Goal: Task Accomplishment & Management: Manage account settings

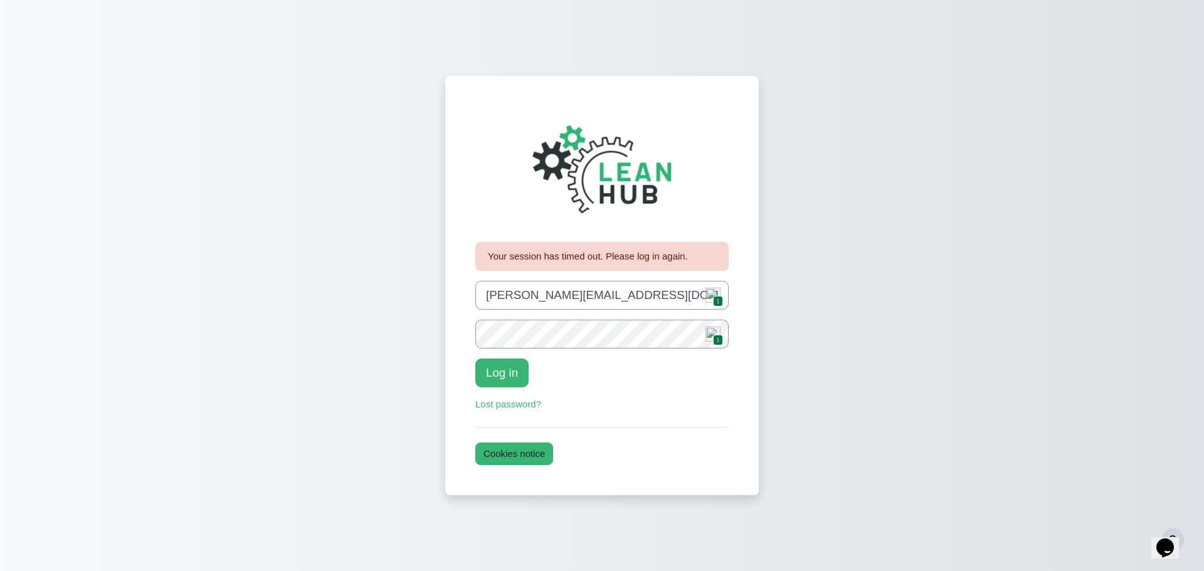
click at [712, 300] on img "Content" at bounding box center [713, 295] width 15 height 15
click at [509, 378] on button "Log in" at bounding box center [501, 373] width 53 height 29
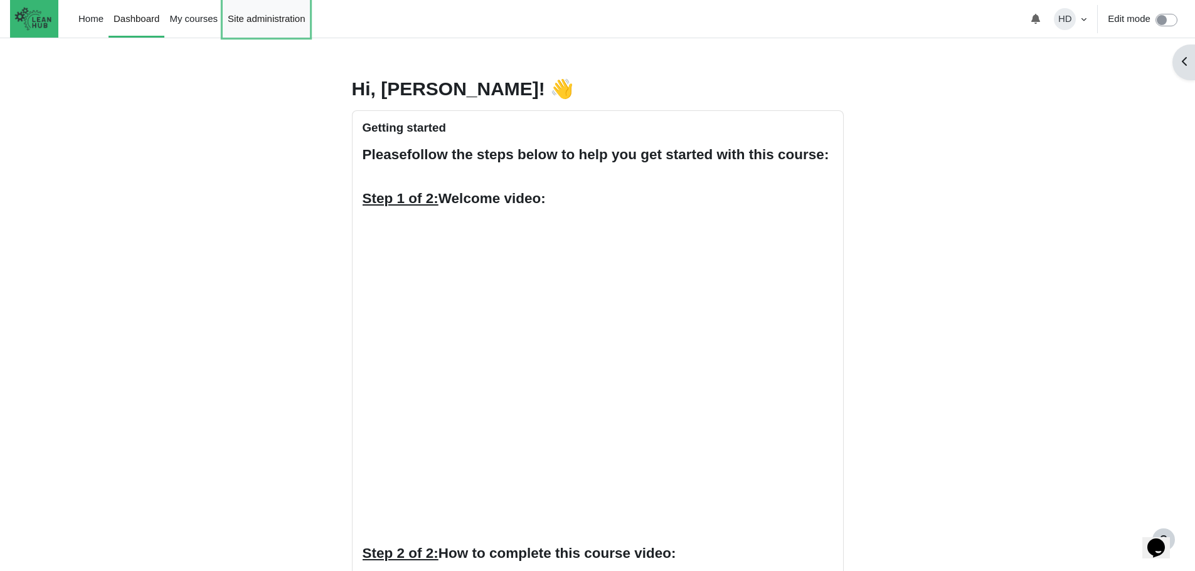
click at [241, 20] on link "Site administration" at bounding box center [266, 19] width 87 height 38
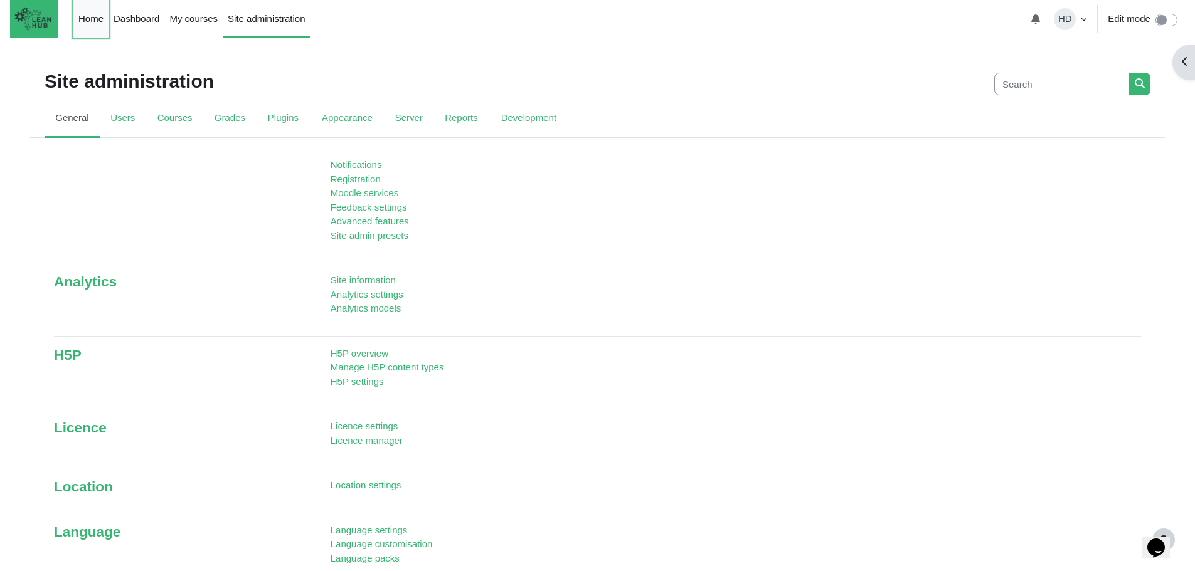
click at [88, 20] on link "Home" at bounding box center [90, 19] width 35 height 38
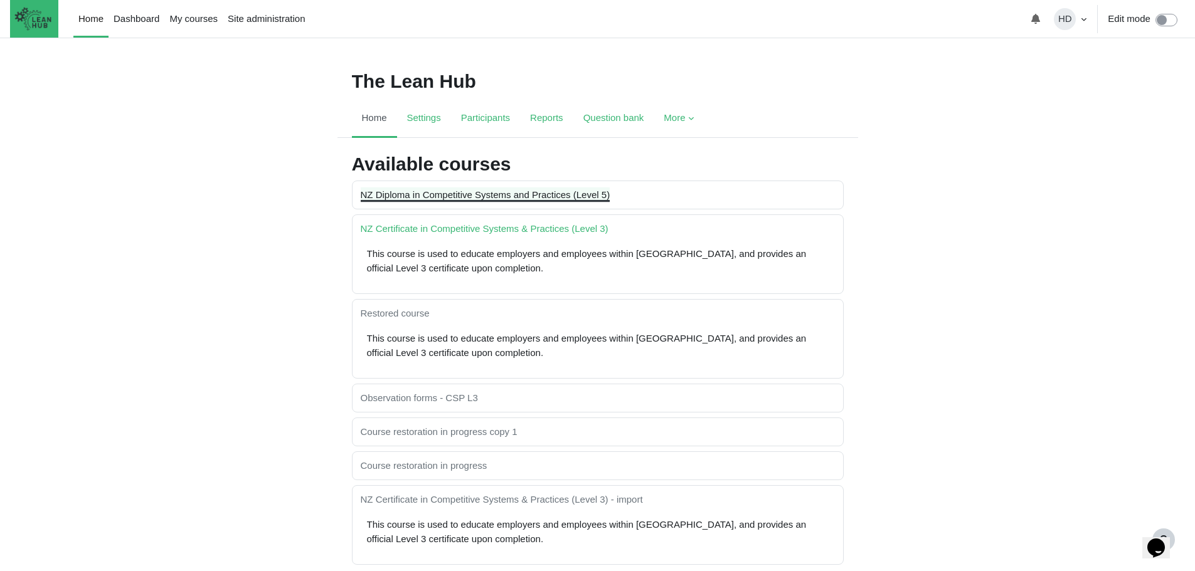
click at [468, 197] on link "NZ Diploma in Competitive Systems and Practices (Level 5)" at bounding box center [486, 194] width 250 height 11
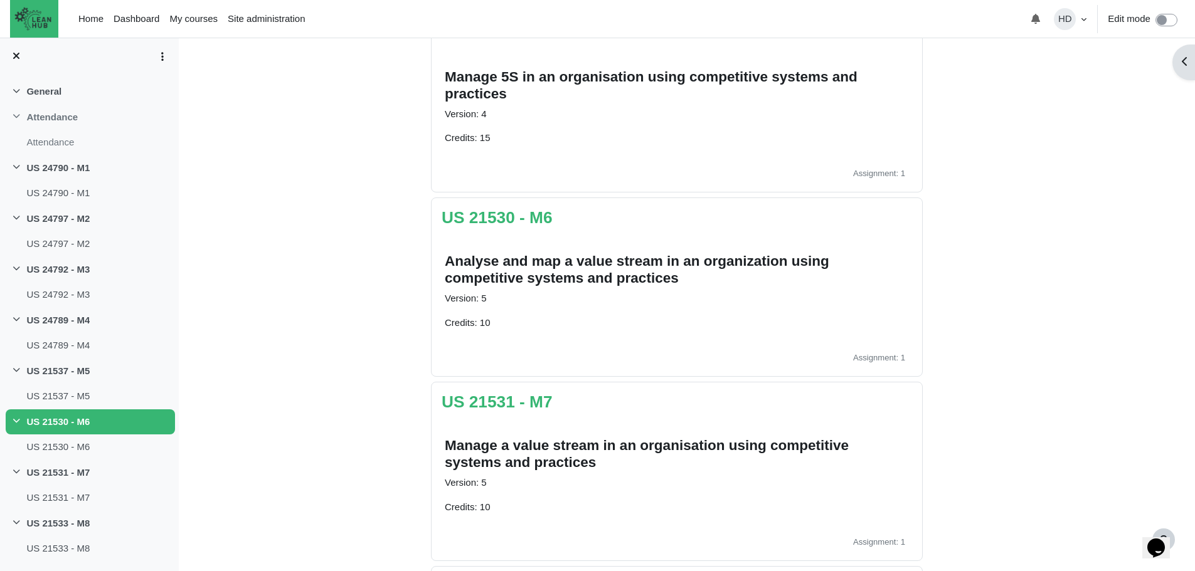
scroll to position [1039, 0]
click at [503, 401] on link "US 21531 - M7" at bounding box center [497, 401] width 111 height 19
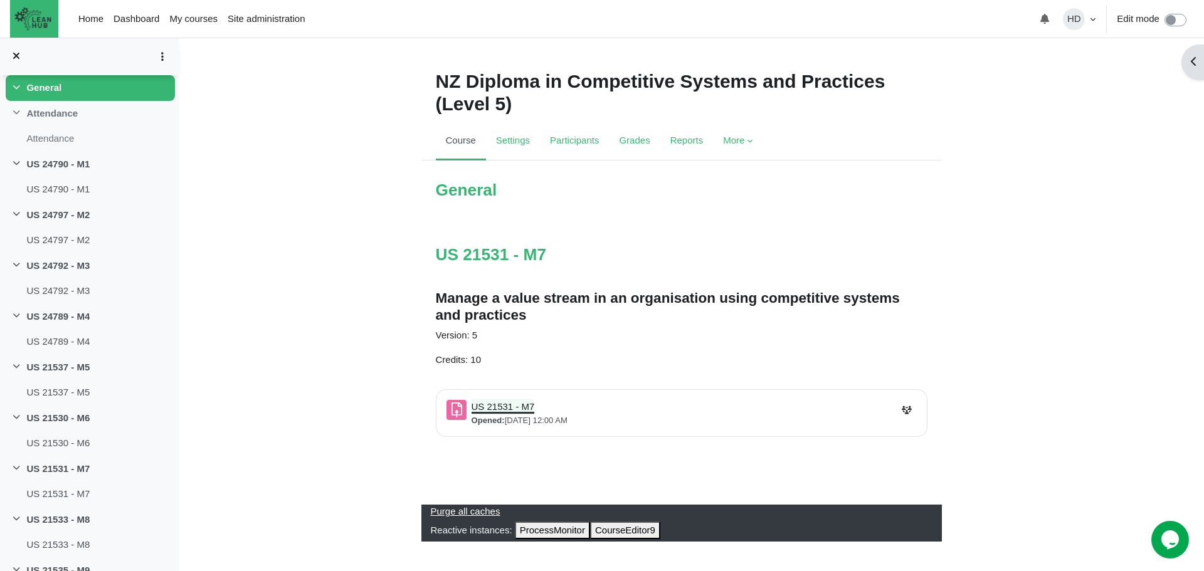
click at [503, 401] on link "US 21531 - M7 Assignment" at bounding box center [503, 406] width 63 height 11
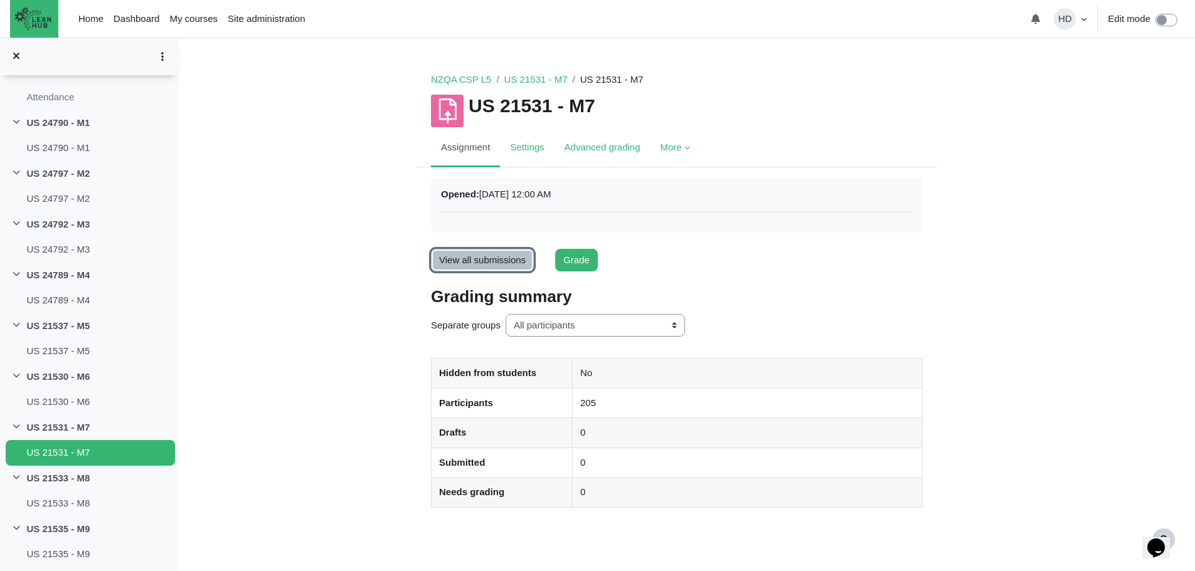
click at [496, 256] on link "View all submissions" at bounding box center [482, 260] width 103 height 23
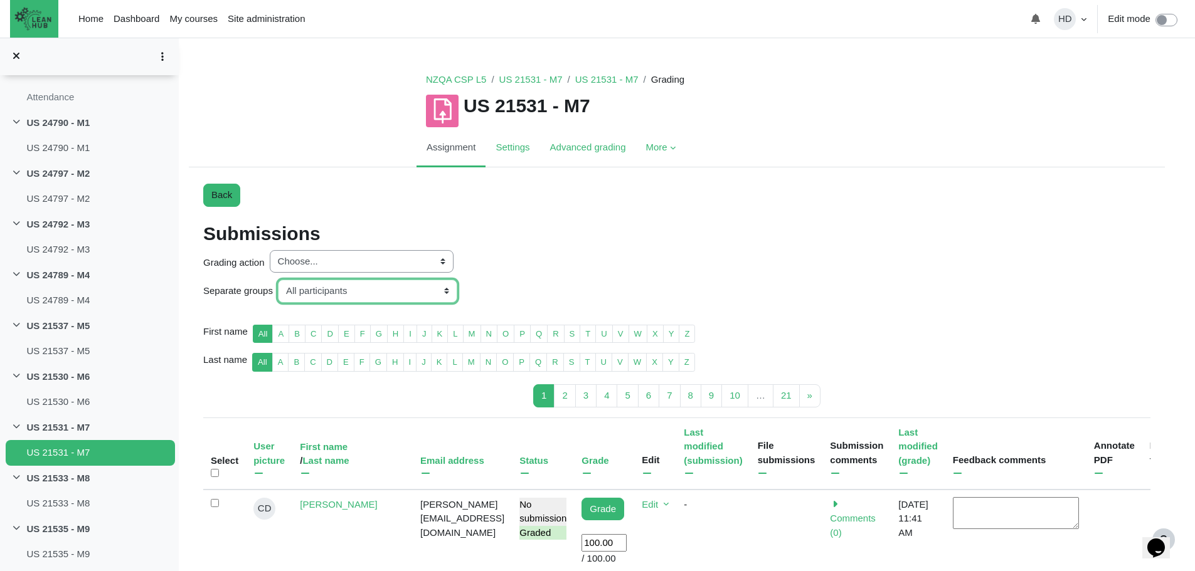
click at [444, 293] on select "All participants ANZ Pharma-Jan-2025 CapitalPrecut-Nov-2023 Chantal-June-2024 C…" at bounding box center [367, 291] width 179 height 23
select select "151"
click at [278, 280] on select "All participants ANZ Pharma-Jan-2025 CapitalPrecut-Nov-2023 Chantal-June-2024 C…" at bounding box center [367, 291] width 179 height 23
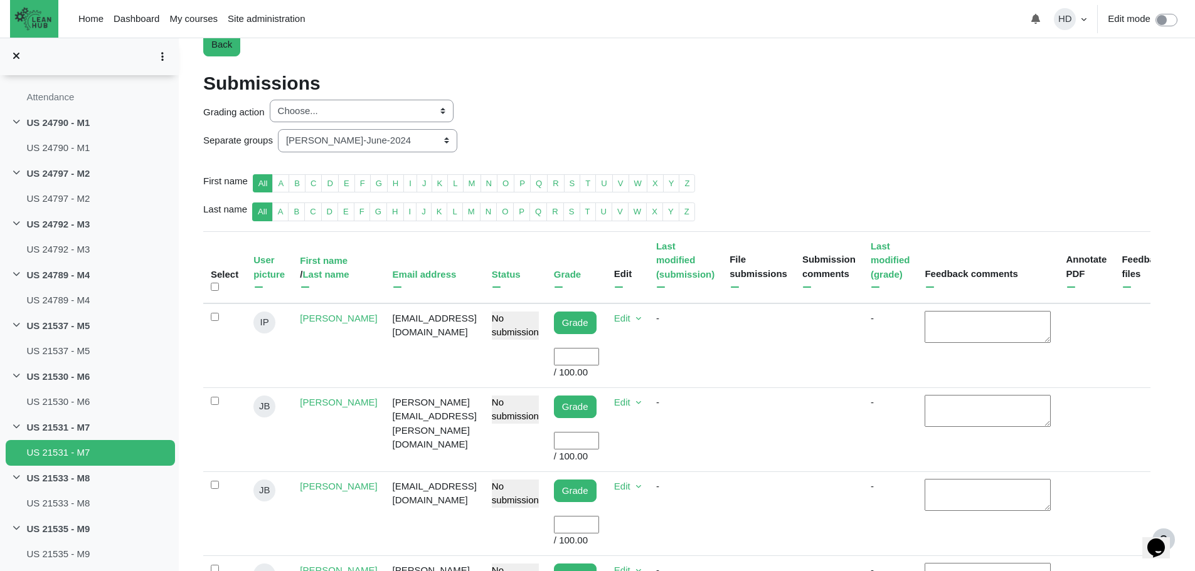
click at [558, 348] on input "User grade" at bounding box center [576, 357] width 45 height 18
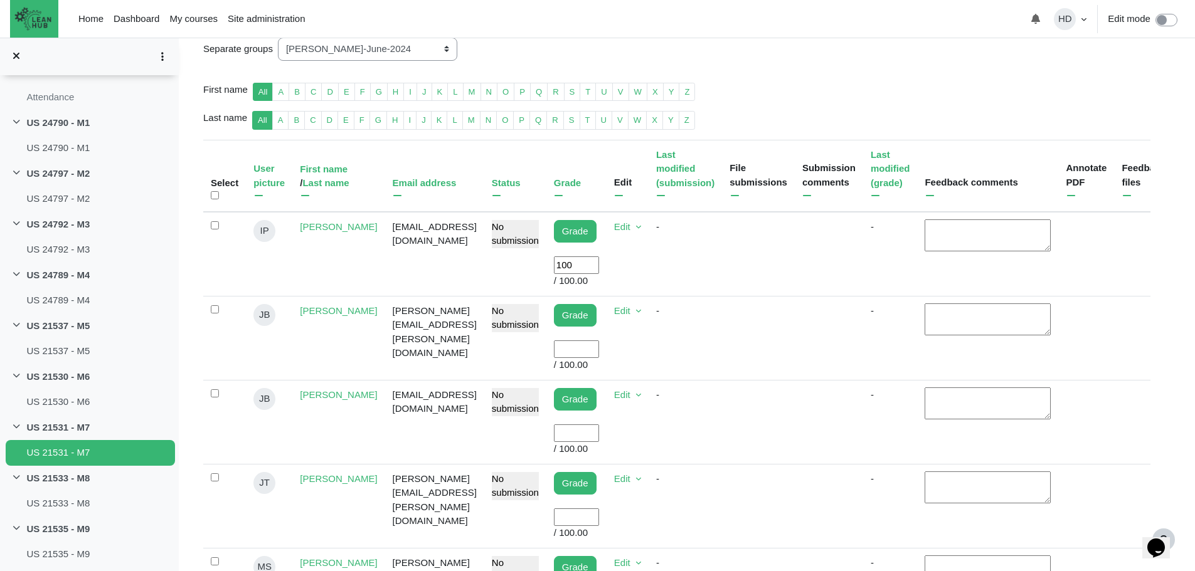
scroll to position [243, 0]
type input "100"
click at [572, 340] on input "User grade" at bounding box center [576, 349] width 45 height 18
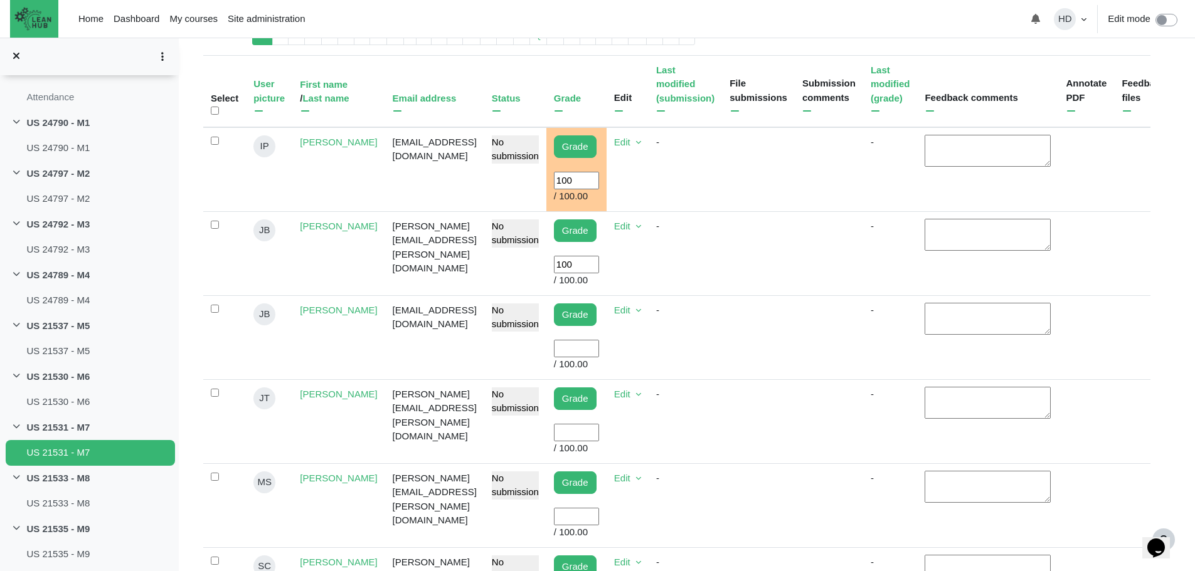
scroll to position [332, 0]
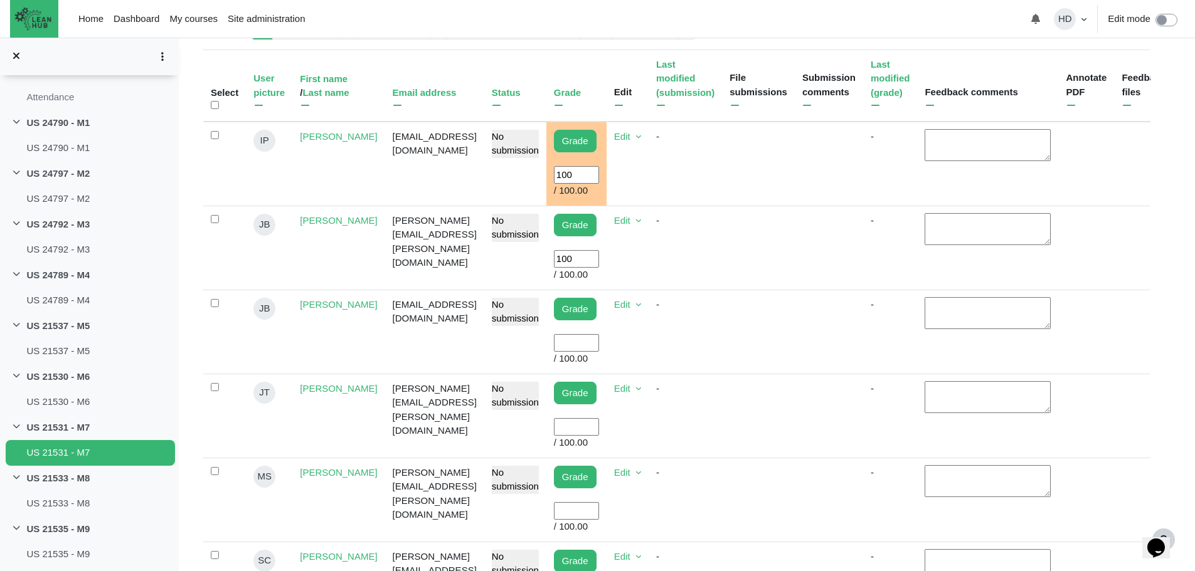
type input "100"
click at [584, 334] on input "User grade" at bounding box center [576, 343] width 45 height 18
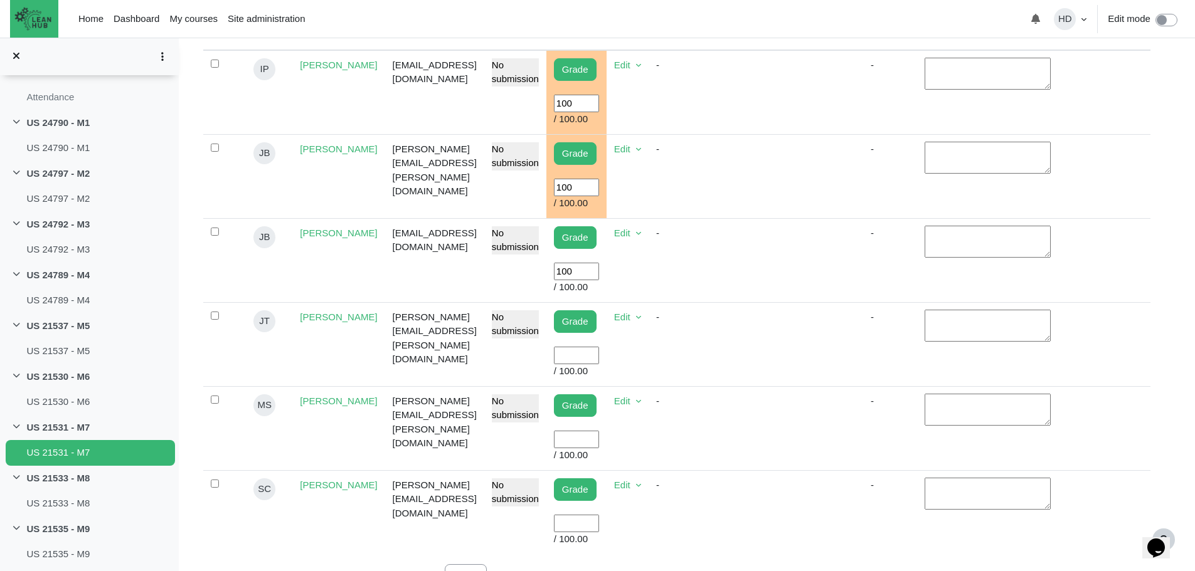
scroll to position [405, 0]
type input "100"
click at [580, 346] on input "User grade" at bounding box center [576, 355] width 45 height 18
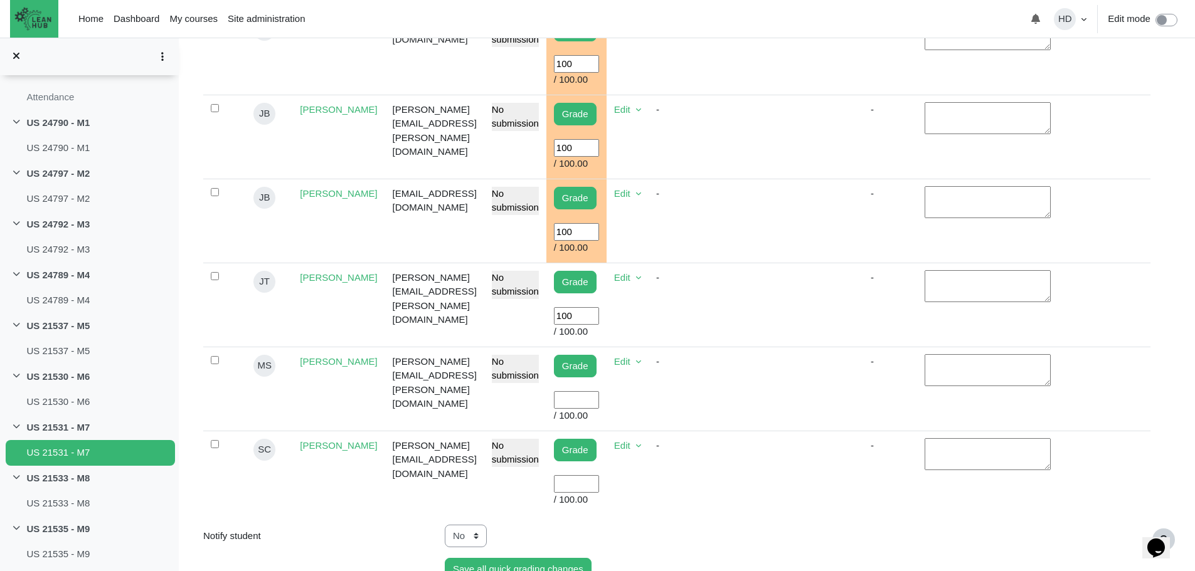
scroll to position [444, 0]
type input "100"
click at [568, 391] on input "User grade" at bounding box center [576, 400] width 45 height 18
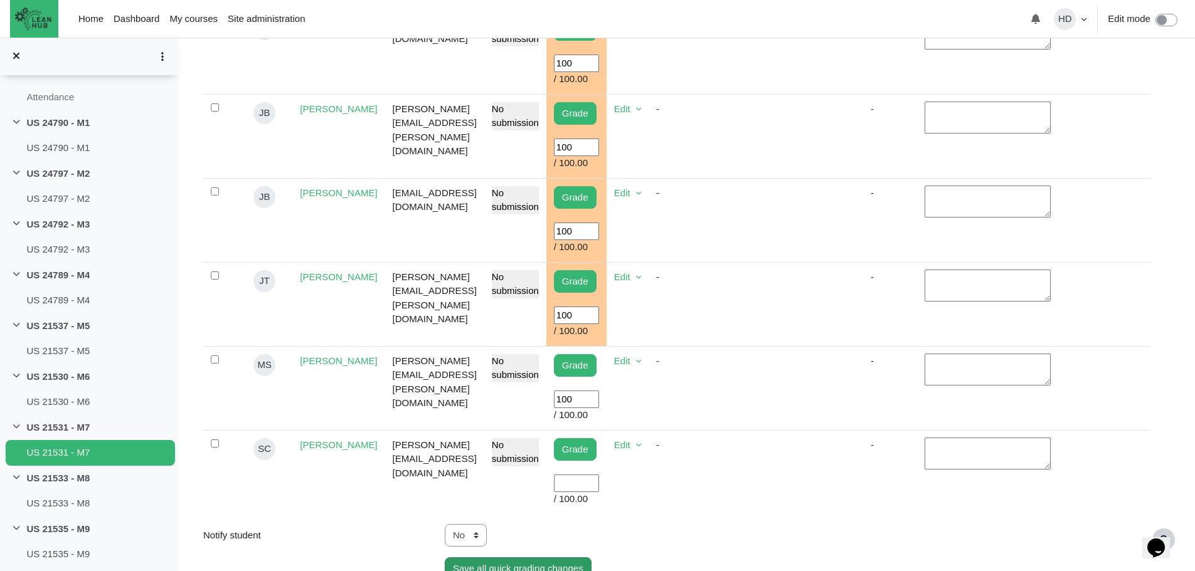
type input "100"
click at [516, 558] on input "Save all quick grading changes" at bounding box center [518, 569] width 147 height 23
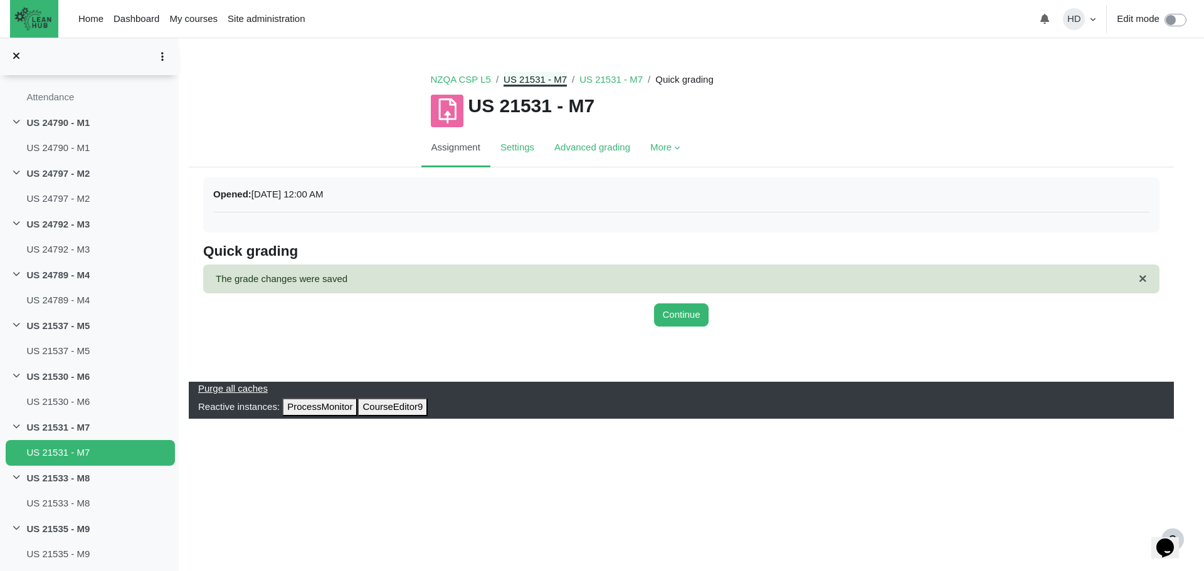
click at [548, 78] on link "US 21531 - M7" at bounding box center [535, 79] width 63 height 11
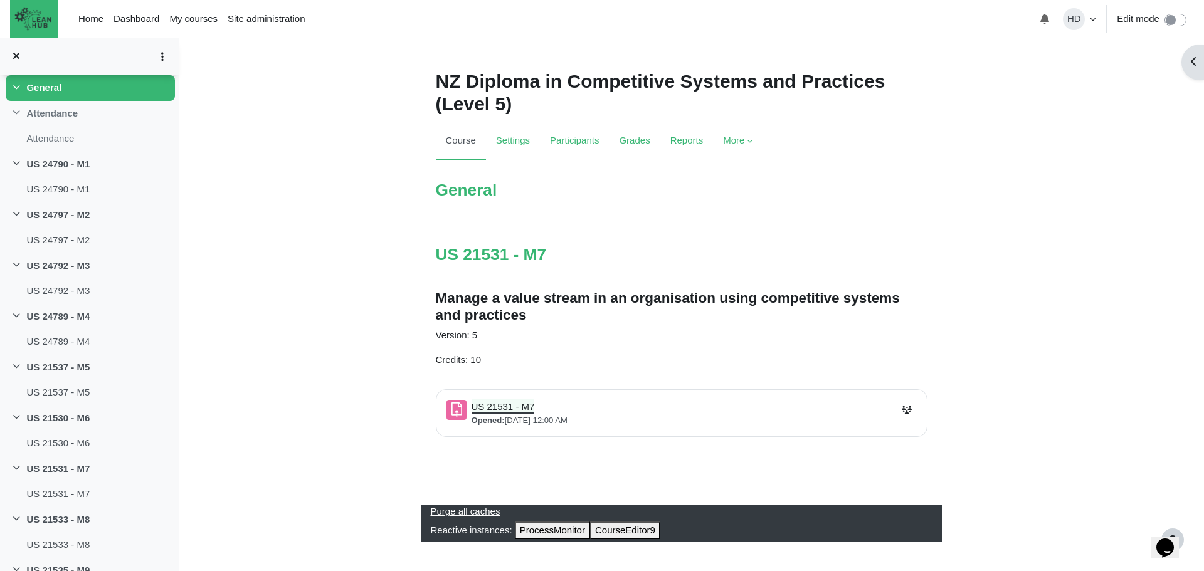
click at [507, 407] on link "US 21531 - M7 Assignment" at bounding box center [503, 406] width 63 height 11
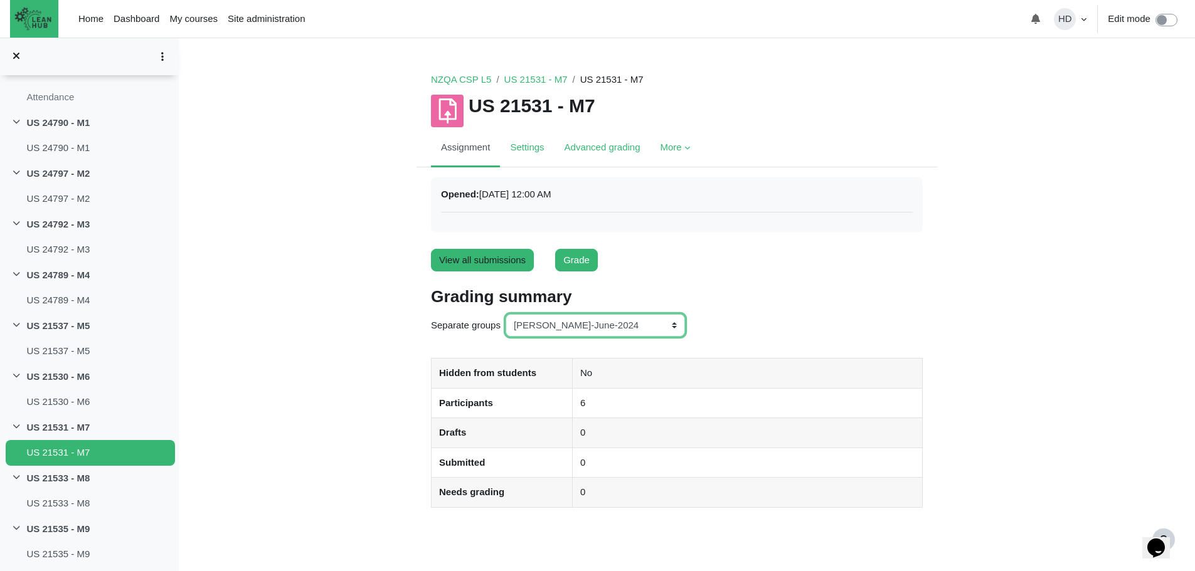
click at [672, 320] on select "All participants ANZ Pharma-Jan-2025 CapitalPrecut-Nov-2023 Chantal-June-2024 C…" at bounding box center [594, 325] width 179 height 23
select select "155"
click at [505, 314] on select "All participants ANZ Pharma-Jan-2025 CapitalPrecut-Nov-2023 Chantal-June-2024 C…" at bounding box center [594, 325] width 179 height 23
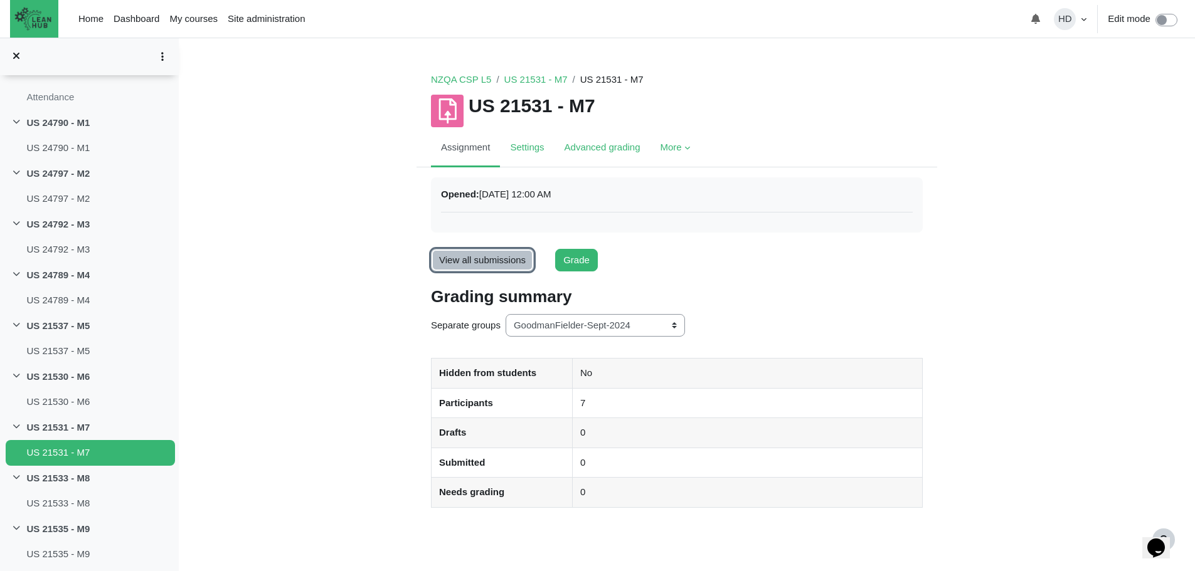
click at [494, 262] on link "View all submissions" at bounding box center [482, 260] width 103 height 23
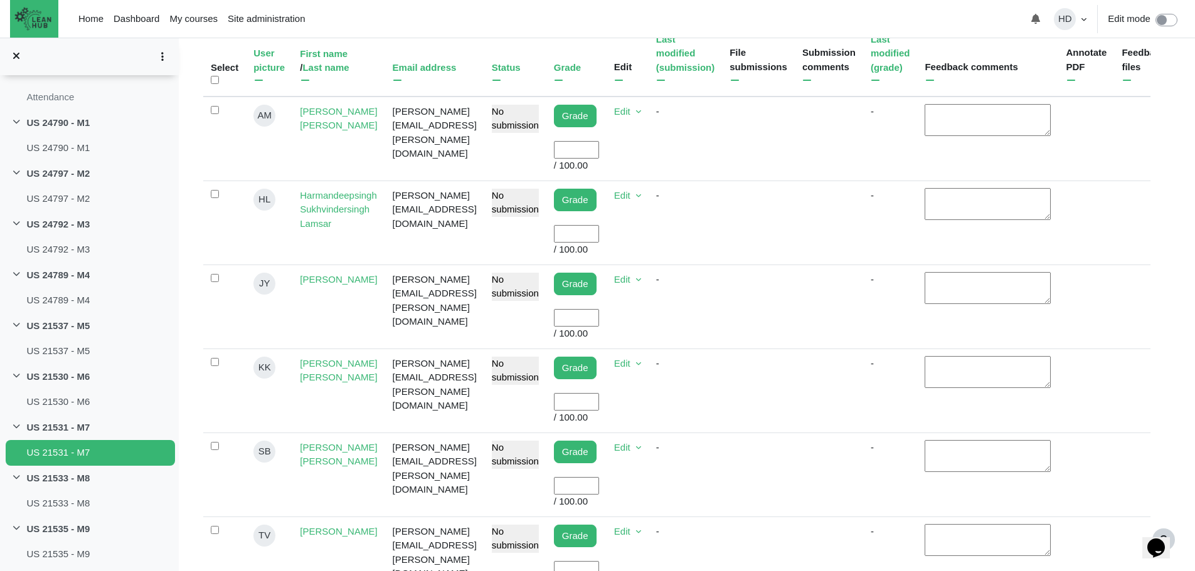
scroll to position [373, 0]
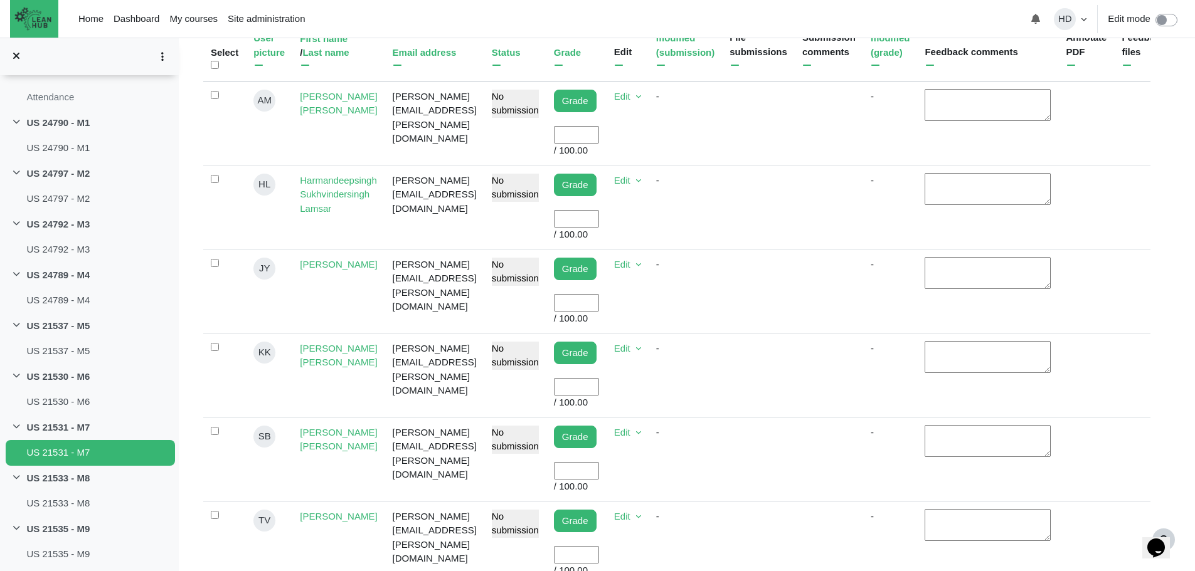
click at [599, 546] on input "User grade" at bounding box center [576, 555] width 45 height 18
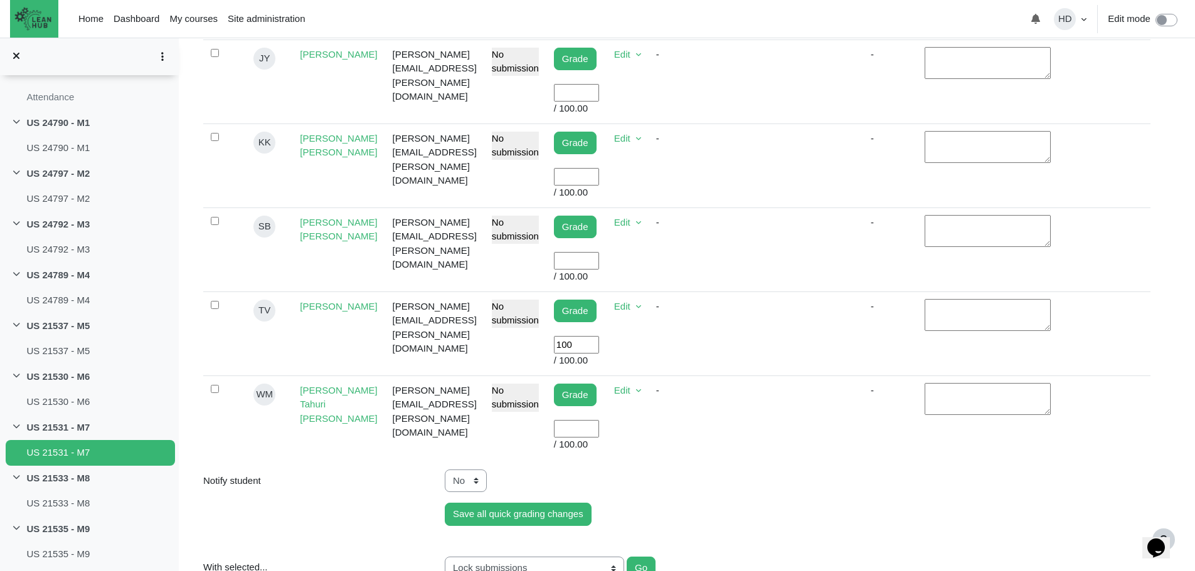
scroll to position [583, 0]
type input "100"
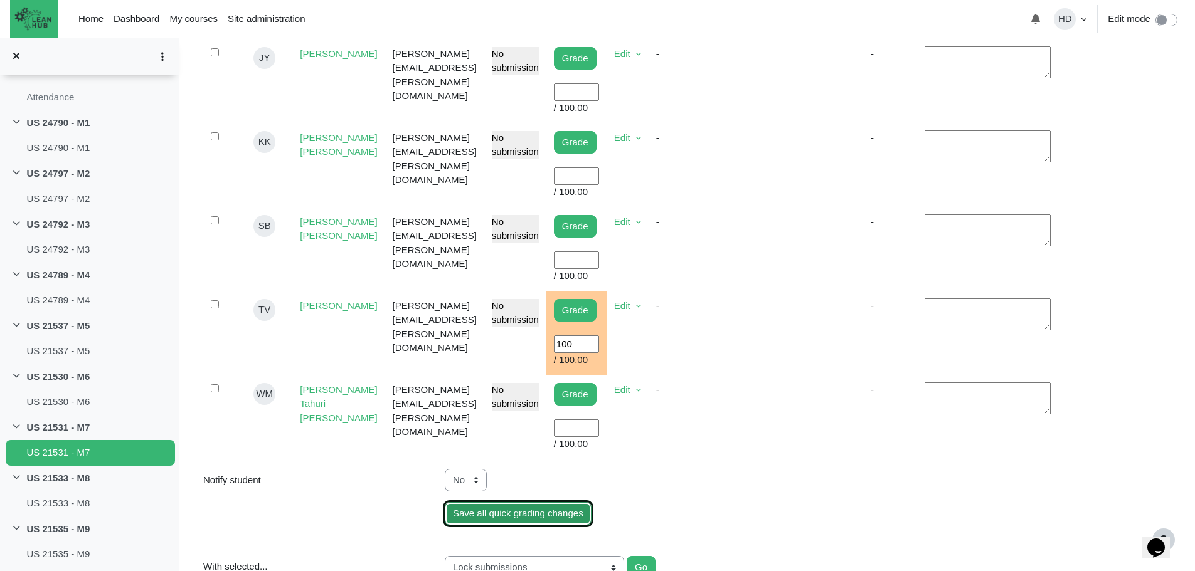
click at [538, 502] on input "Save all quick grading changes" at bounding box center [518, 513] width 147 height 23
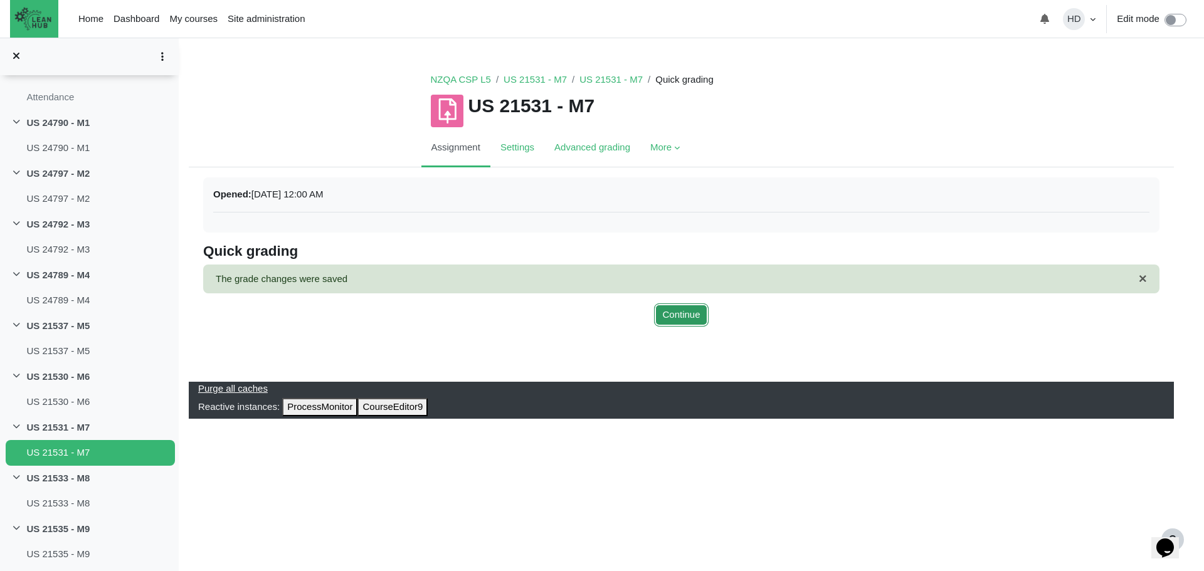
click at [695, 316] on button "Continue" at bounding box center [681, 315] width 54 height 23
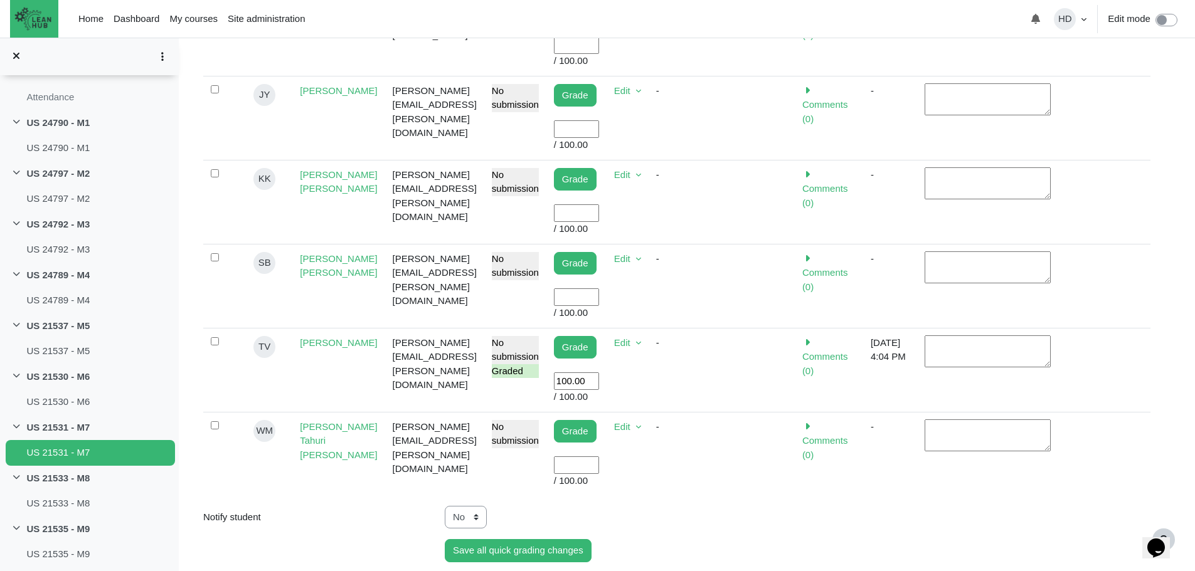
scroll to position [549, 0]
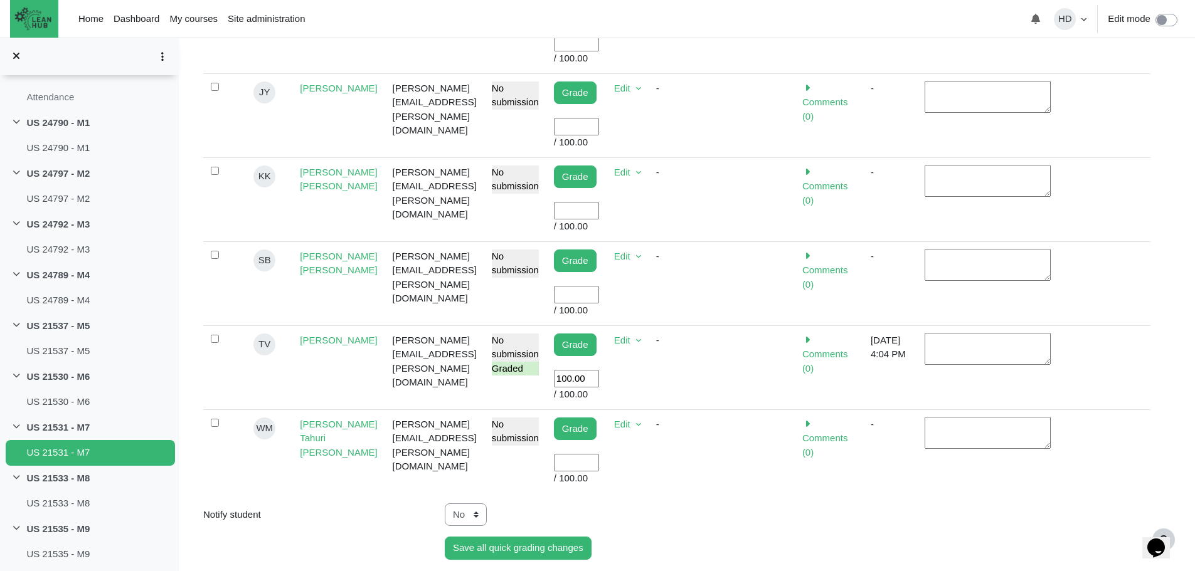
click at [599, 370] on input "100.00" at bounding box center [576, 379] width 45 height 18
type input "1"
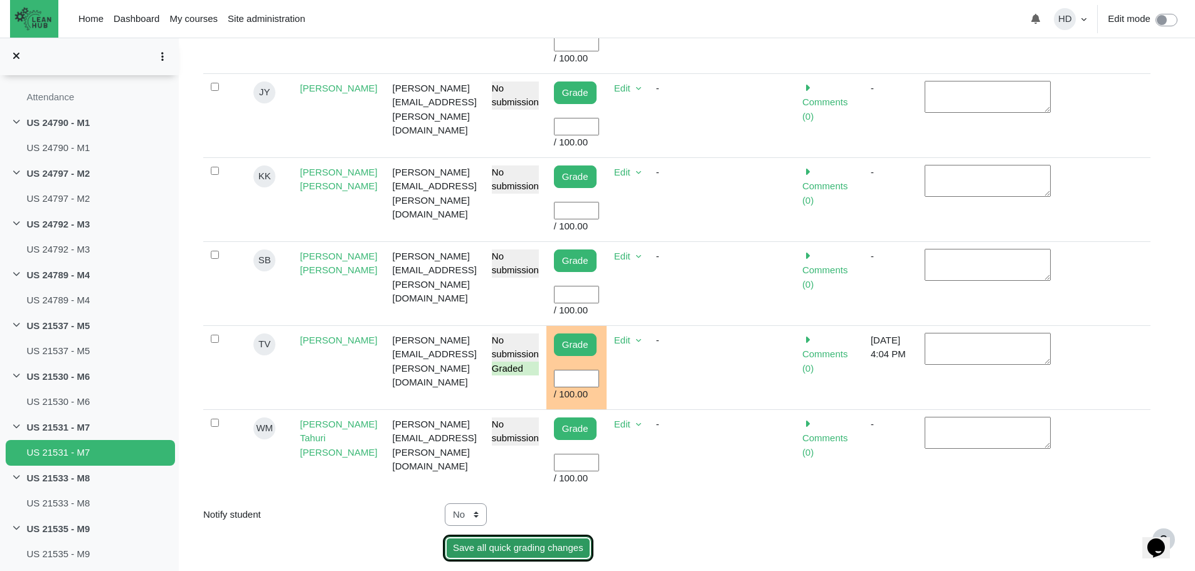
click at [550, 537] on input "Save all quick grading changes" at bounding box center [518, 548] width 147 height 23
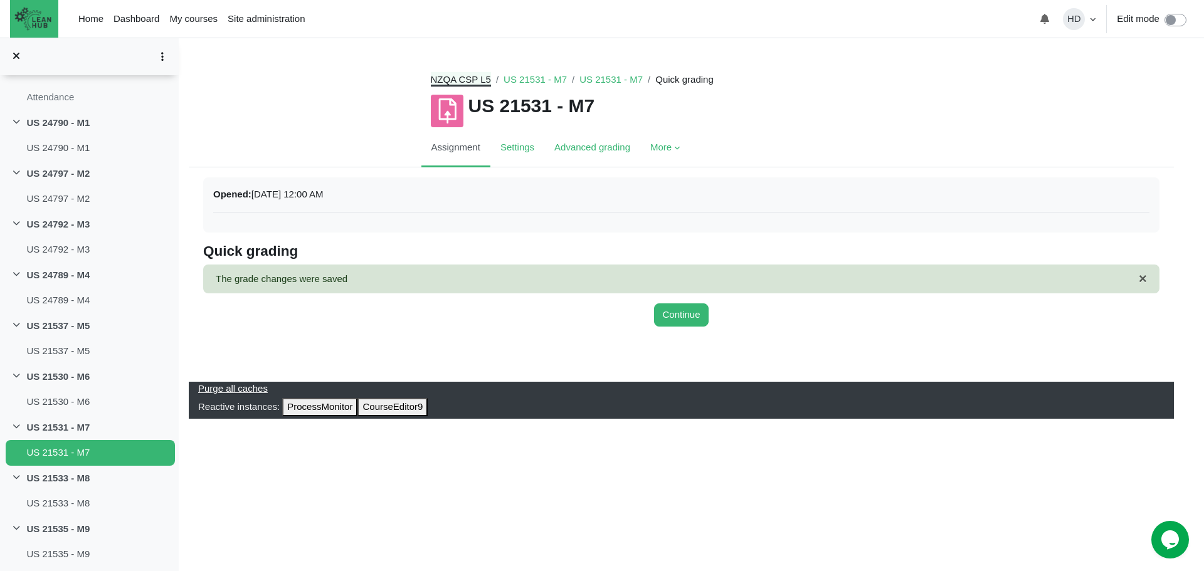
click at [477, 82] on link "NZQA CSP L5" at bounding box center [461, 79] width 60 height 11
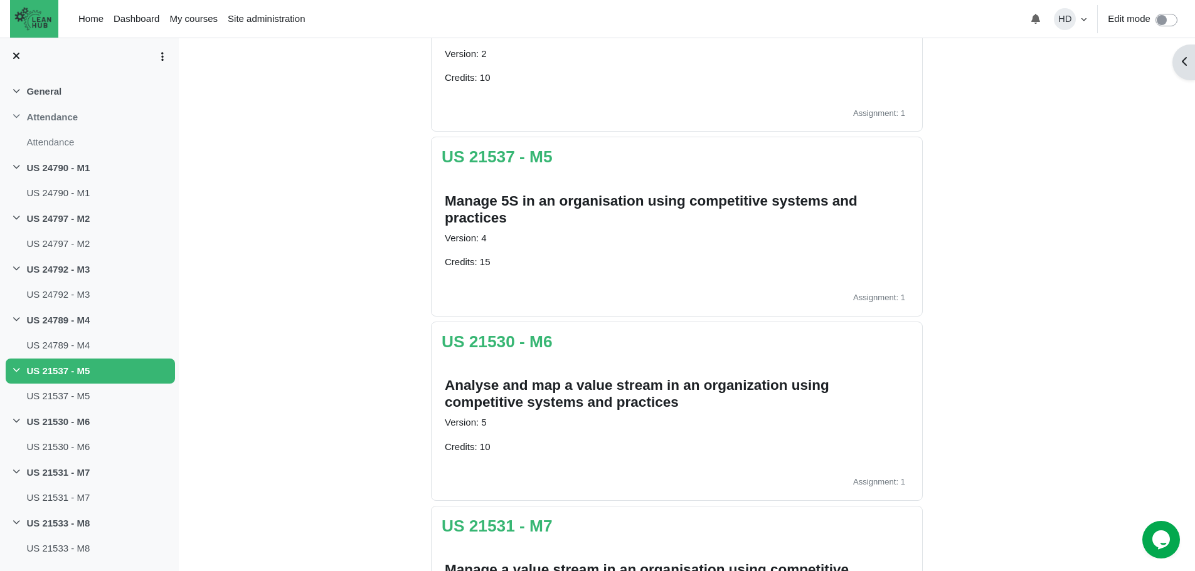
scroll to position [915, 0]
click at [527, 342] on link "US 21530 - M6" at bounding box center [497, 341] width 111 height 19
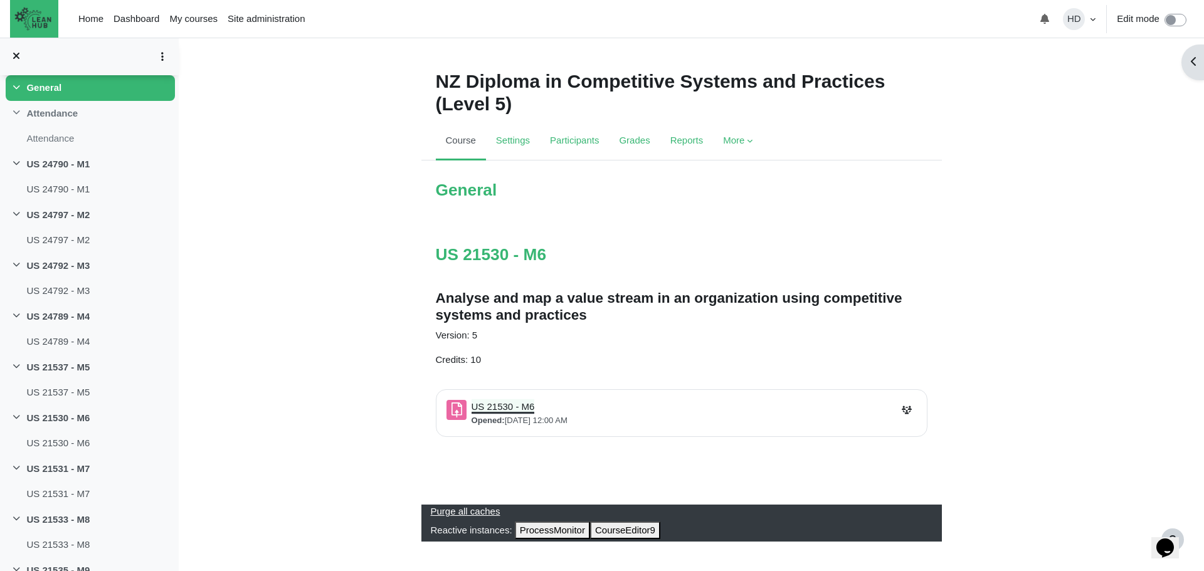
click at [511, 412] on link "US 21530 - M6 Assignment" at bounding box center [503, 406] width 63 height 11
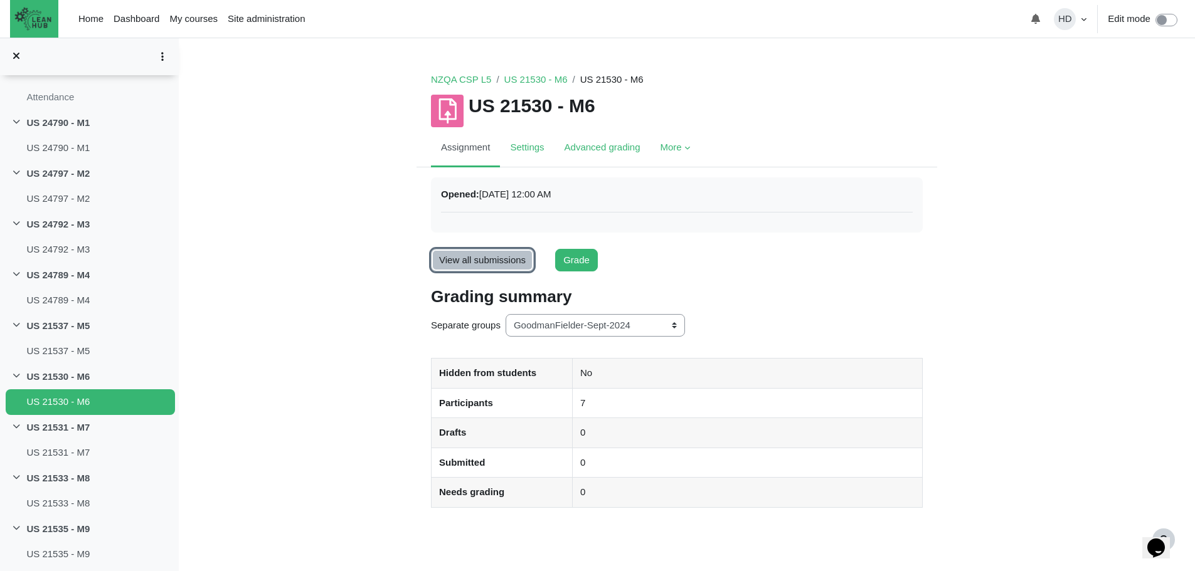
click at [497, 259] on link "View all submissions" at bounding box center [482, 260] width 103 height 23
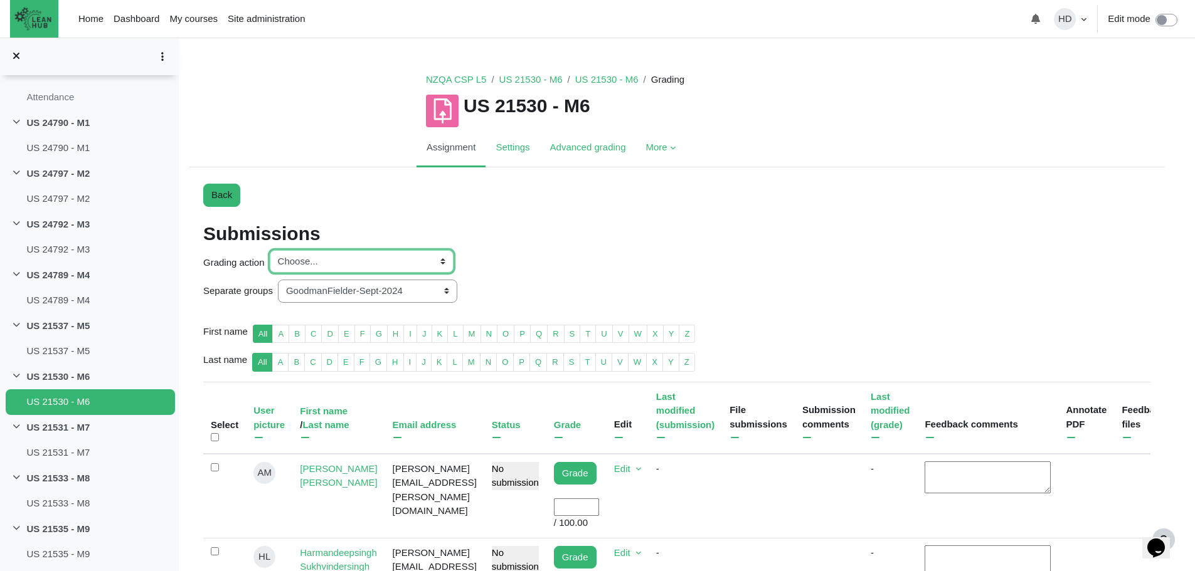
click at [445, 261] on select "Choose... Download grading worksheet Upload grading worksheet Upload multiple f…" at bounding box center [362, 261] width 184 height 23
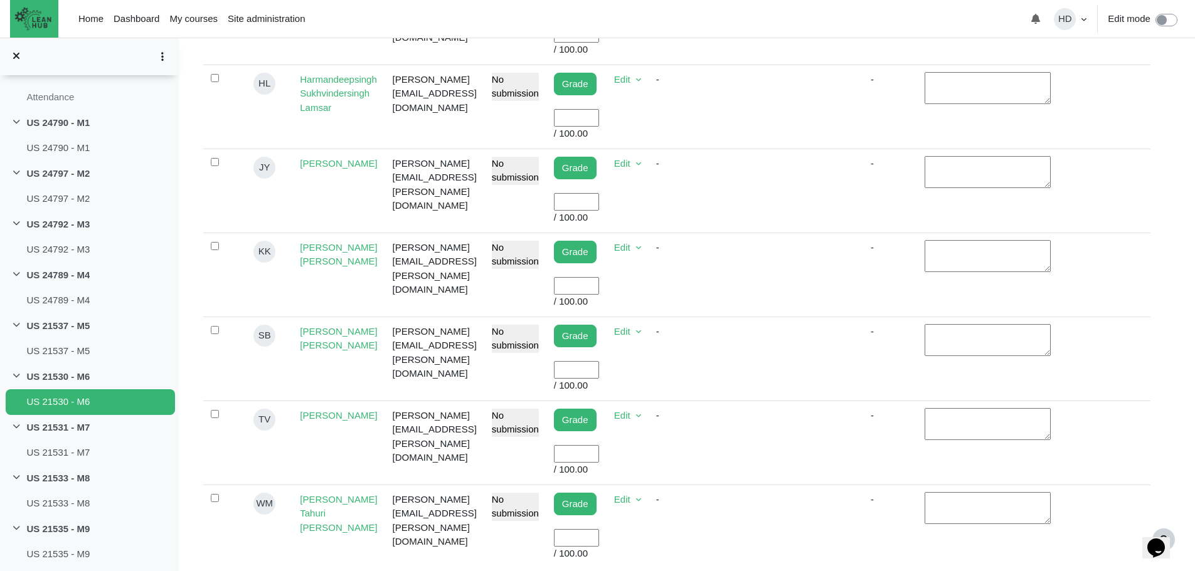
scroll to position [474, 0]
click at [599, 445] on input "User grade" at bounding box center [576, 454] width 45 height 18
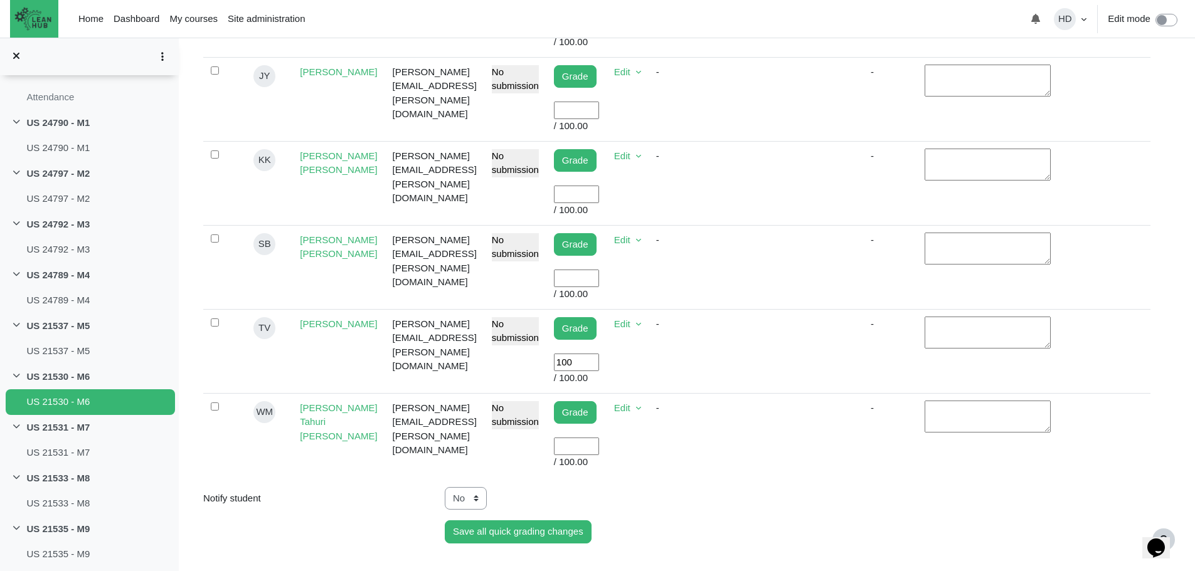
scroll to position [566, 0]
type input "100"
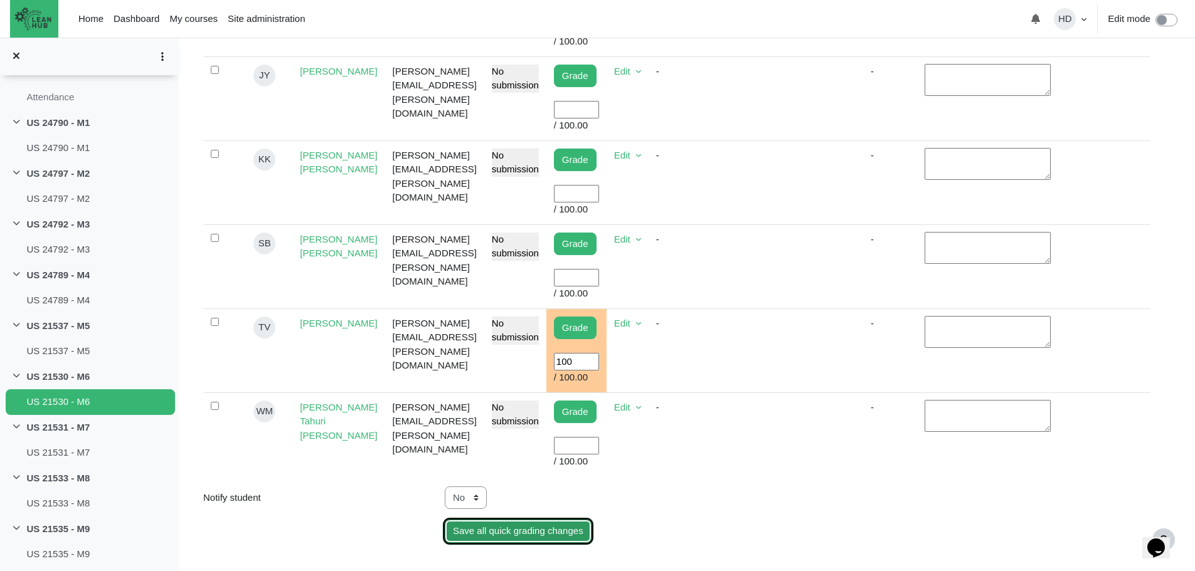
click at [528, 520] on input "Save all quick grading changes" at bounding box center [518, 531] width 147 height 23
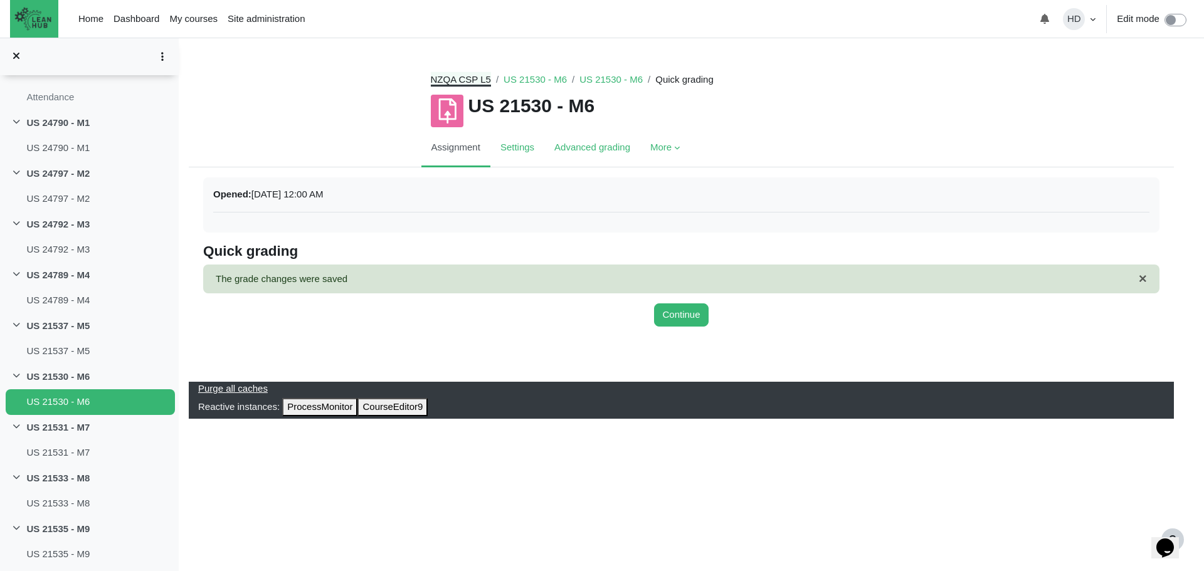
click at [470, 82] on link "NZQA CSP L5" at bounding box center [461, 79] width 60 height 11
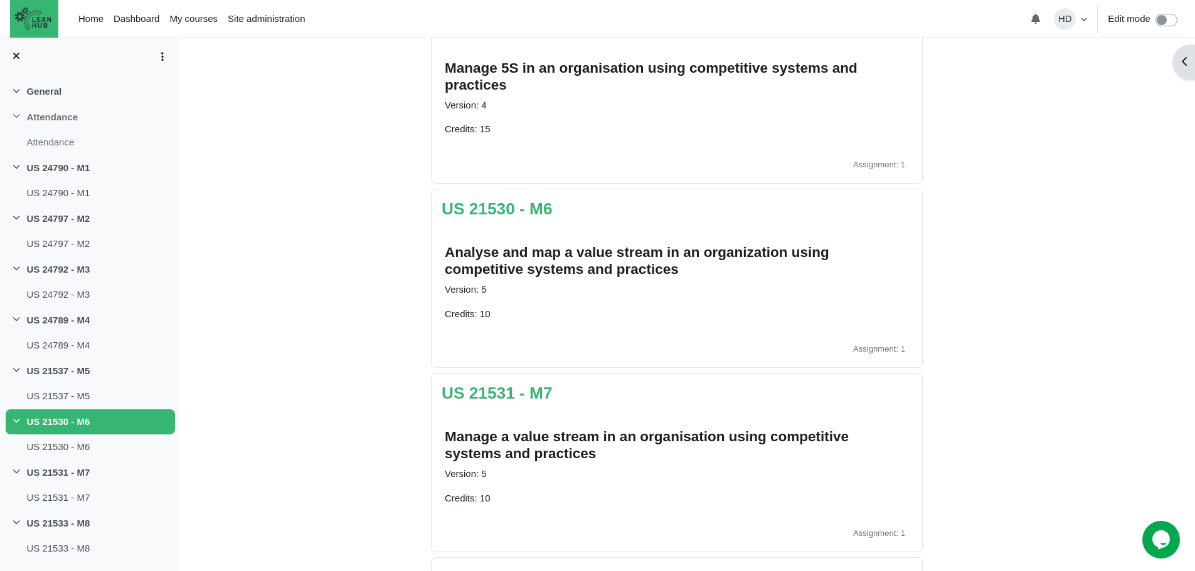
scroll to position [1052, 0]
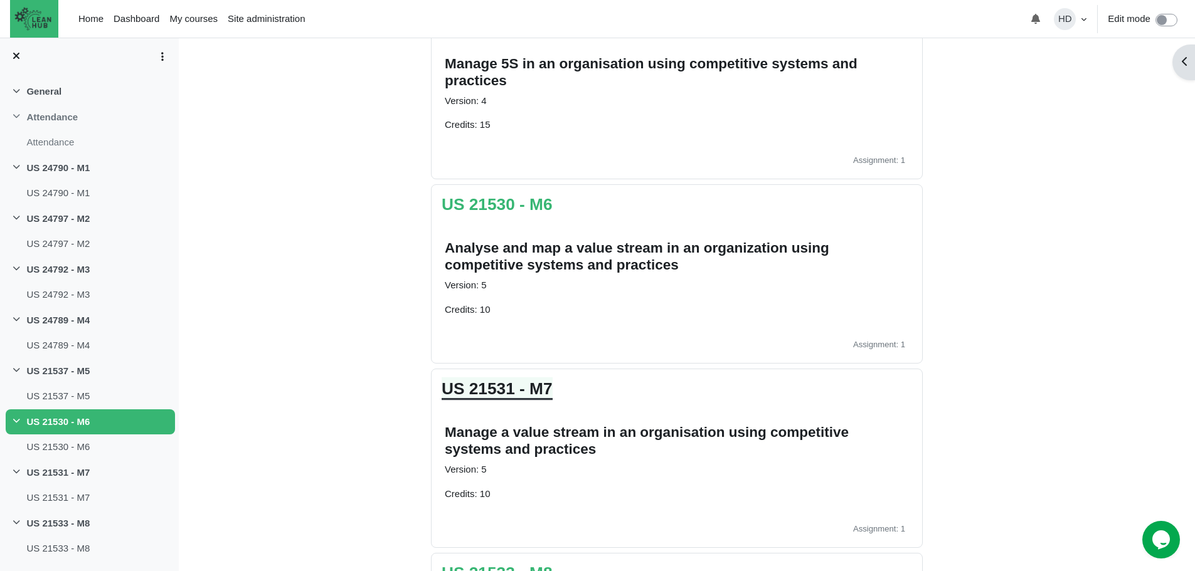
click at [520, 384] on link "US 21531 - M7" at bounding box center [497, 388] width 111 height 19
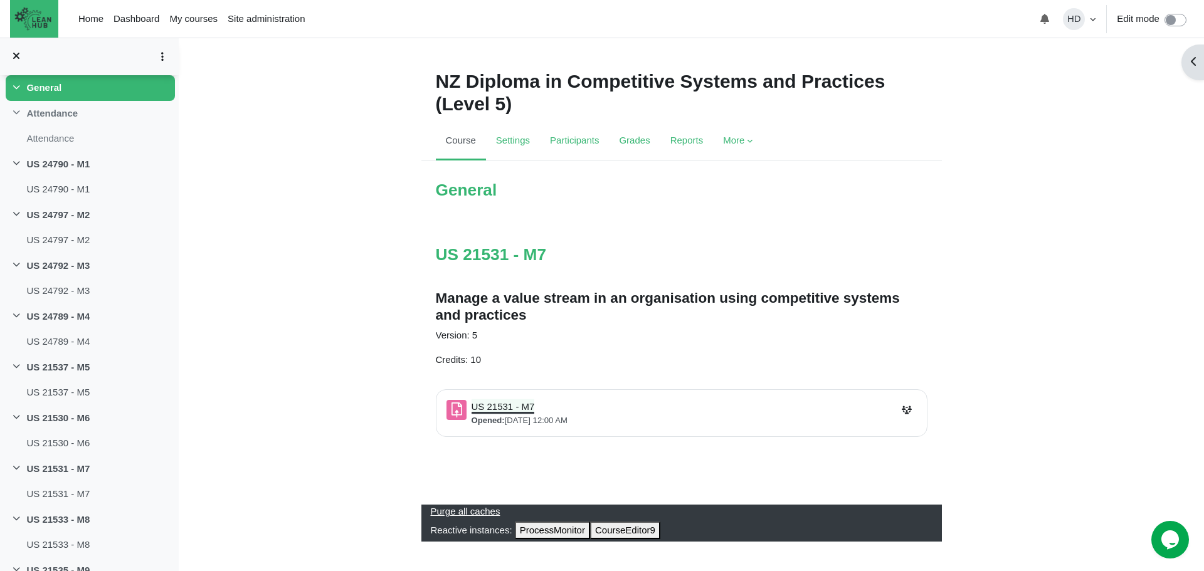
click at [508, 406] on link "US 21531 - M7 Assignment" at bounding box center [503, 406] width 63 height 11
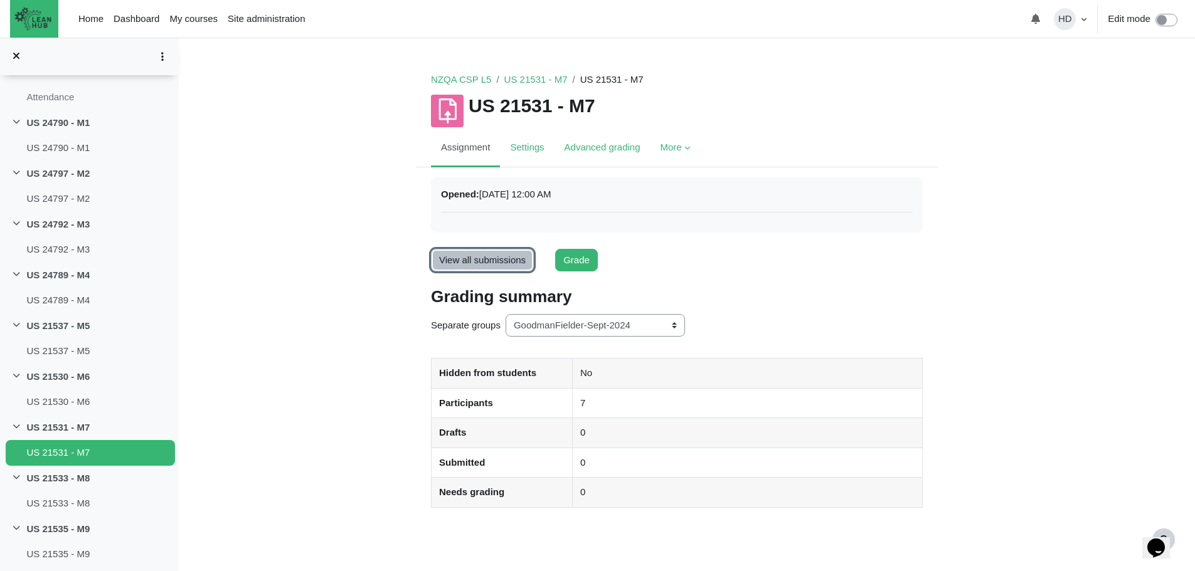
click at [498, 259] on link "View all submissions" at bounding box center [482, 260] width 103 height 23
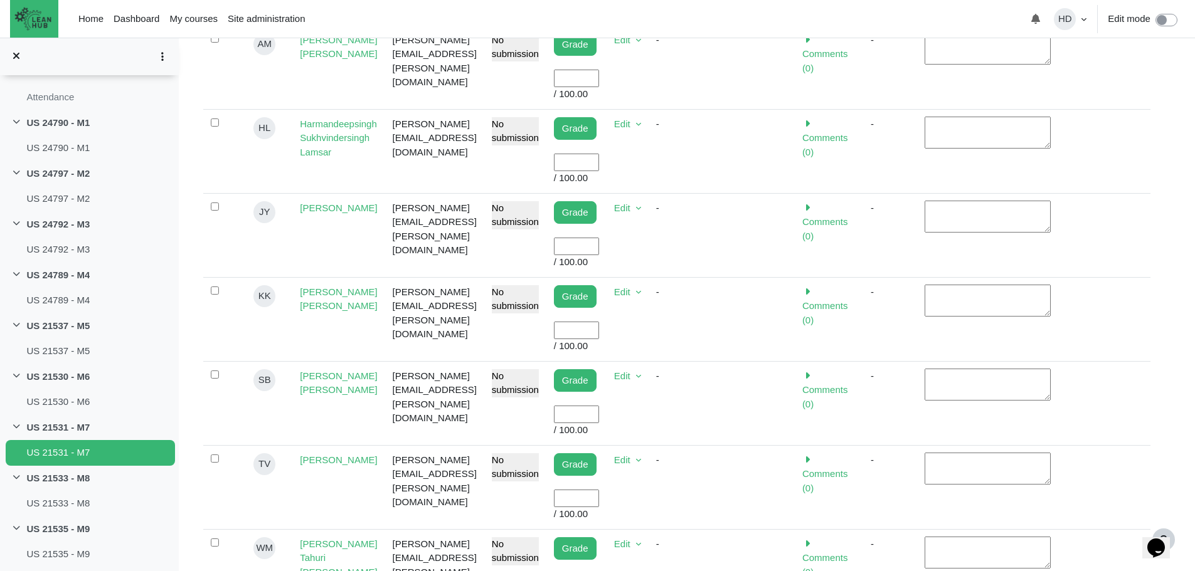
scroll to position [433, 0]
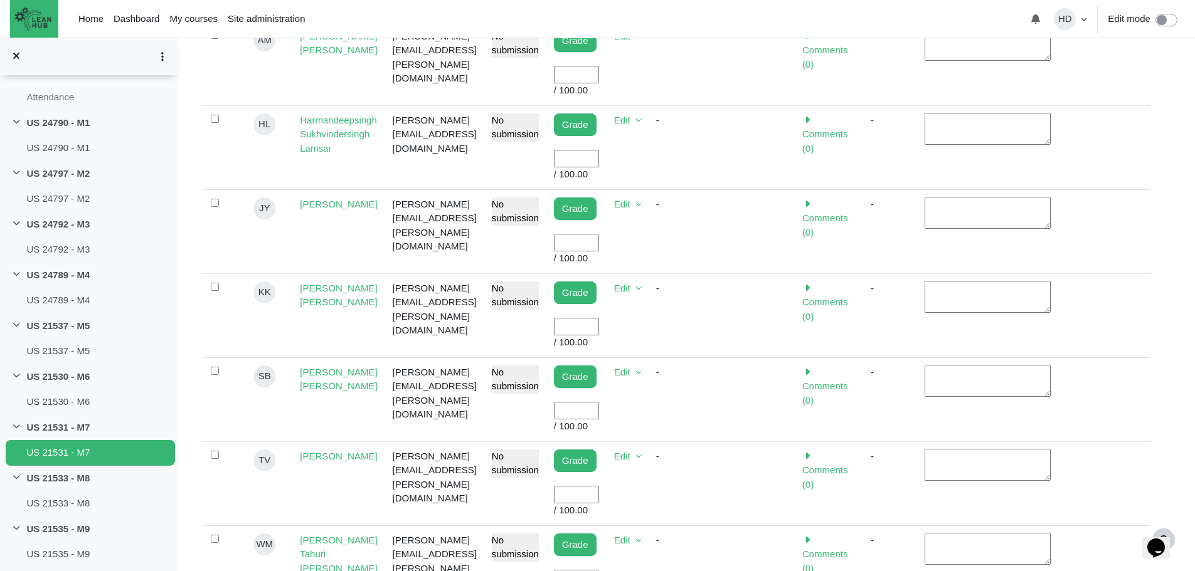
click at [599, 486] on input "User grade" at bounding box center [576, 495] width 45 height 18
type input "1"
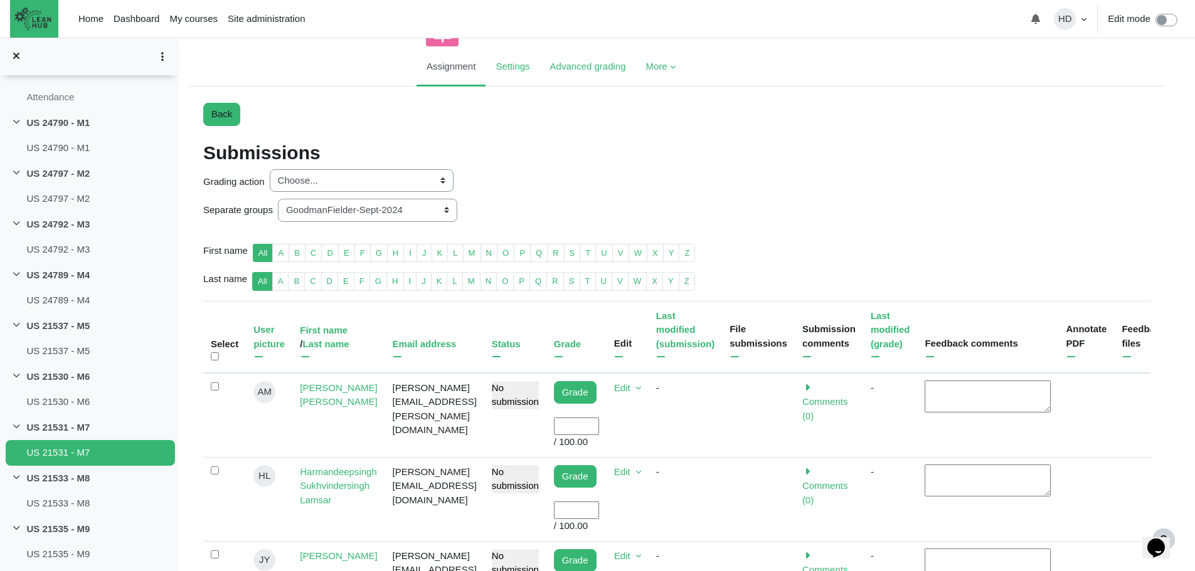
scroll to position [79, 0]
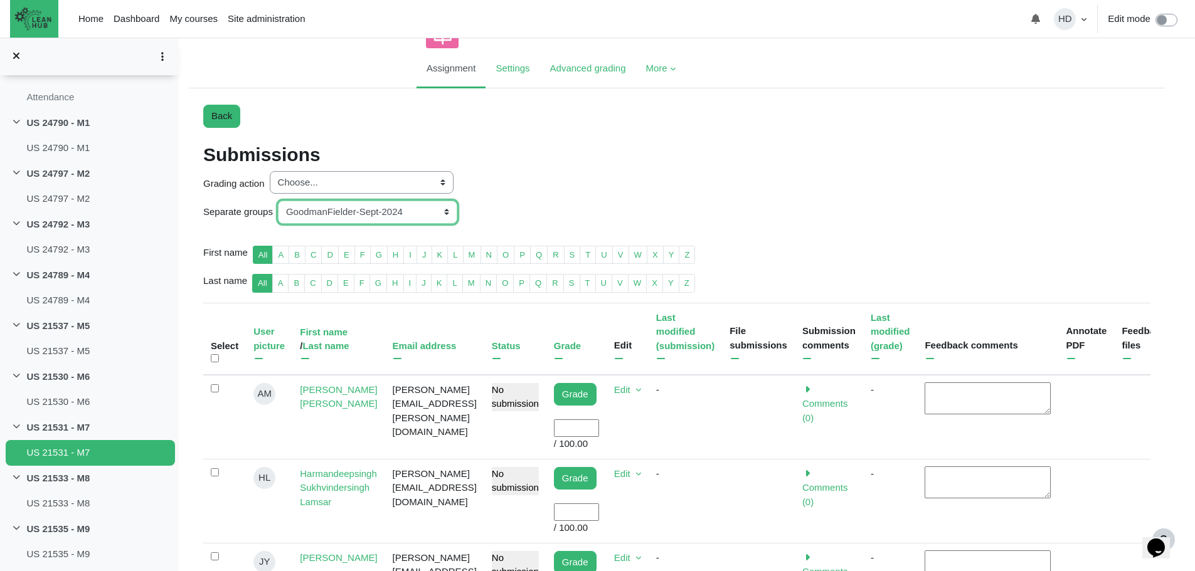
click at [447, 211] on select "All participants ANZ Pharma-Jan-2025 CapitalPrecut-Nov-2023 [PERSON_NAME]-June-…" at bounding box center [367, 212] width 179 height 23
select select "152"
click at [278, 201] on select "All participants ANZ Pharma-Jan-2025 CapitalPrecut-Nov-2023 [PERSON_NAME]-June-…" at bounding box center [367, 212] width 179 height 23
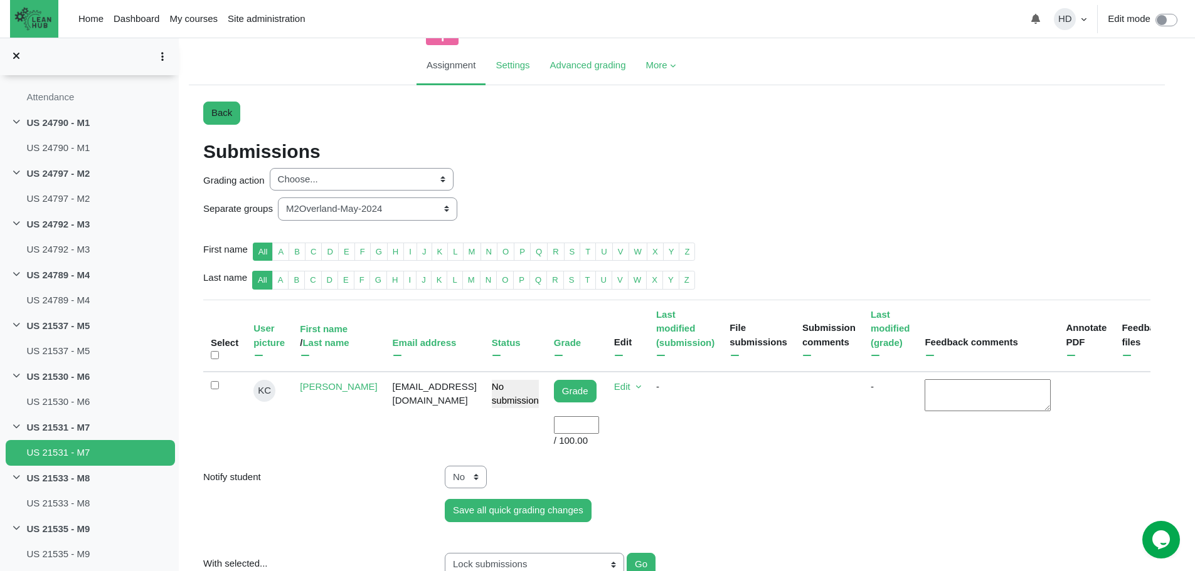
scroll to position [83, 0]
click at [554, 429] on input "User grade" at bounding box center [576, 425] width 45 height 18
type input "100"
click at [522, 511] on input "Save all quick grading changes" at bounding box center [518, 510] width 147 height 23
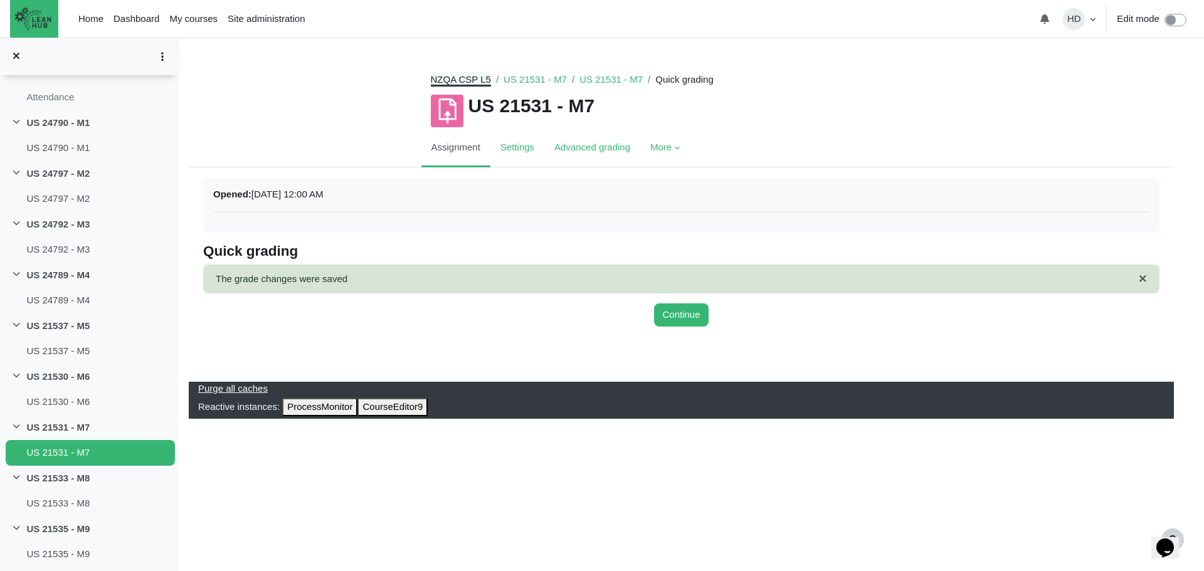
click at [455, 85] on link "NZQA CSP L5" at bounding box center [461, 79] width 60 height 11
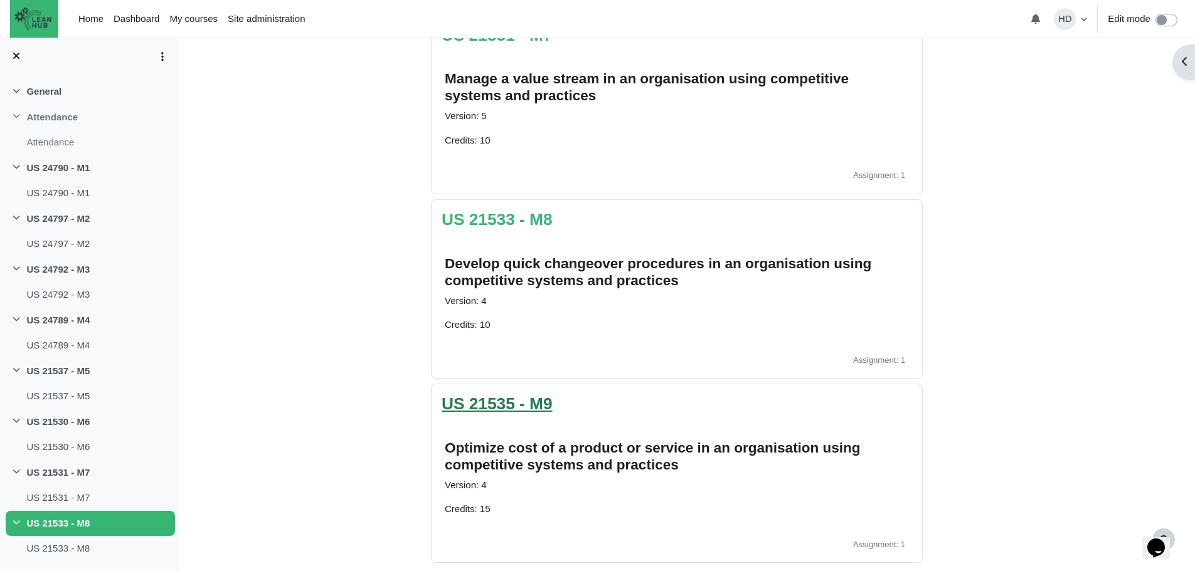
scroll to position [1406, 0]
click at [526, 401] on link "US 21535 - M9" at bounding box center [497, 403] width 111 height 19
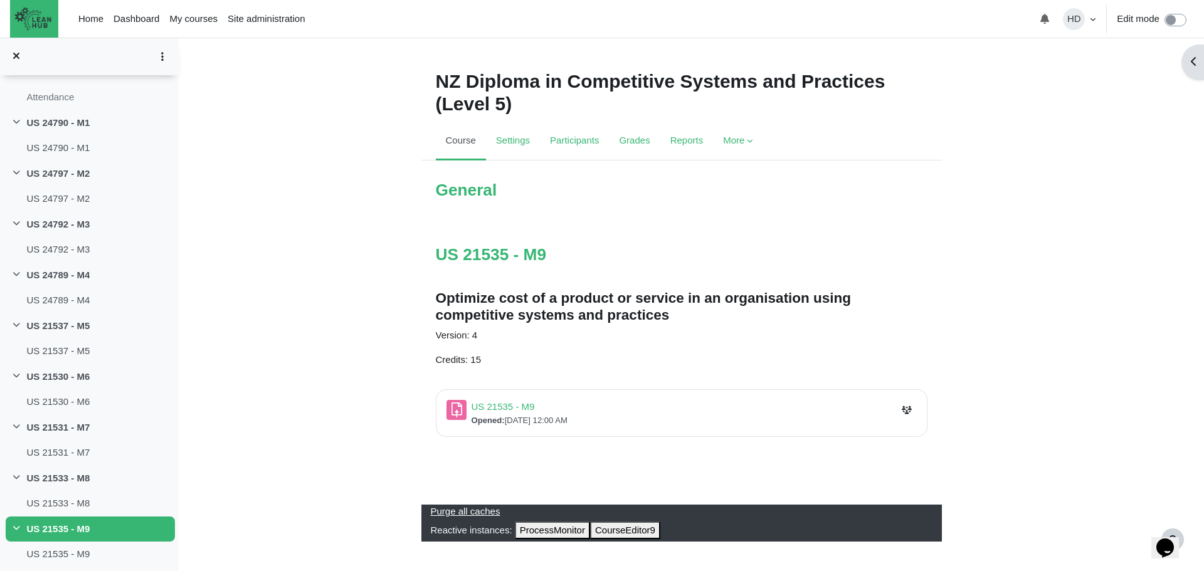
scroll to position [4, 0]
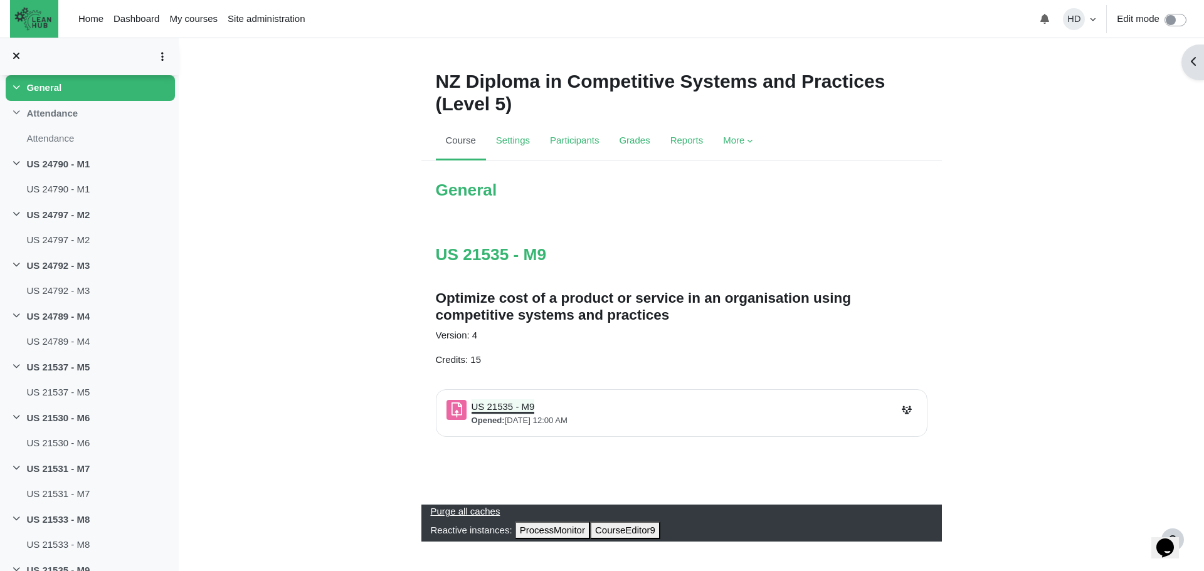
click at [526, 401] on link "US 21535 - M9 Assignment" at bounding box center [503, 406] width 63 height 11
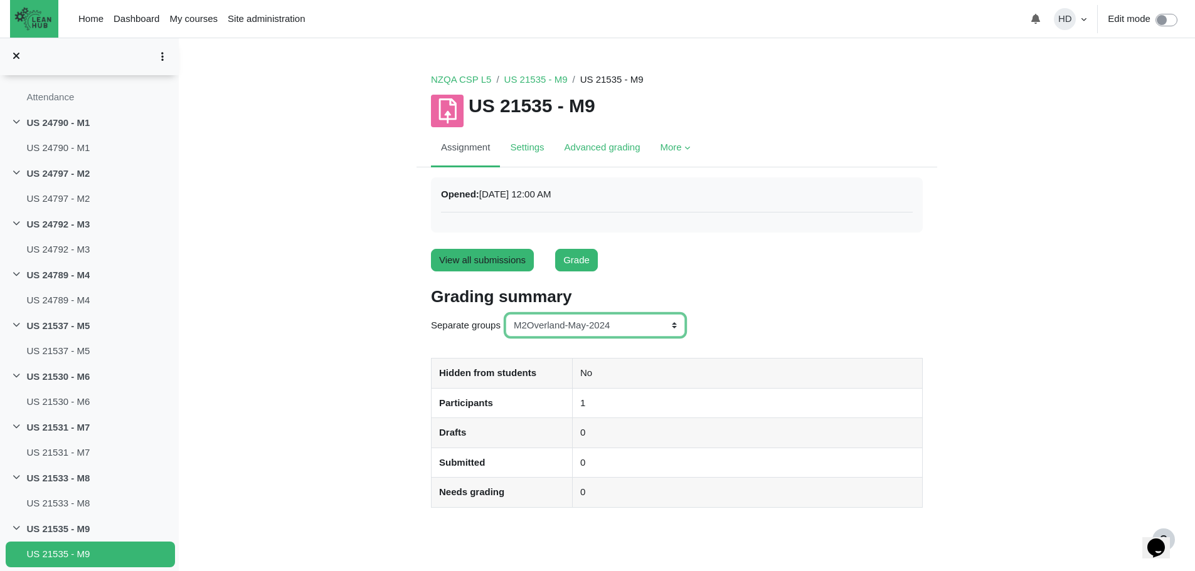
click at [670, 320] on select "All participants ANZ Pharma-Jan-2025 CapitalPrecut-Nov-2023 [PERSON_NAME]-June-…" at bounding box center [594, 325] width 179 height 23
select select "150"
click at [505, 314] on select "All participants ANZ Pharma-Jan-2025 CapitalPrecut-Nov-2023 [PERSON_NAME]-June-…" at bounding box center [594, 325] width 179 height 23
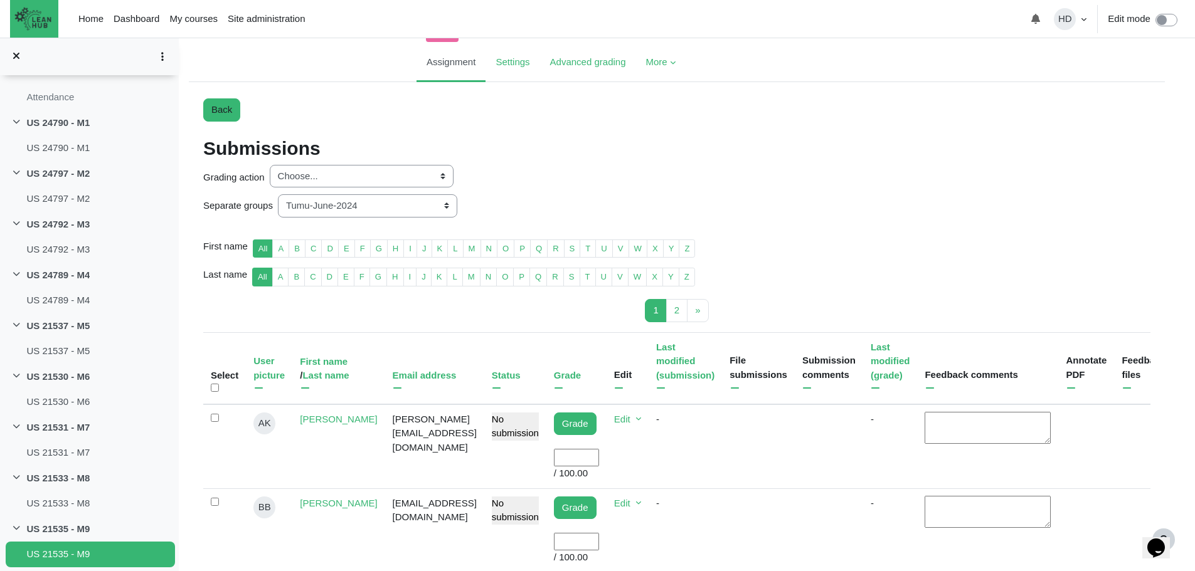
scroll to position [86, 0]
click at [590, 448] on input "User grade" at bounding box center [576, 457] width 45 height 18
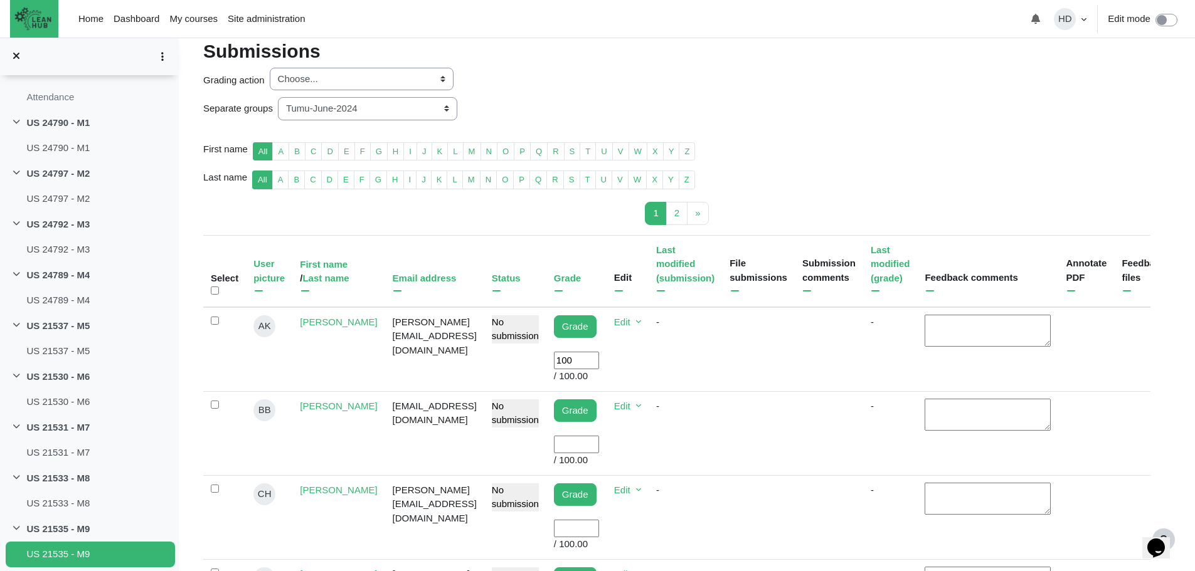
scroll to position [183, 0]
type input "100"
click at [593, 435] on input "User grade" at bounding box center [576, 444] width 45 height 18
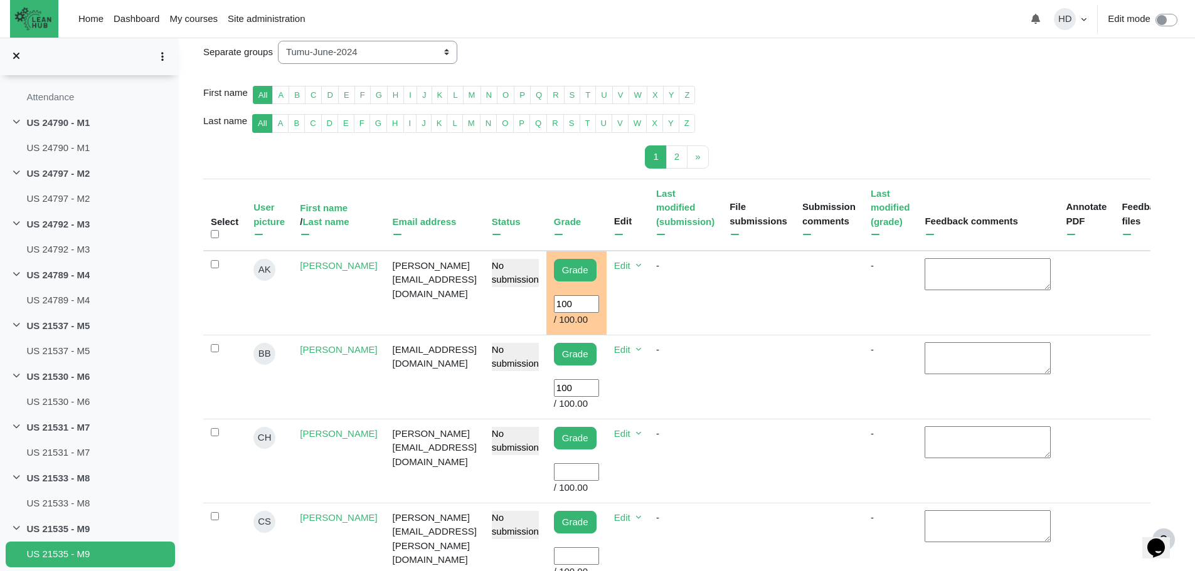
scroll to position [241, 0]
type input "100"
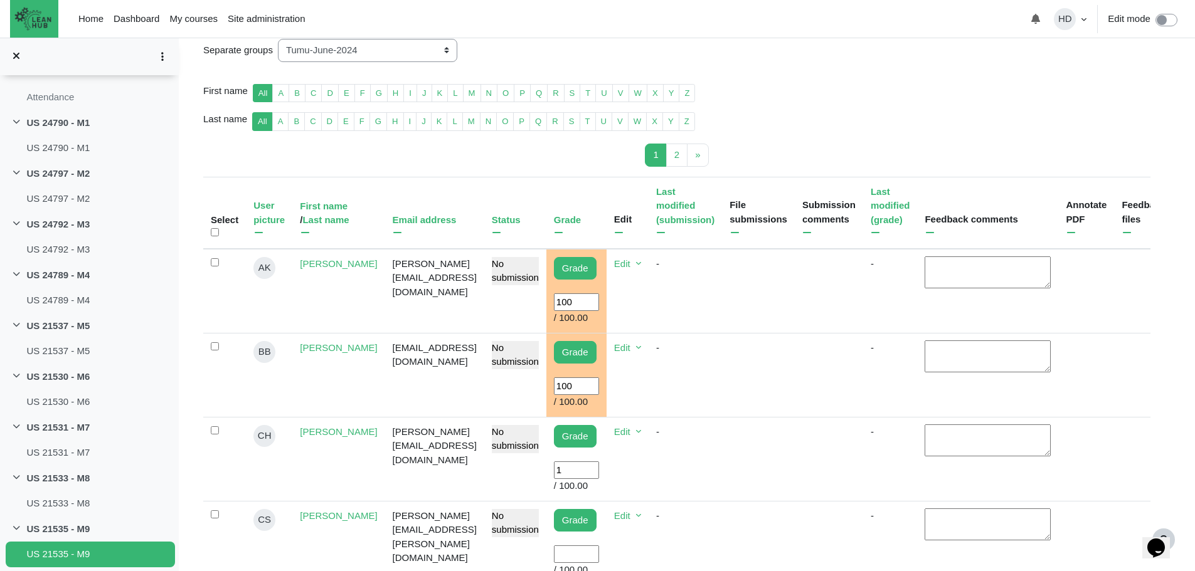
click at [585, 462] on input "1" at bounding box center [576, 471] width 45 height 18
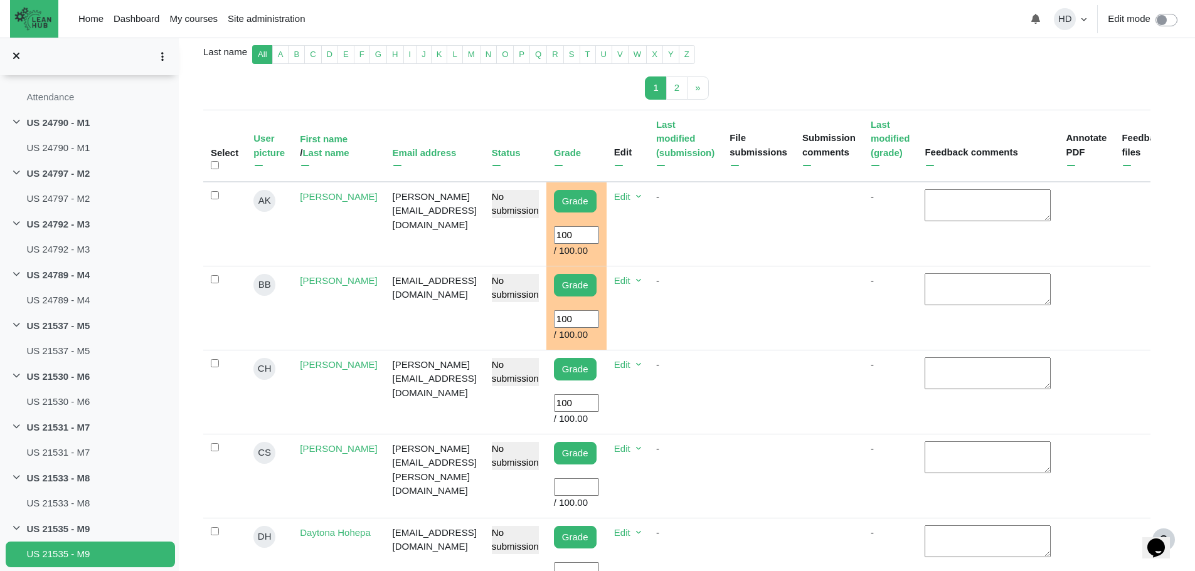
scroll to position [309, 0]
type input "100"
click at [582, 478] on input "User grade" at bounding box center [576, 487] width 45 height 18
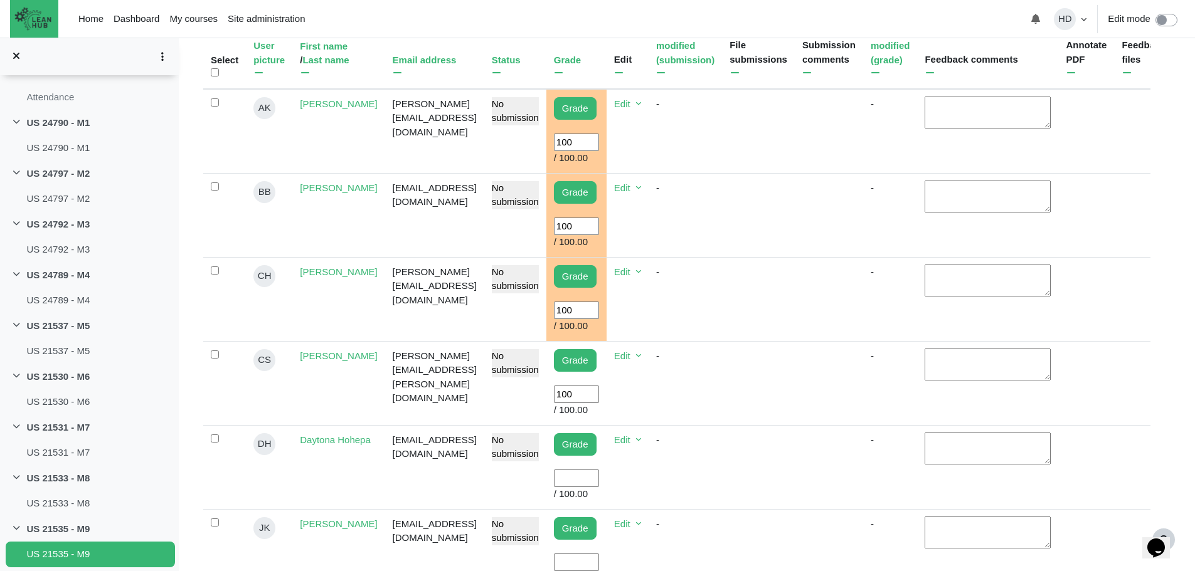
scroll to position [403, 0]
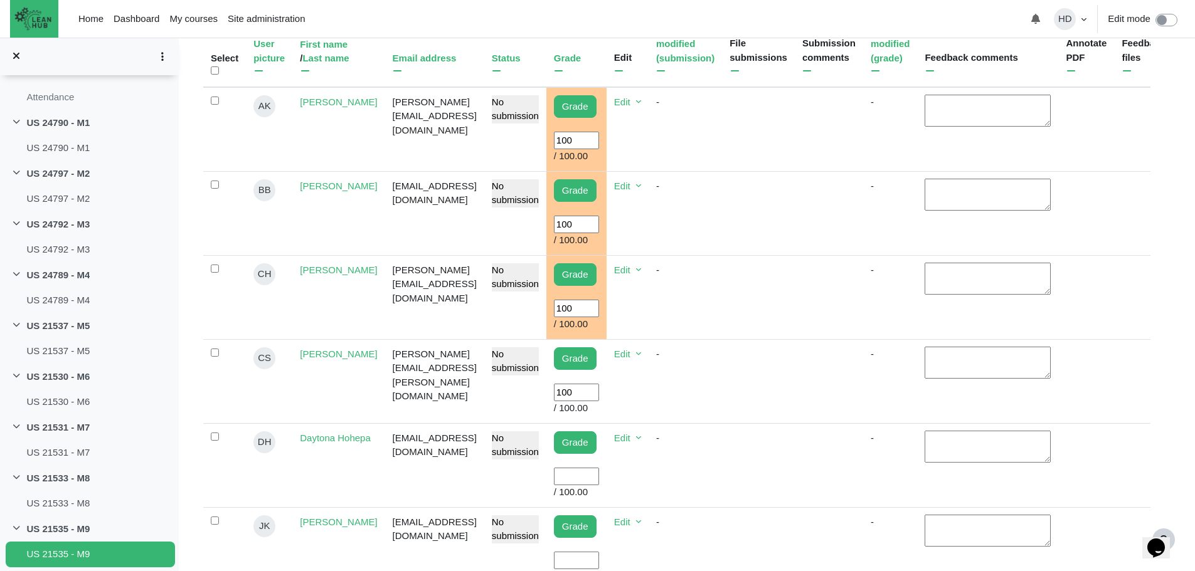
type input "100"
click at [586, 468] on input "User grade" at bounding box center [576, 477] width 45 height 18
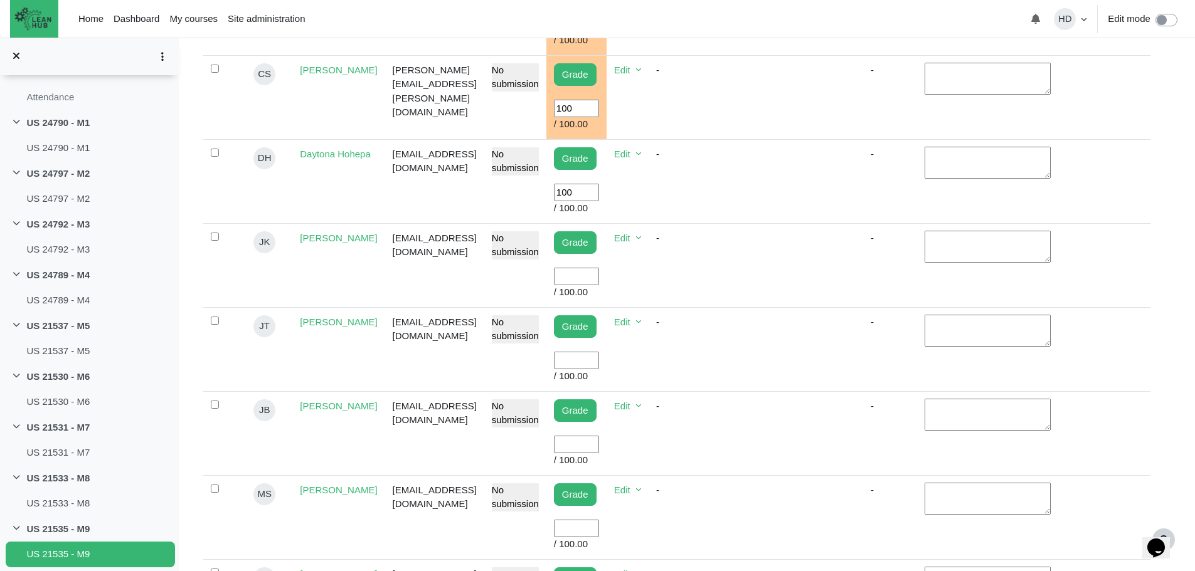
scroll to position [688, 0]
type input "100"
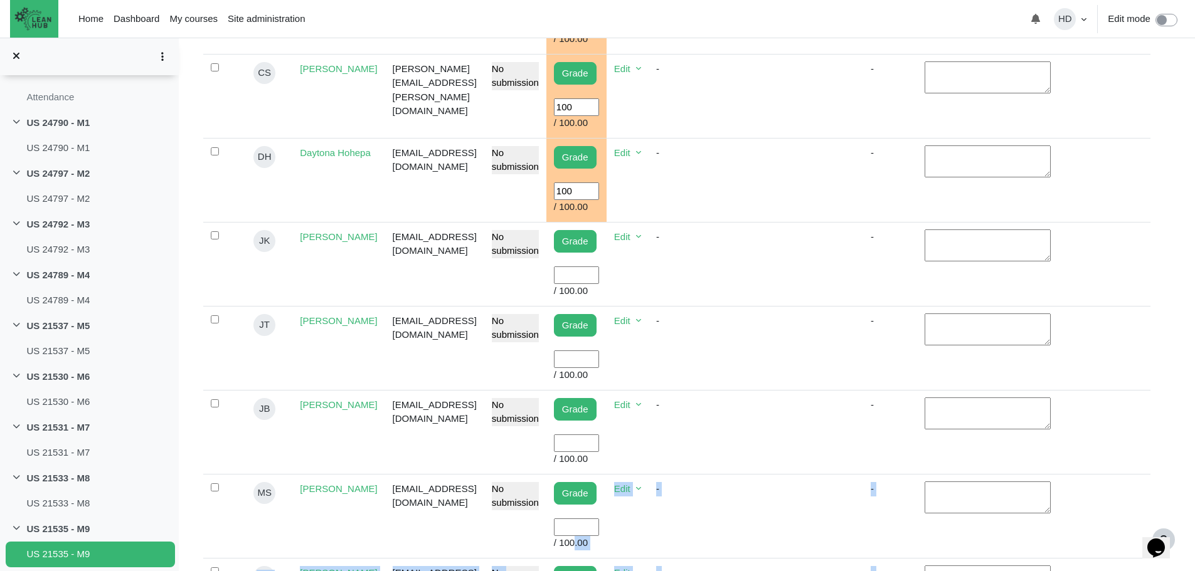
drag, startPoint x: 586, startPoint y: 413, endPoint x: 640, endPoint y: 535, distance: 133.4
click at [640, 535] on div "First name All A B C D E F G H I J K L" at bounding box center [676, 157] width 947 height 1061
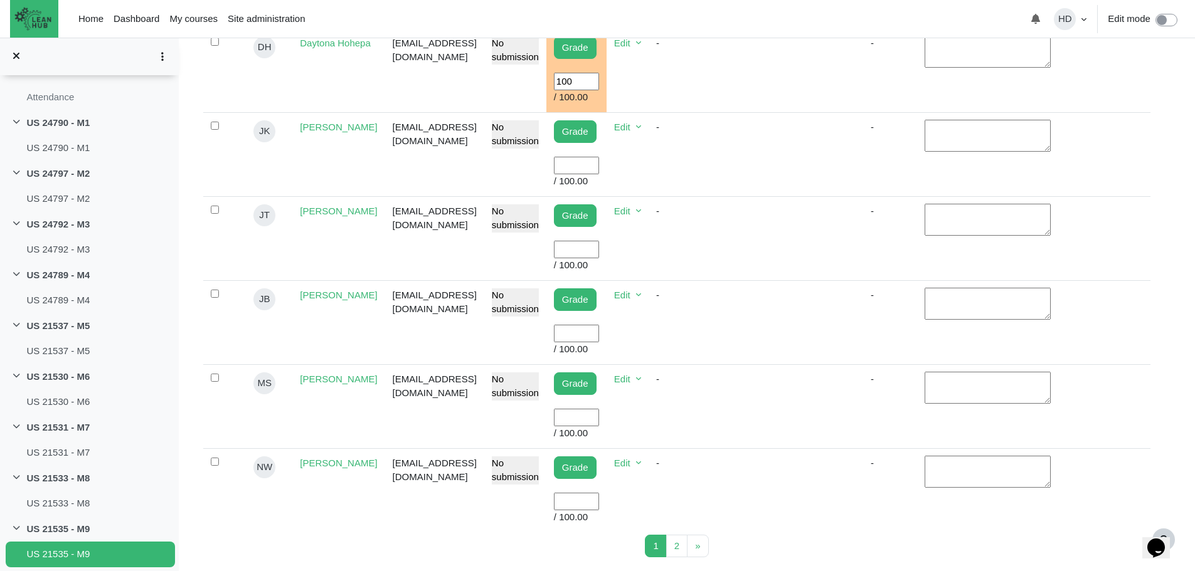
scroll to position [800, 0]
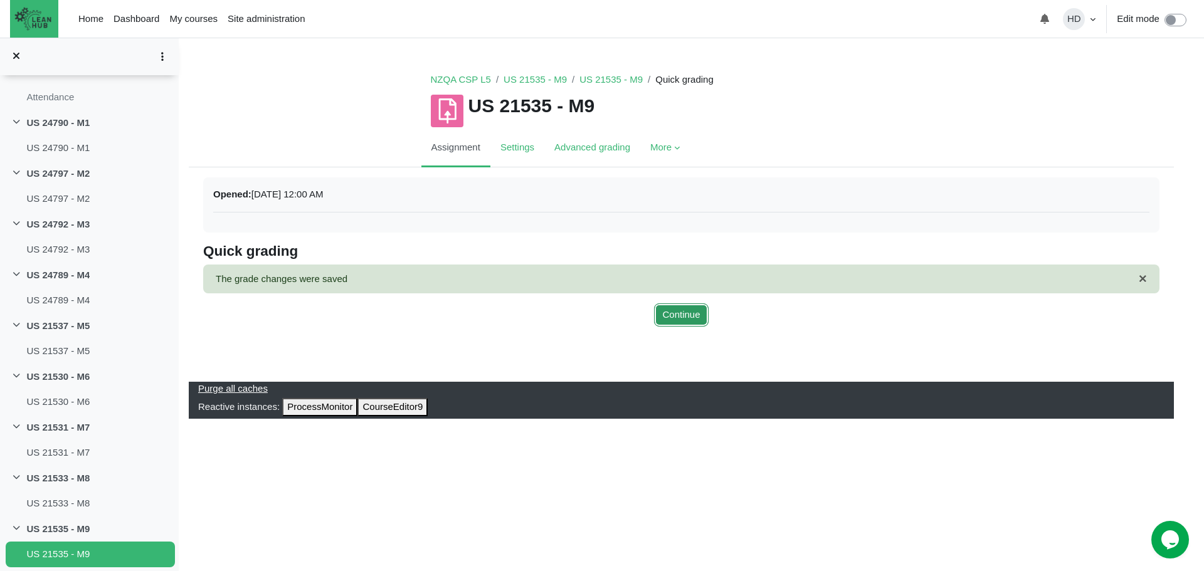
click at [679, 312] on button "Continue" at bounding box center [681, 315] width 54 height 23
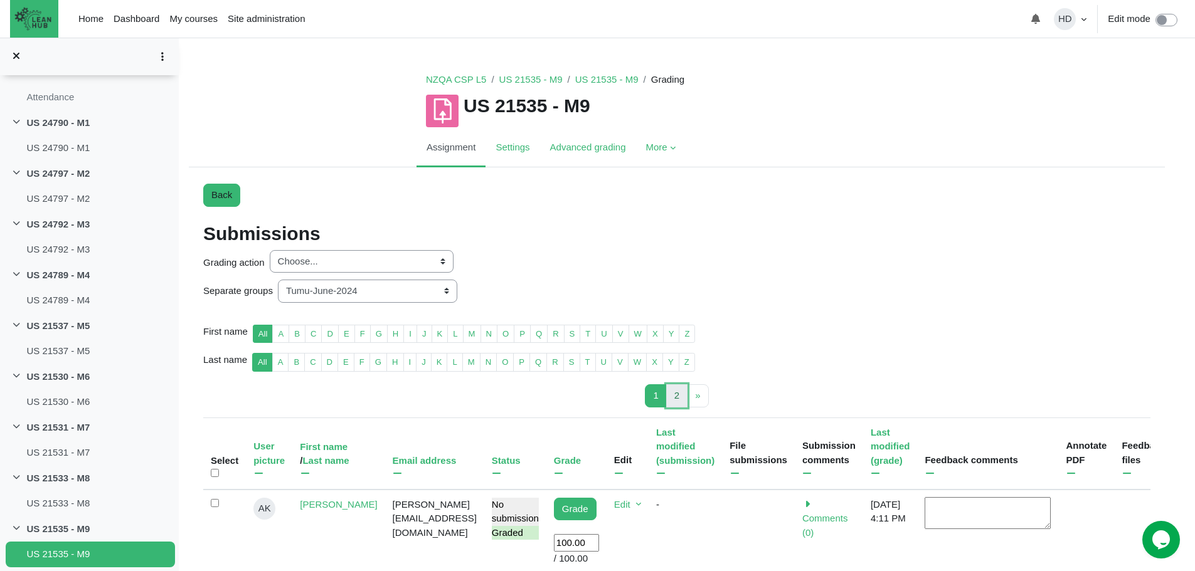
click at [677, 398] on span "2" at bounding box center [676, 395] width 5 height 11
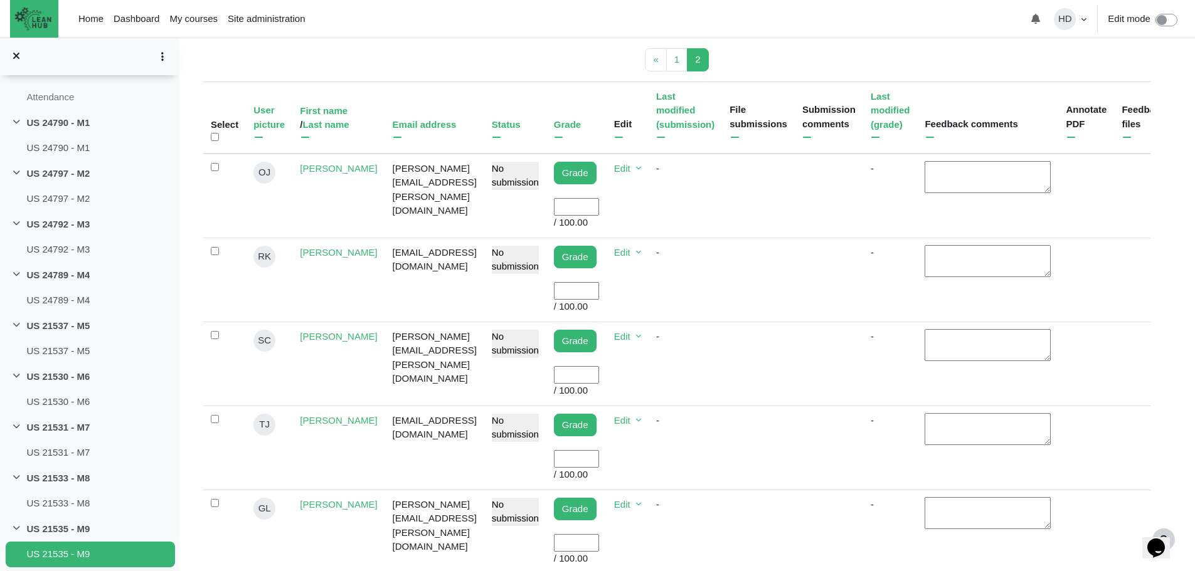
scroll to position [385, 0]
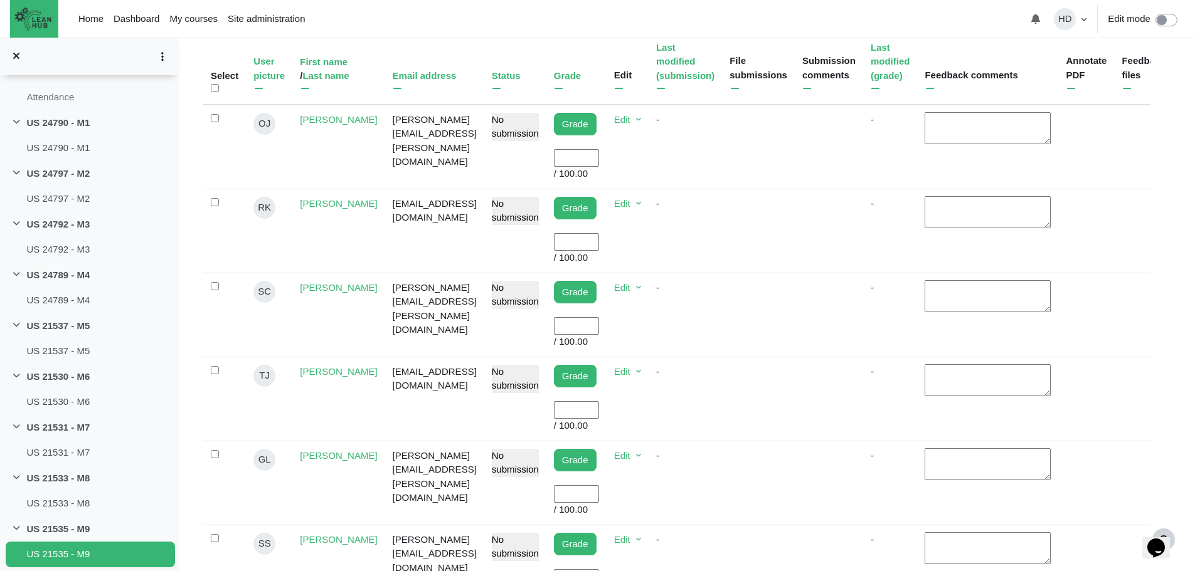
click at [588, 485] on input "User grade" at bounding box center [576, 494] width 45 height 18
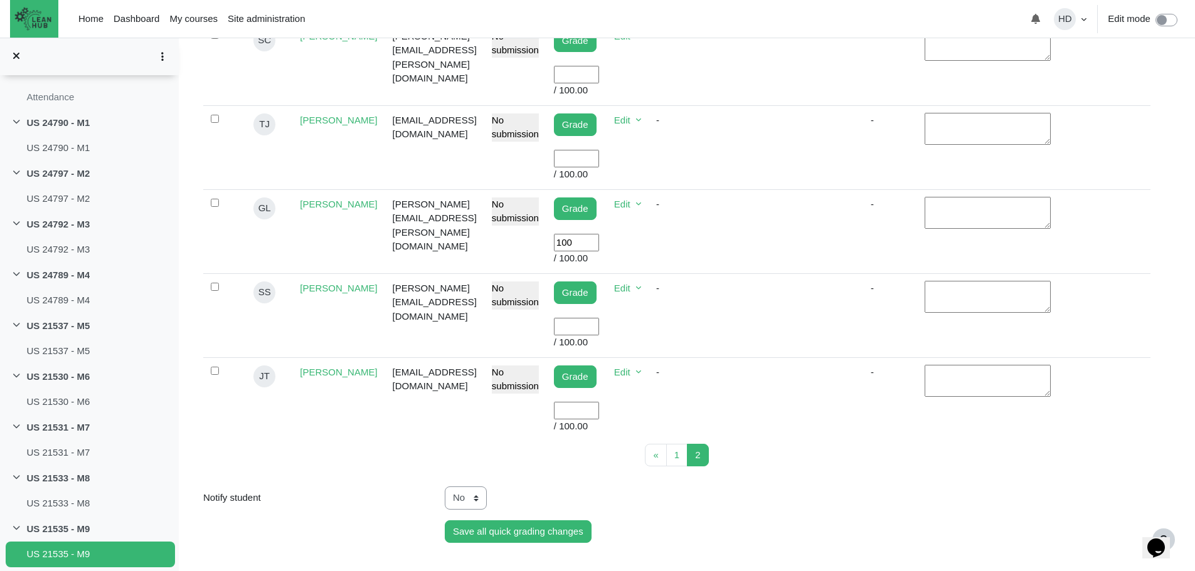
scroll to position [638, 0]
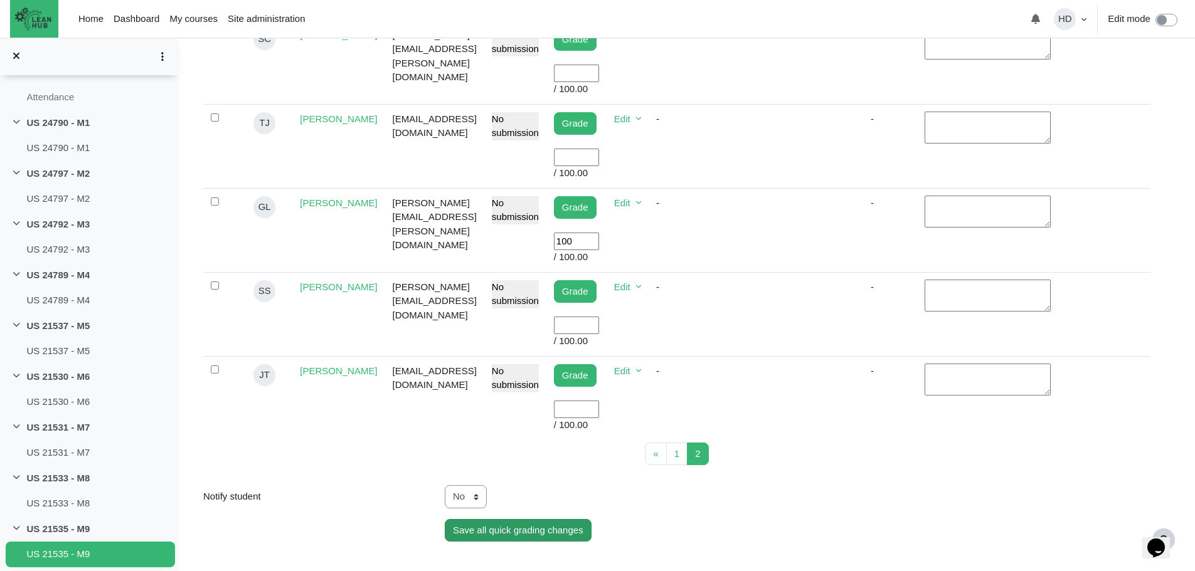
type input "100"
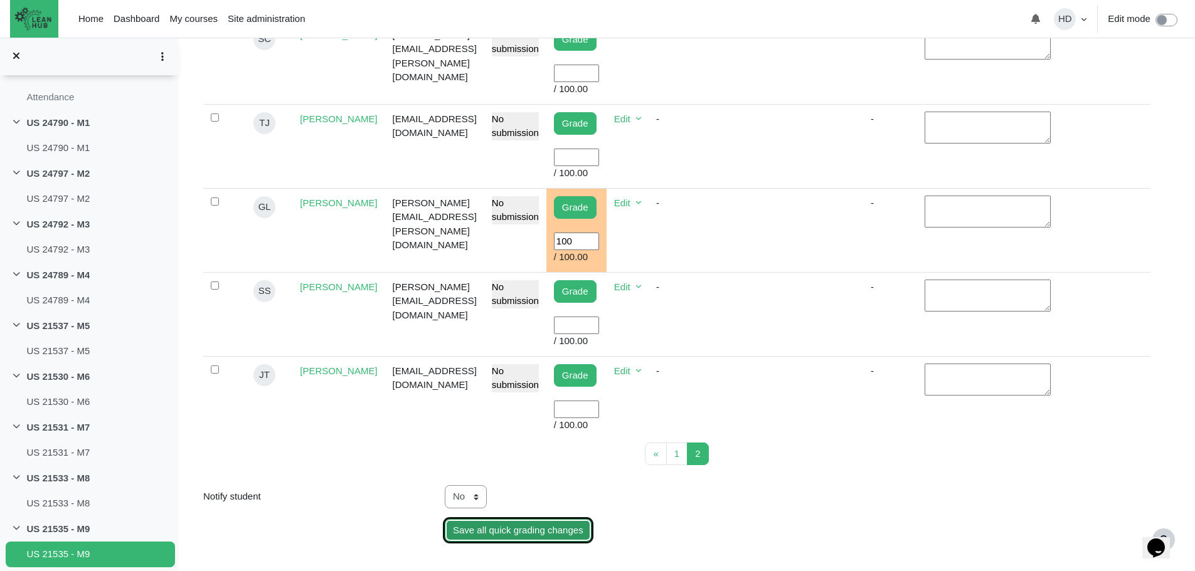
click at [538, 519] on input "Save all quick grading changes" at bounding box center [518, 530] width 147 height 23
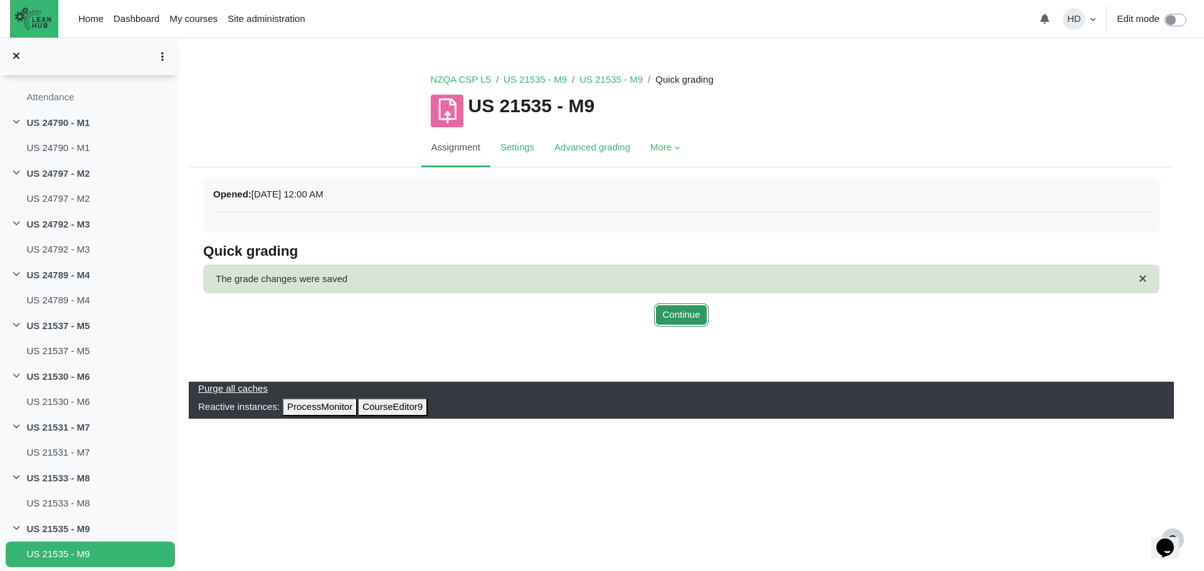
click at [679, 306] on button "Continue" at bounding box center [681, 315] width 54 height 23
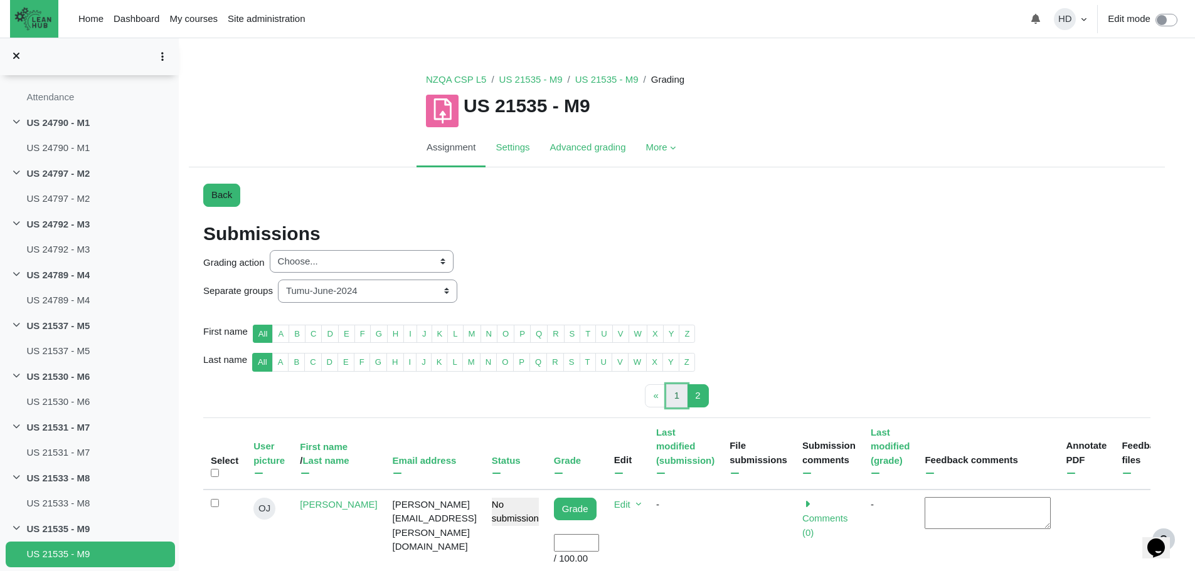
click at [673, 393] on link "1 Page 1" at bounding box center [676, 395] width 21 height 23
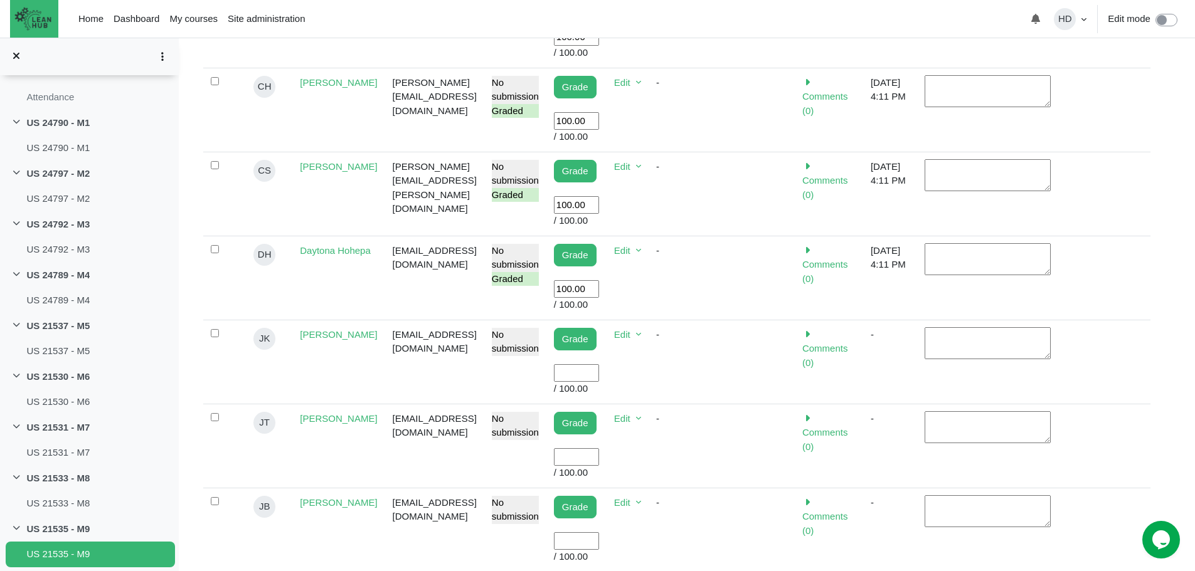
scroll to position [593, 0]
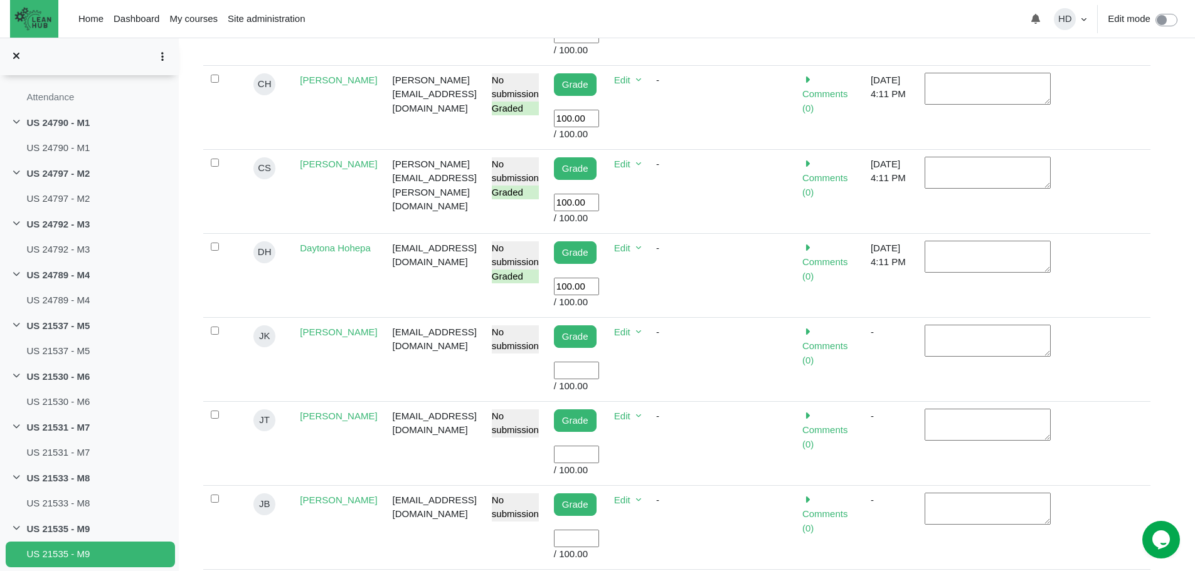
click at [598, 370] on input "User grade" at bounding box center [576, 371] width 45 height 18
type input "100"
click at [595, 446] on input "User grade" at bounding box center [576, 455] width 45 height 18
type input "100"
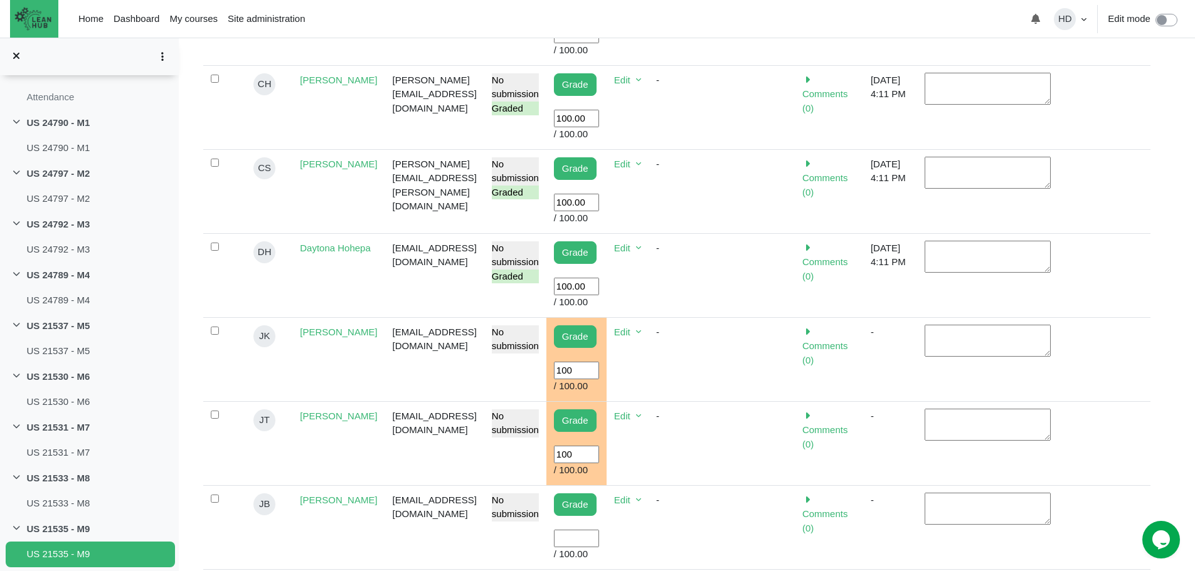
click at [593, 530] on input "User grade" at bounding box center [576, 539] width 45 height 18
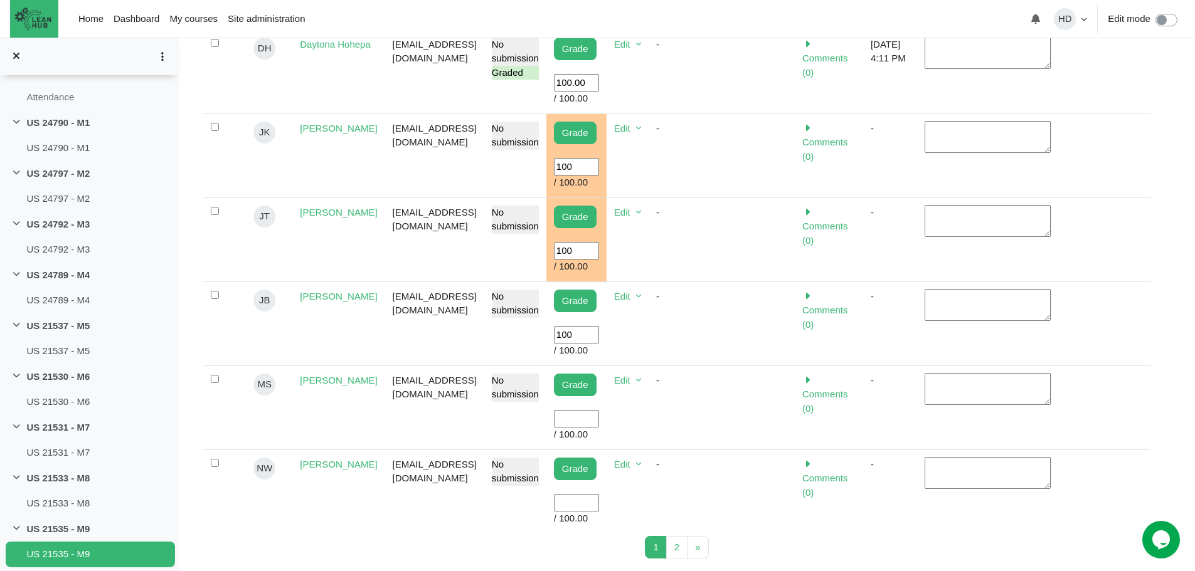
scroll to position [859, 0]
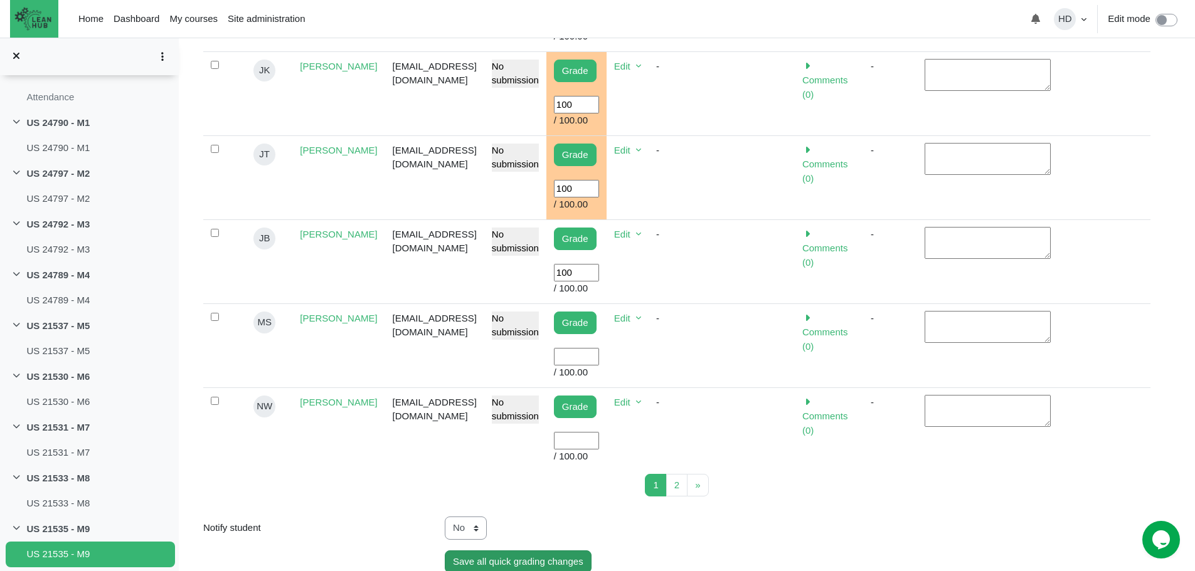
type input "100"
click at [560, 551] on input "Save all quick grading changes" at bounding box center [518, 562] width 147 height 23
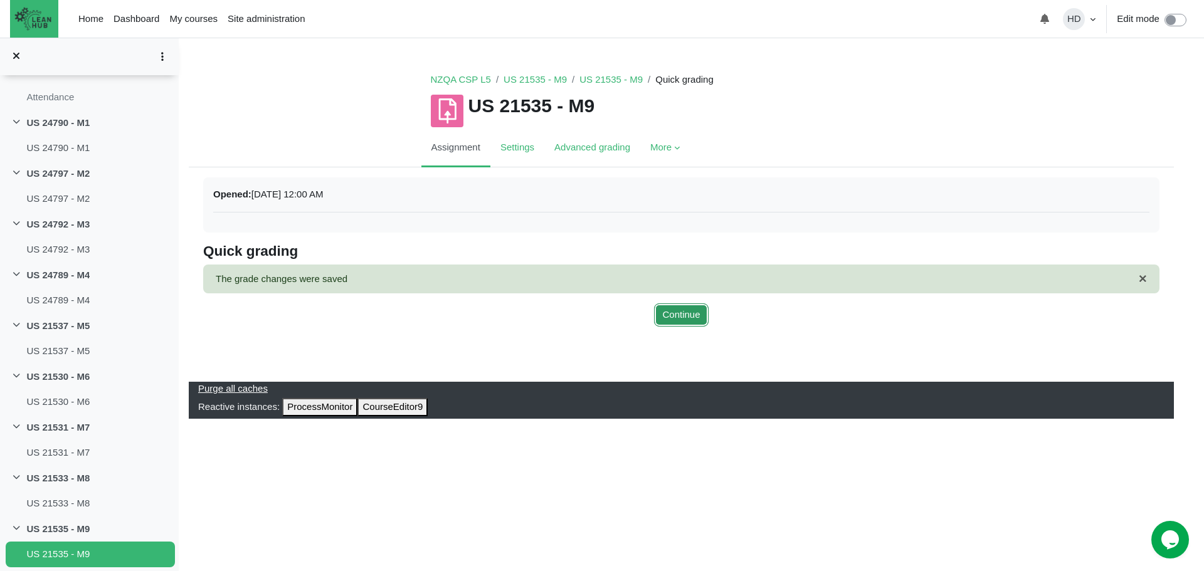
click at [674, 310] on button "Continue" at bounding box center [681, 315] width 54 height 23
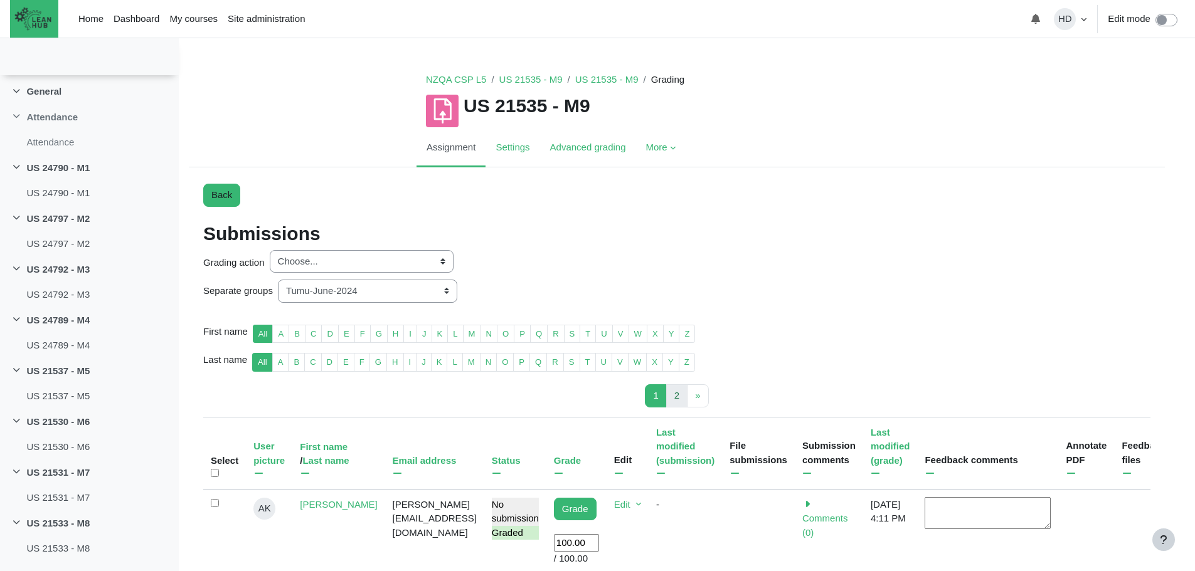
scroll to position [52, 0]
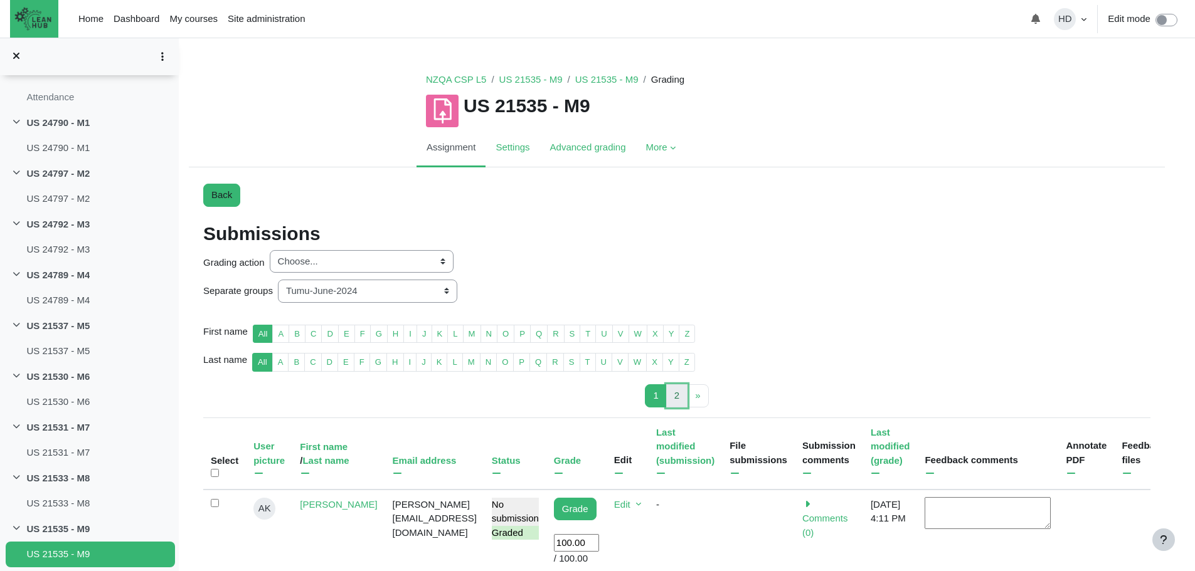
click at [679, 397] on span "2" at bounding box center [676, 395] width 5 height 11
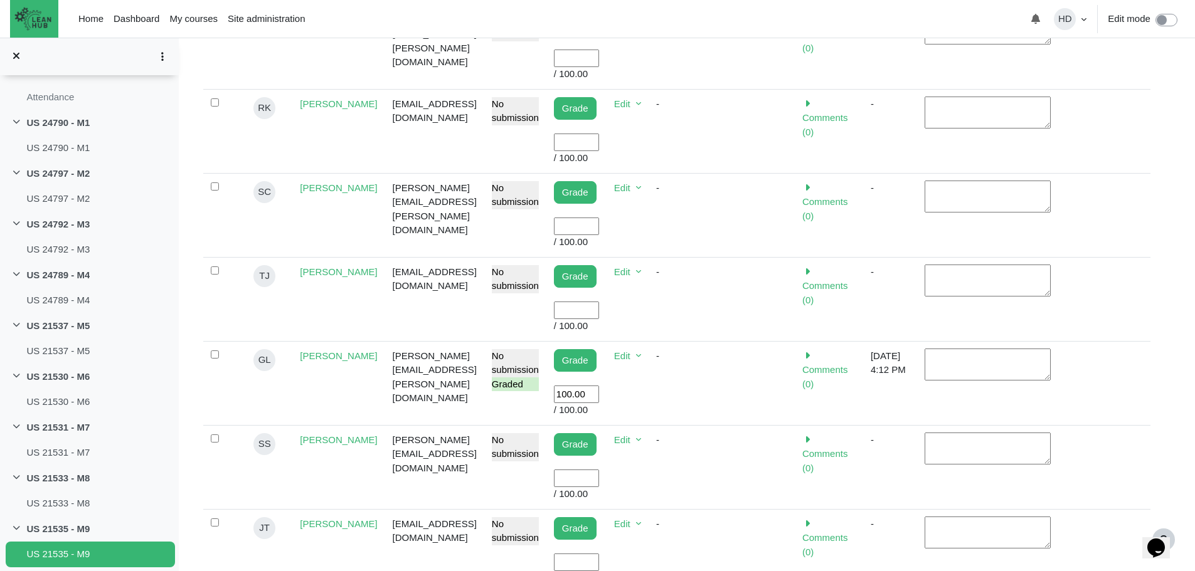
scroll to position [495, 0]
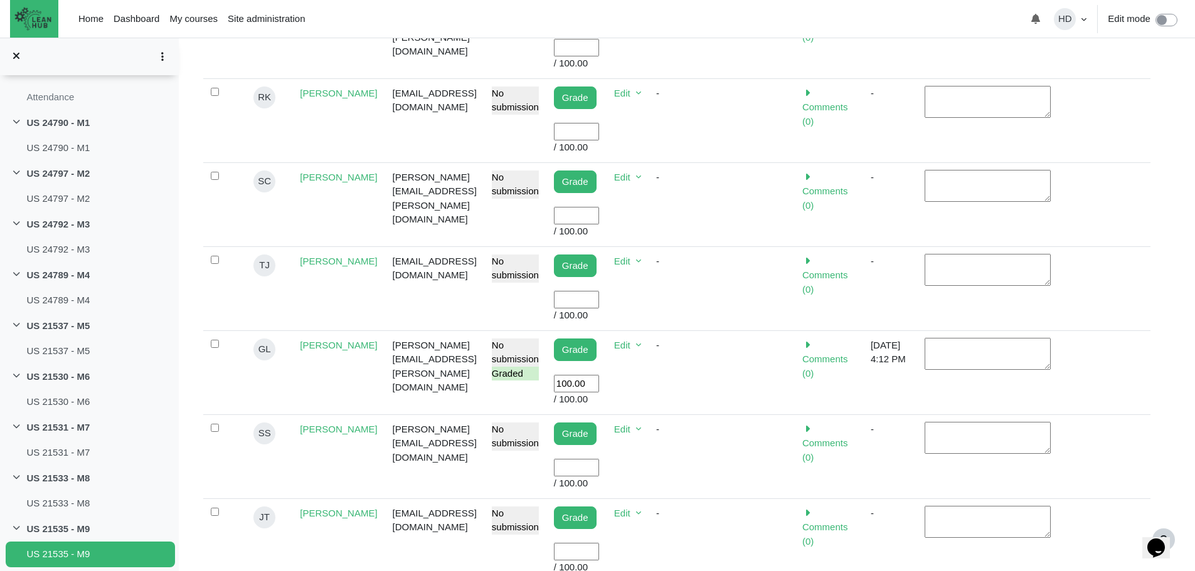
click at [593, 543] on input "User grade" at bounding box center [576, 552] width 45 height 18
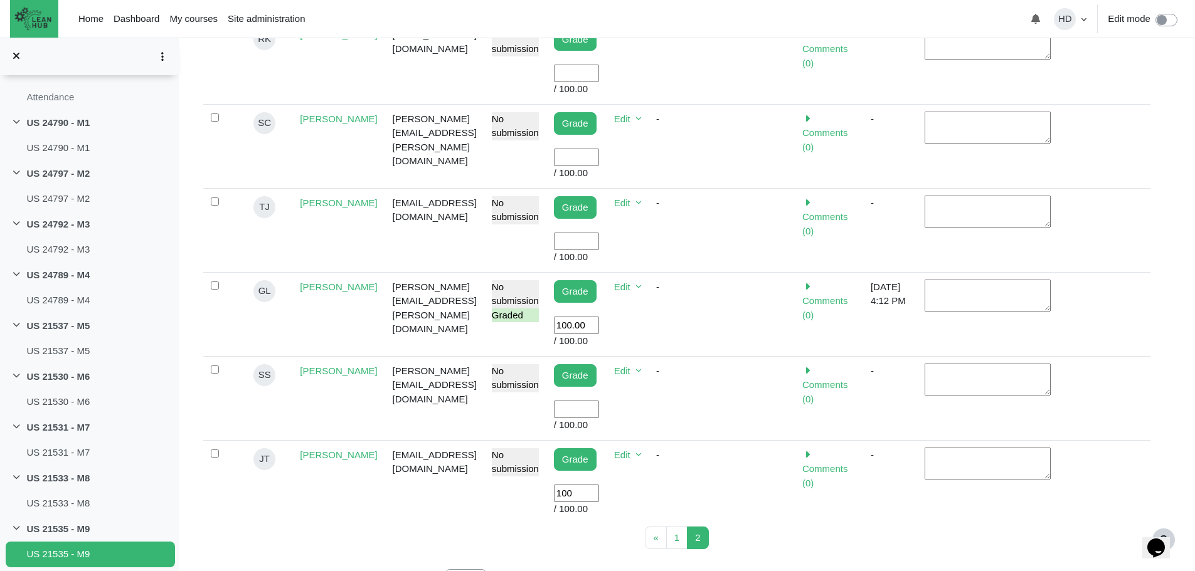
scroll to position [554, 0]
type input "100"
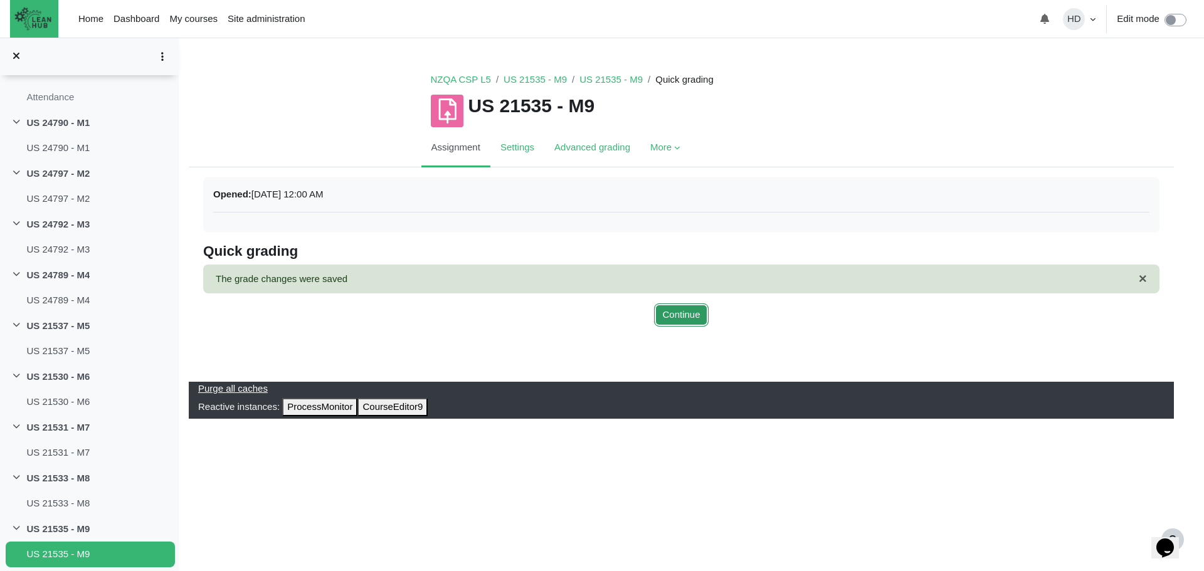
click at [679, 320] on button "Continue" at bounding box center [681, 315] width 54 height 23
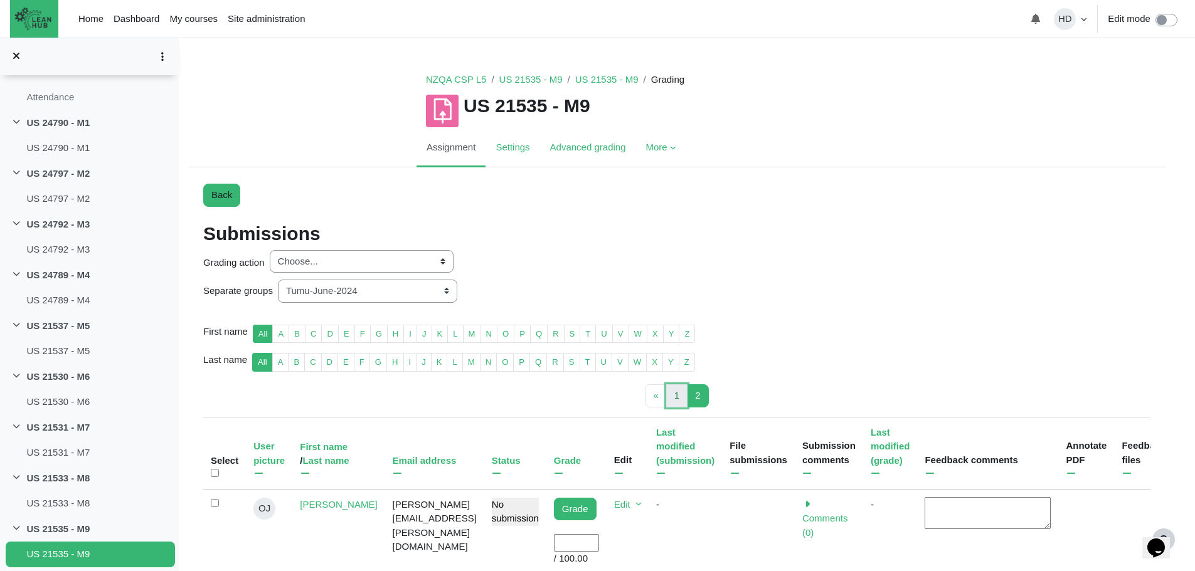
click at [673, 395] on link "1 Page 1" at bounding box center [676, 395] width 21 height 23
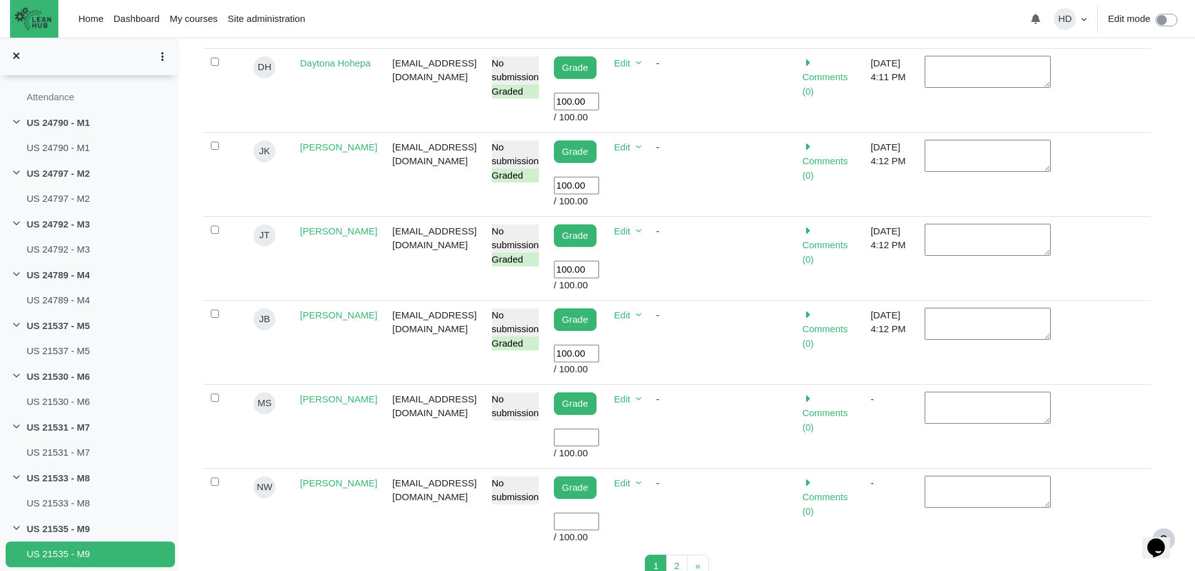
scroll to position [778, 0]
click at [589, 433] on input "User grade" at bounding box center [576, 437] width 45 height 18
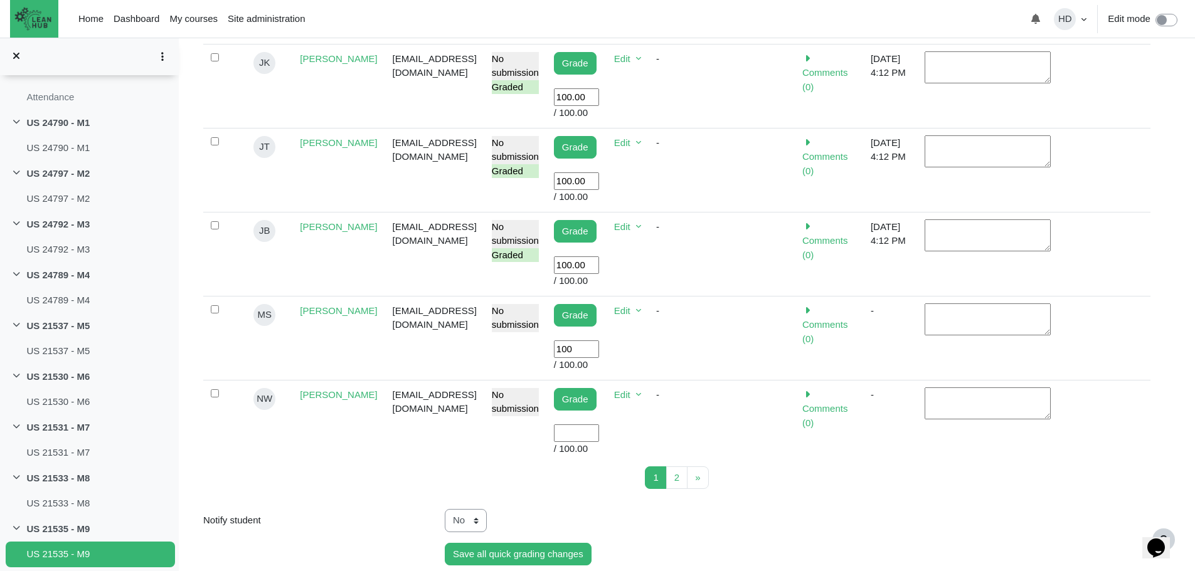
scroll to position [867, 0]
type input "100"
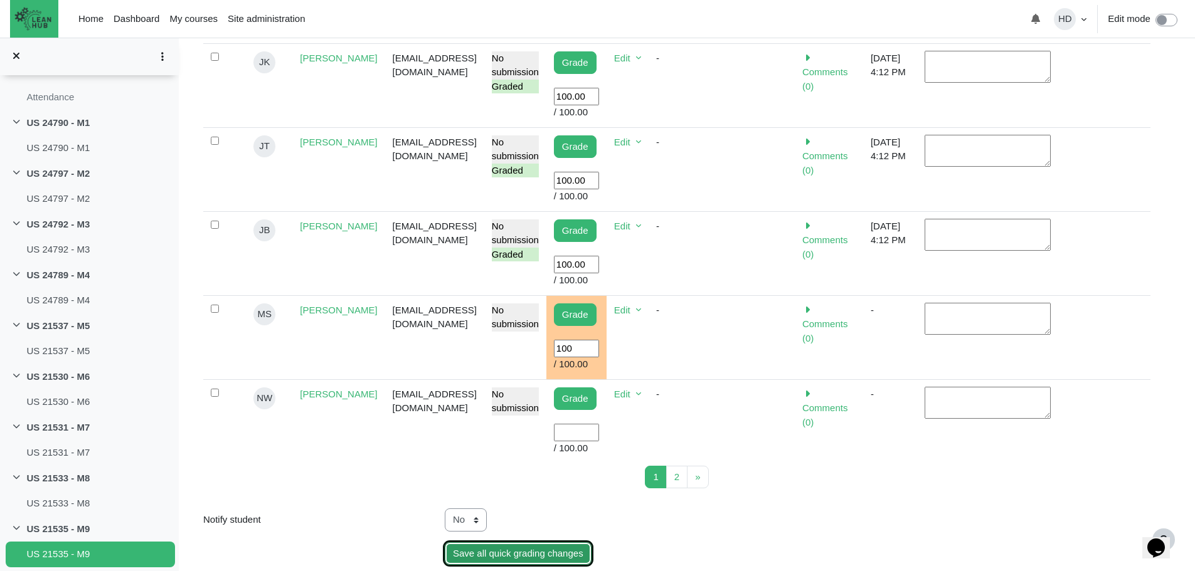
click at [545, 559] on input "Save all quick grading changes" at bounding box center [518, 553] width 147 height 23
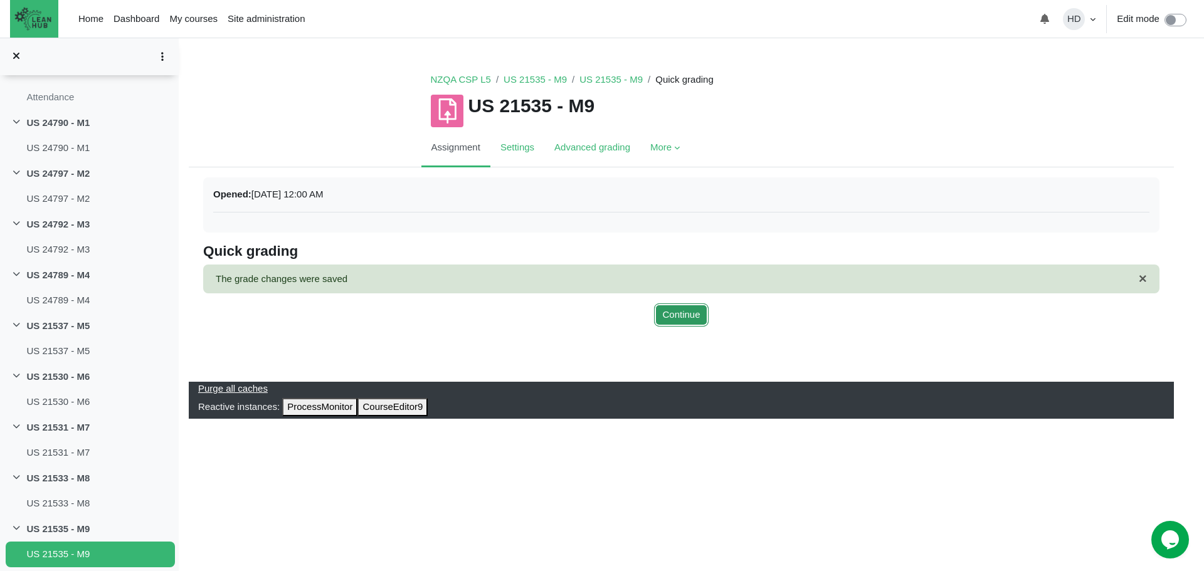
click at [672, 318] on button "Continue" at bounding box center [681, 315] width 54 height 23
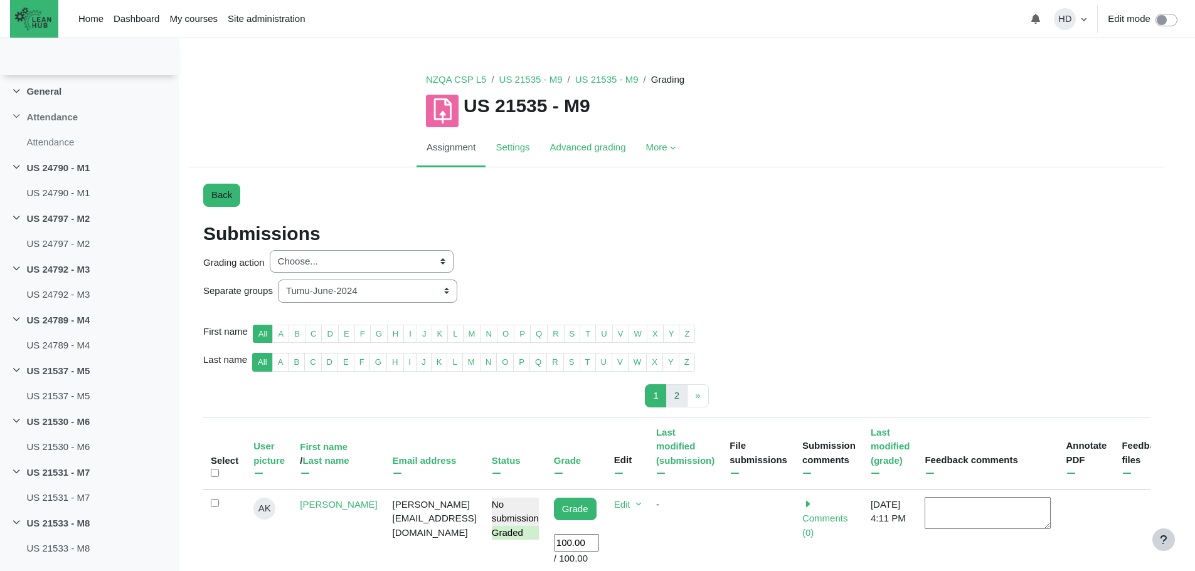
scroll to position [52, 0]
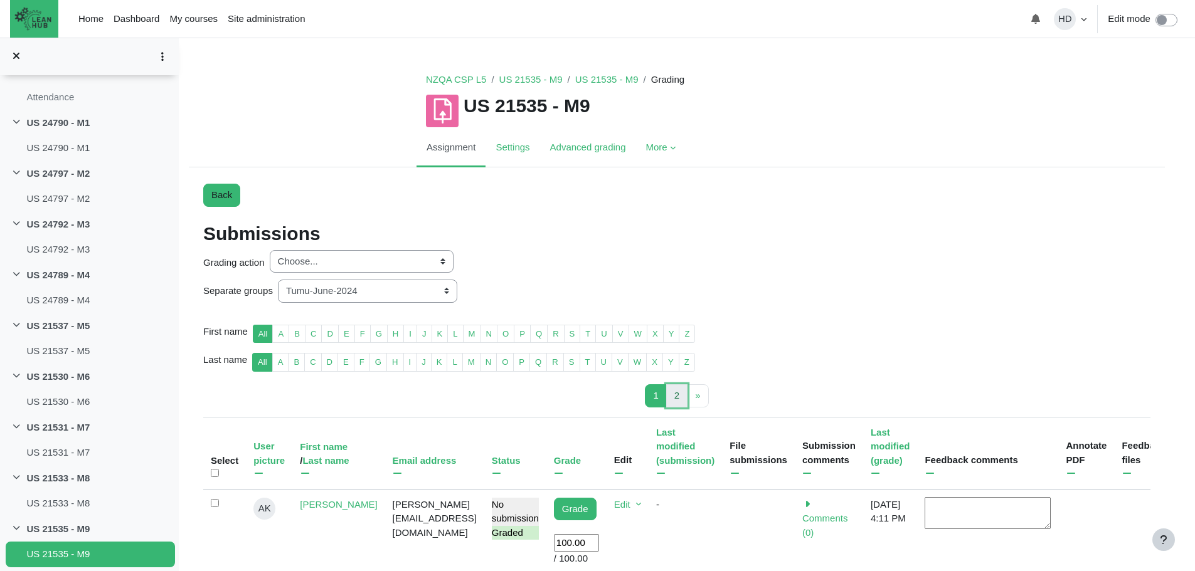
click at [675, 396] on span "2" at bounding box center [676, 395] width 5 height 11
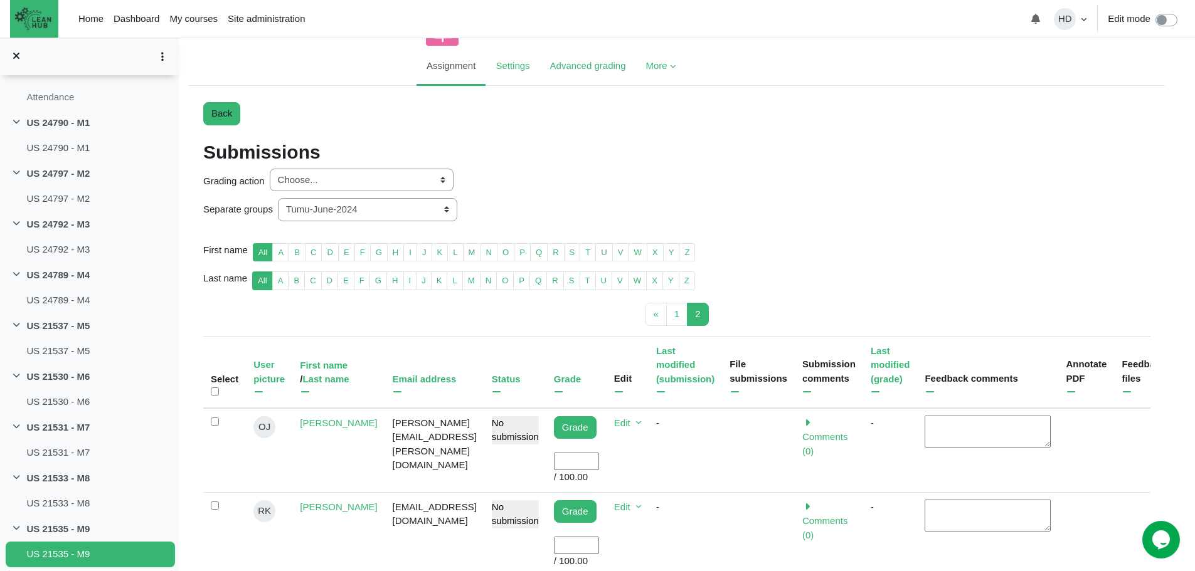
scroll to position [92, 0]
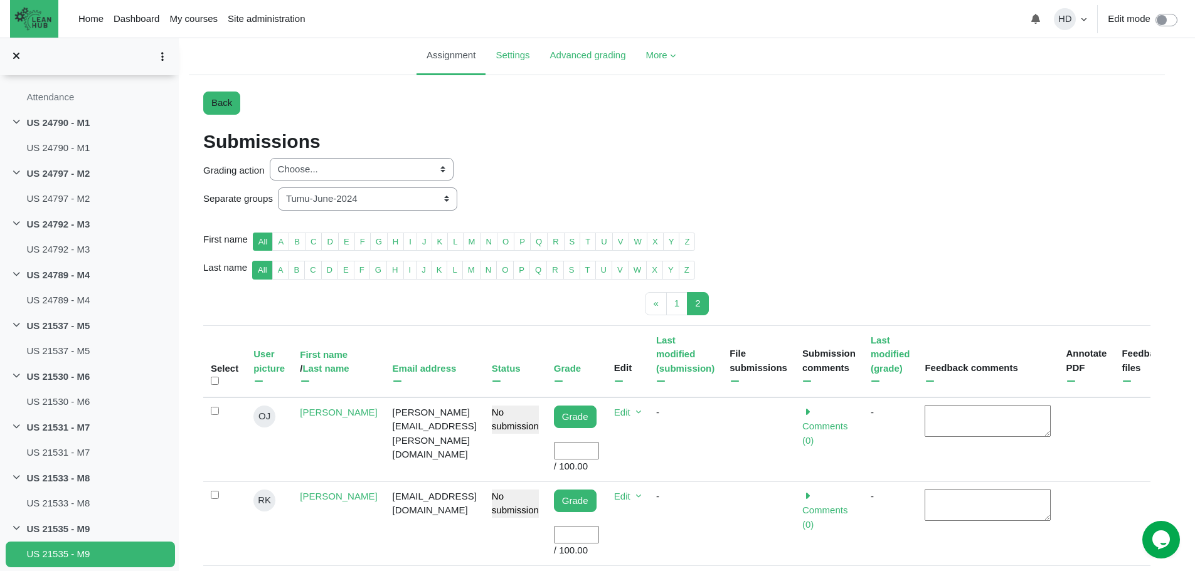
click at [591, 448] on input "User grade" at bounding box center [576, 451] width 45 height 18
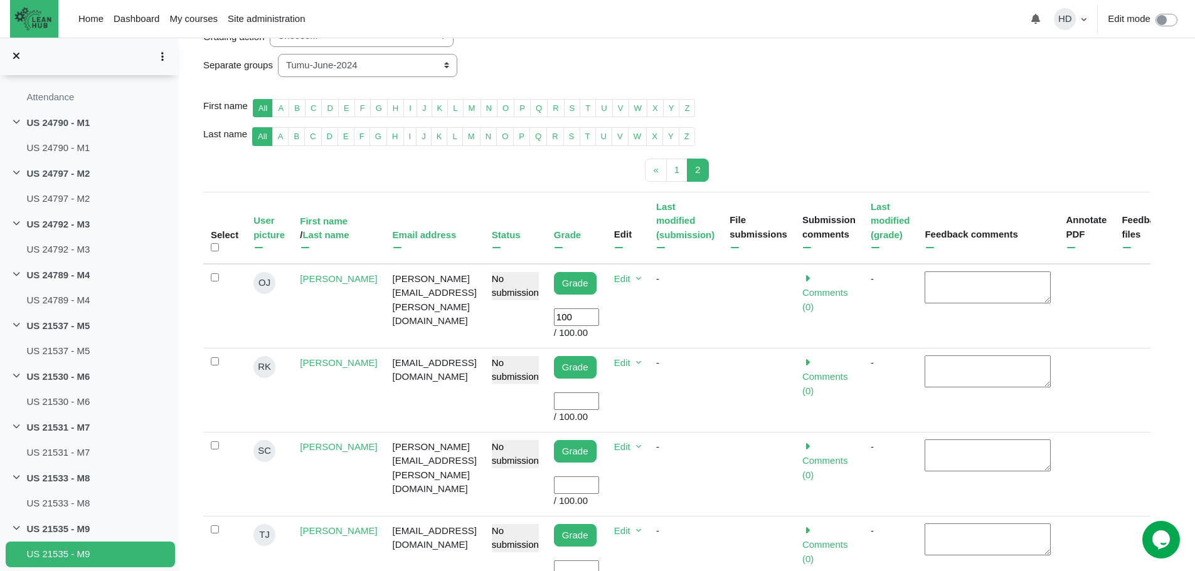
scroll to position [226, 0]
type input "100"
click at [585, 396] on td "Grade User grade / 100.00" at bounding box center [576, 389] width 60 height 84
click at [586, 392] on input "User grade" at bounding box center [576, 401] width 45 height 18
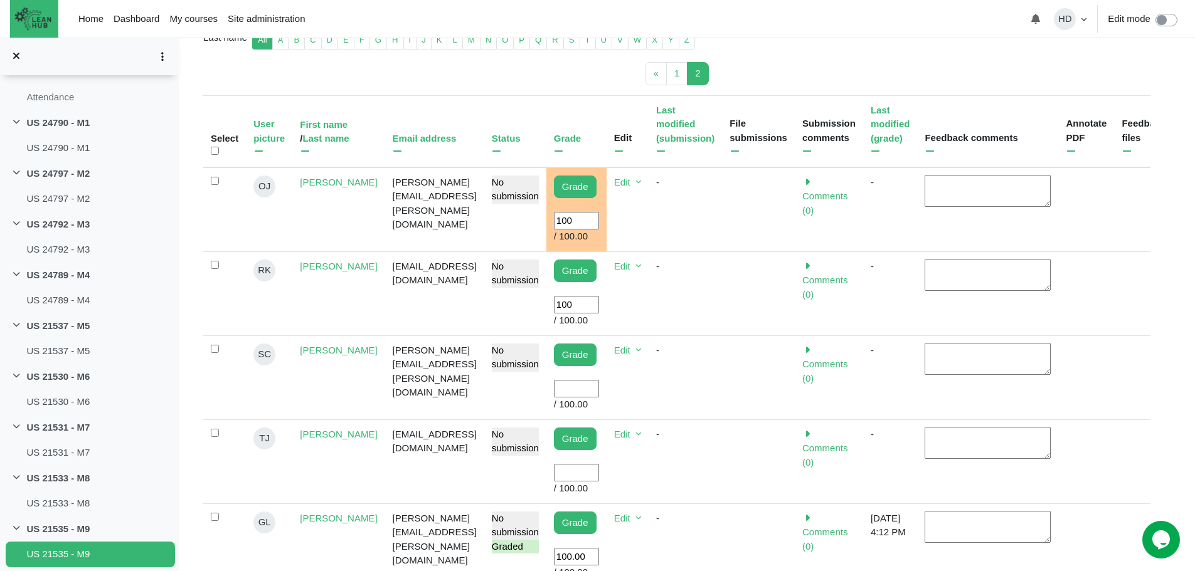
scroll to position [323, 0]
type input "100"
click at [588, 379] on input "User grade" at bounding box center [576, 388] width 45 height 18
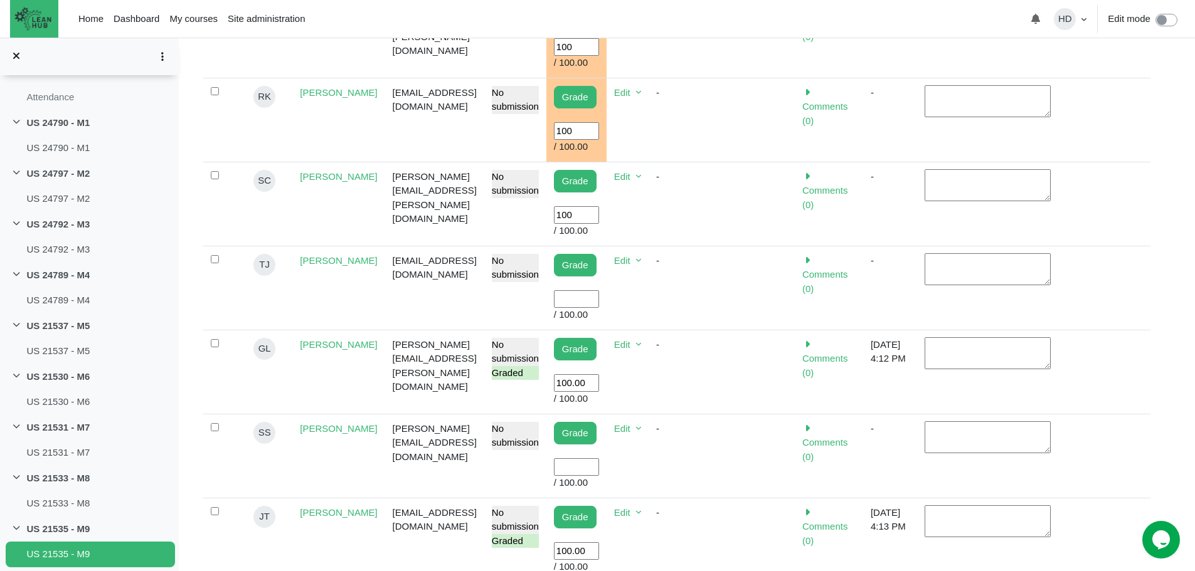
scroll to position [500, 0]
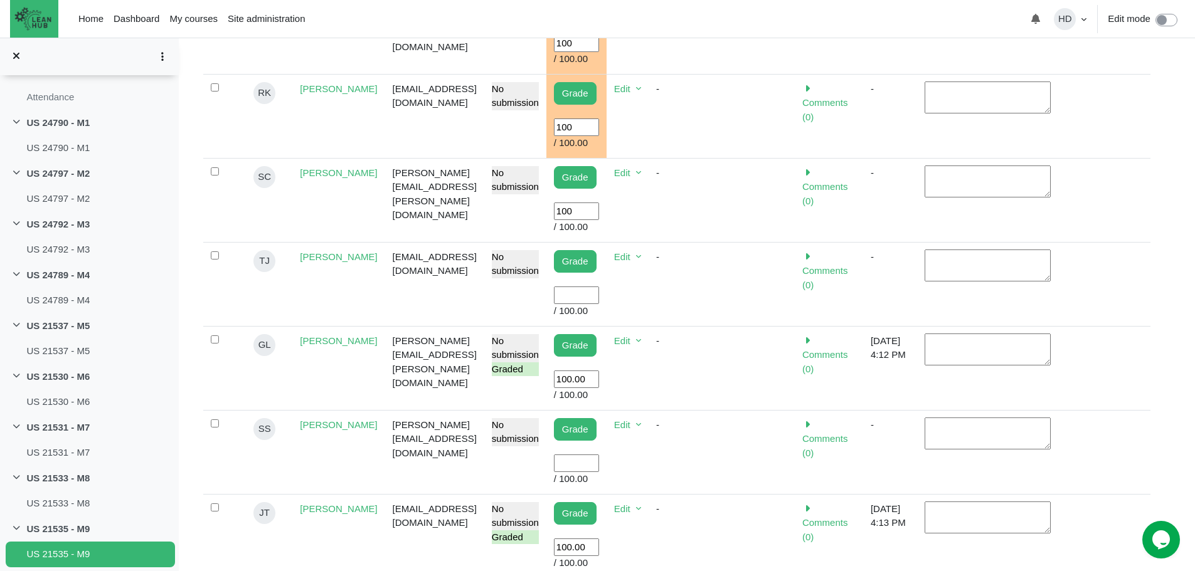
type input "100"
click at [582, 455] on input "User grade" at bounding box center [576, 464] width 45 height 18
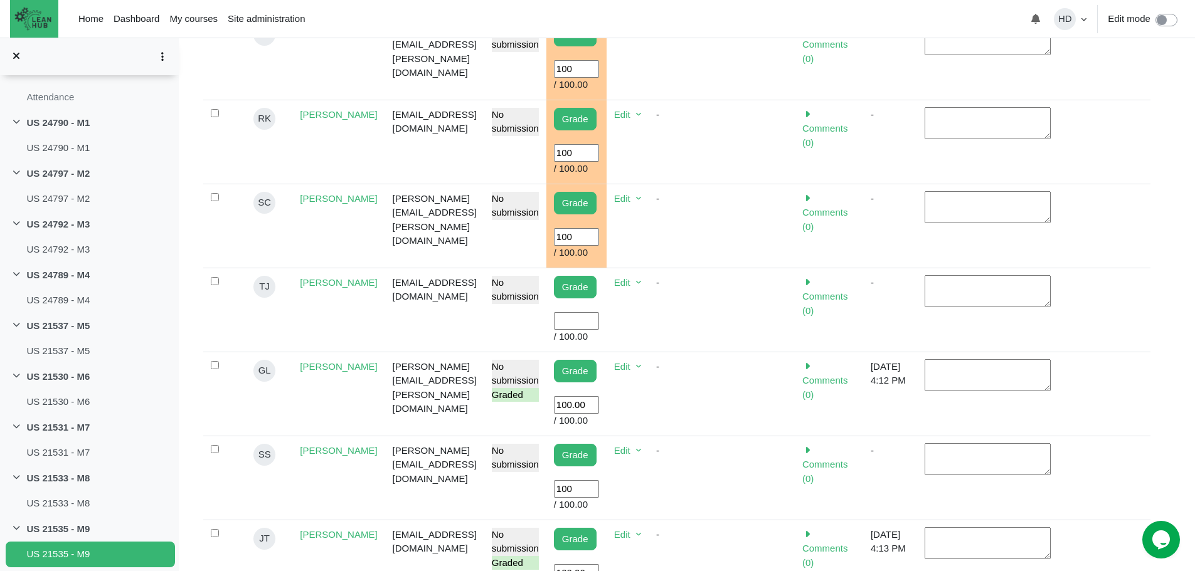
scroll to position [470, 0]
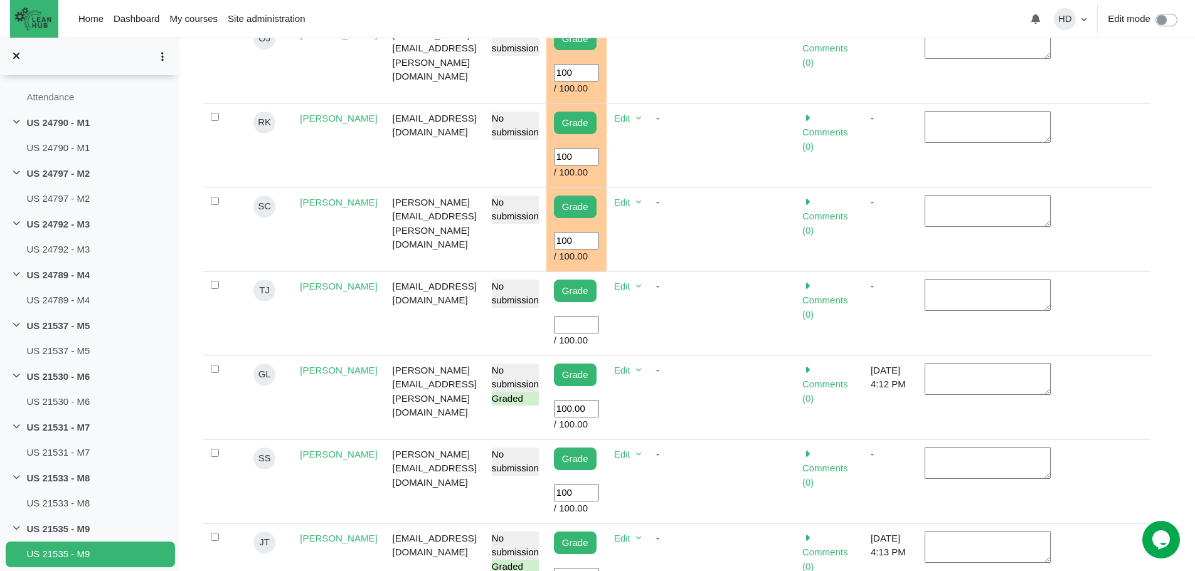
type input "100"
click at [599, 316] on input "User grade" at bounding box center [576, 325] width 45 height 18
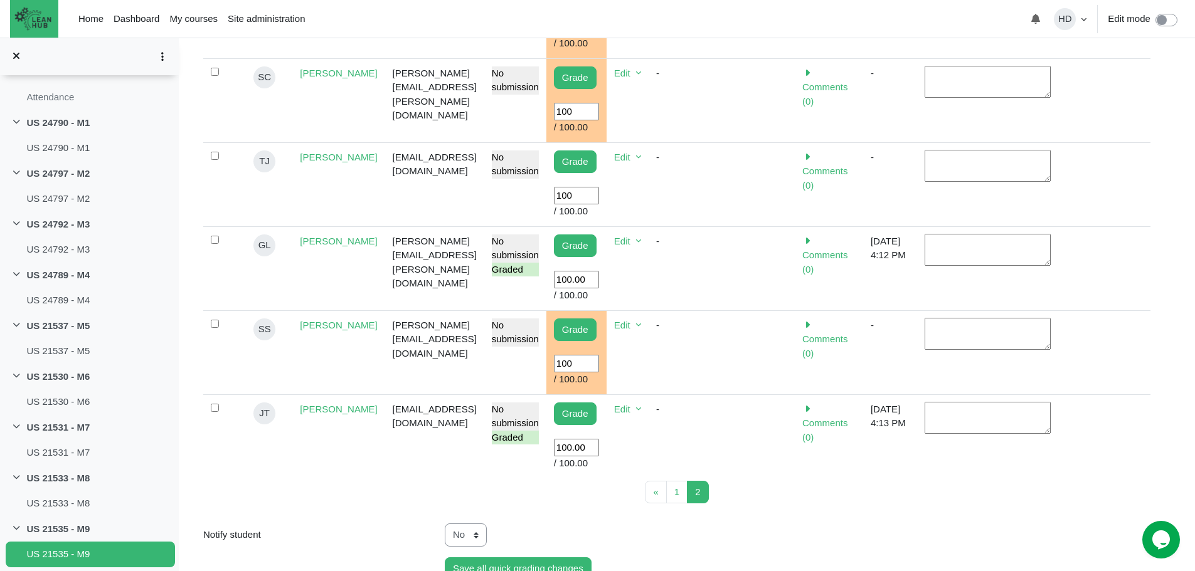
scroll to position [609, 0]
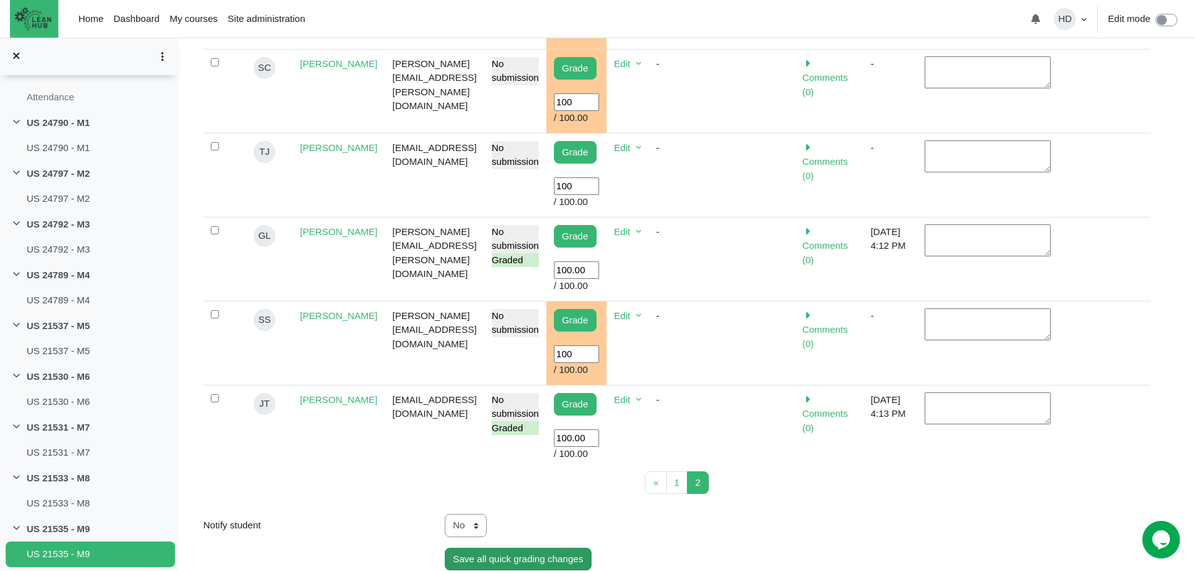
type input "100"
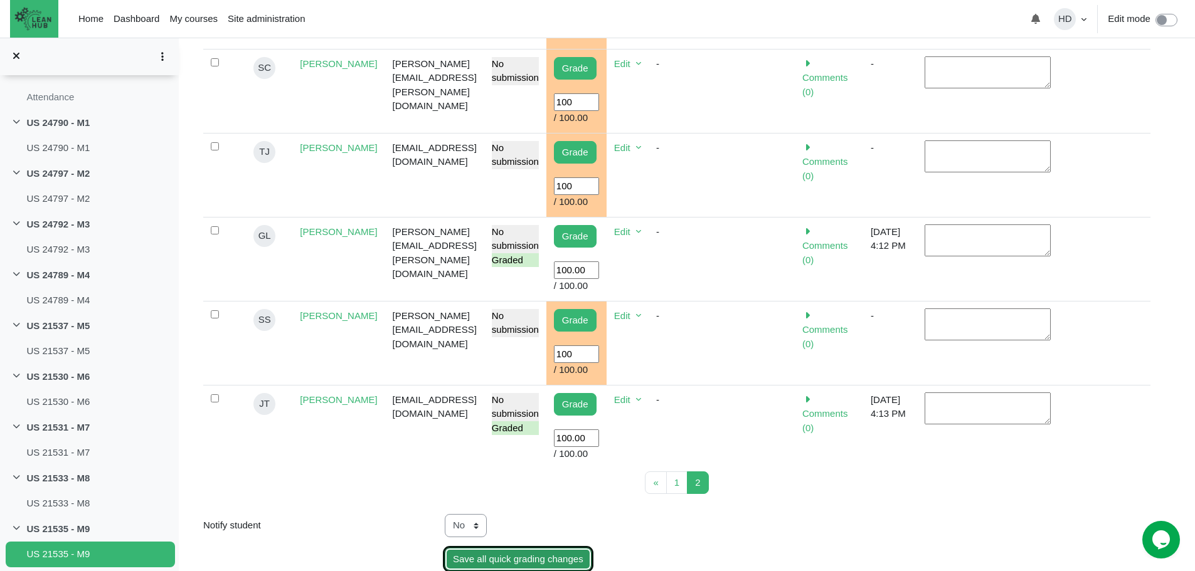
click at [517, 548] on input "Save all quick grading changes" at bounding box center [518, 559] width 147 height 23
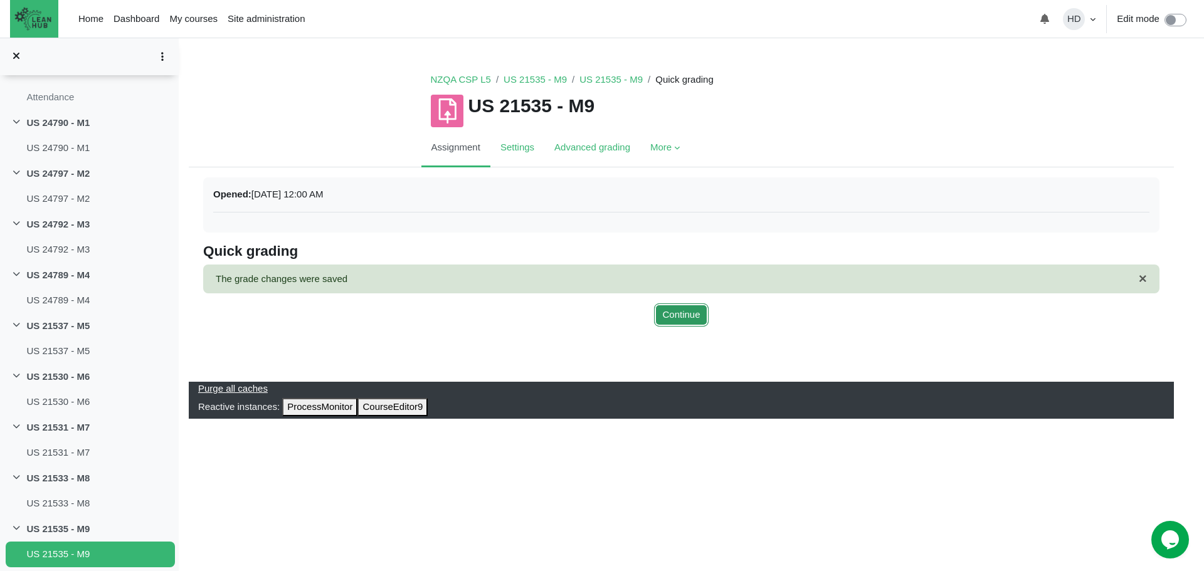
click at [673, 313] on button "Continue" at bounding box center [681, 315] width 54 height 23
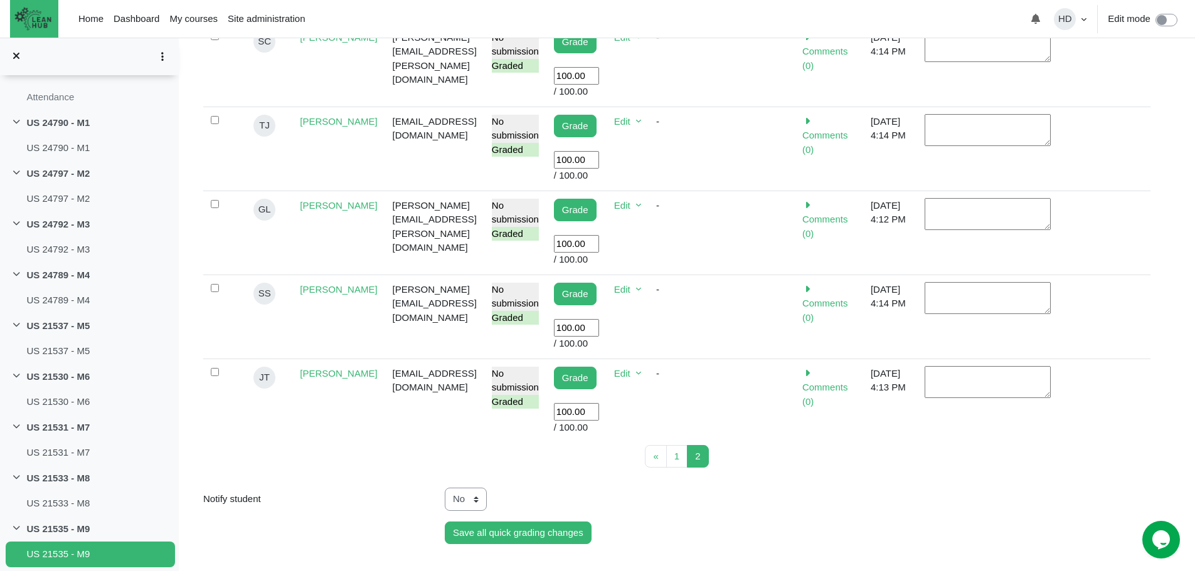
scroll to position [642, 0]
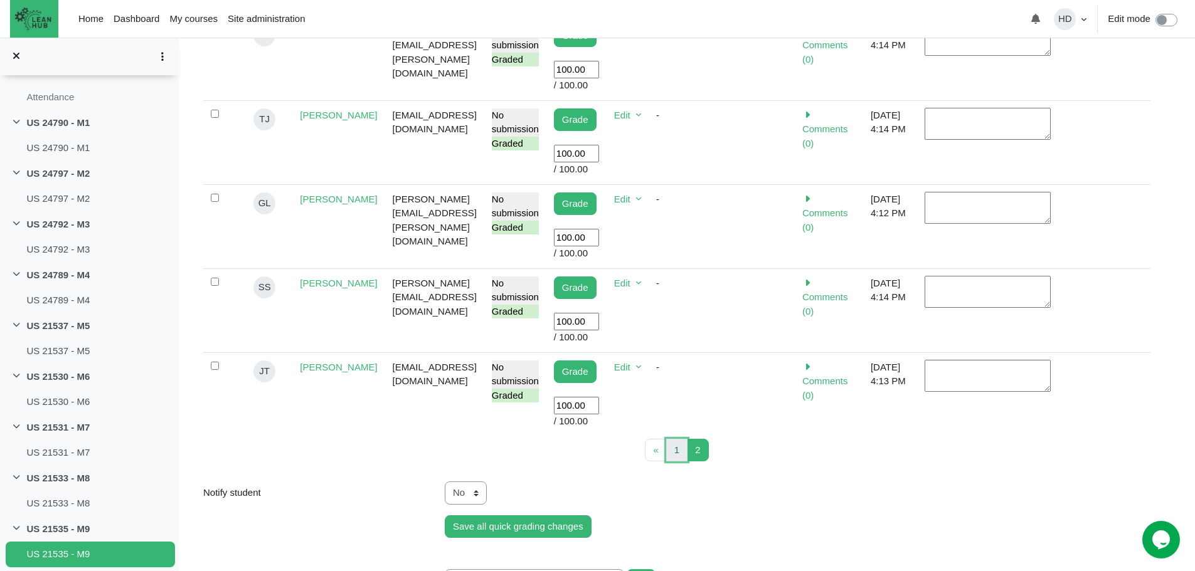
click at [679, 455] on span "1" at bounding box center [676, 450] width 5 height 11
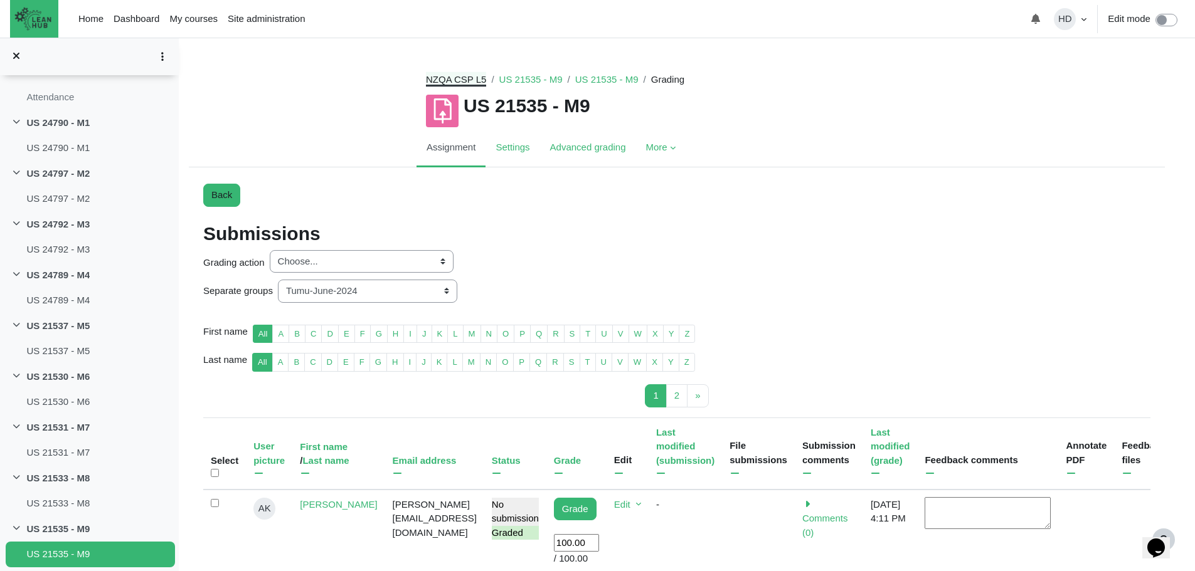
click at [471, 78] on link "NZQA CSP L5" at bounding box center [456, 79] width 60 height 11
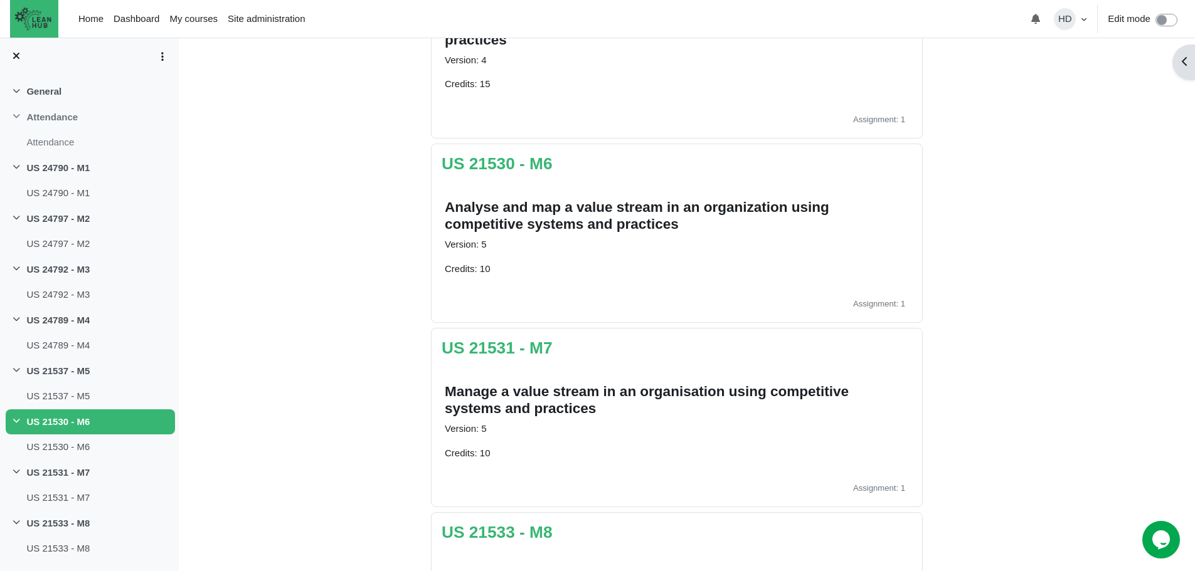
scroll to position [1093, 0]
click at [525, 348] on link "US 21531 - M7" at bounding box center [497, 347] width 111 height 19
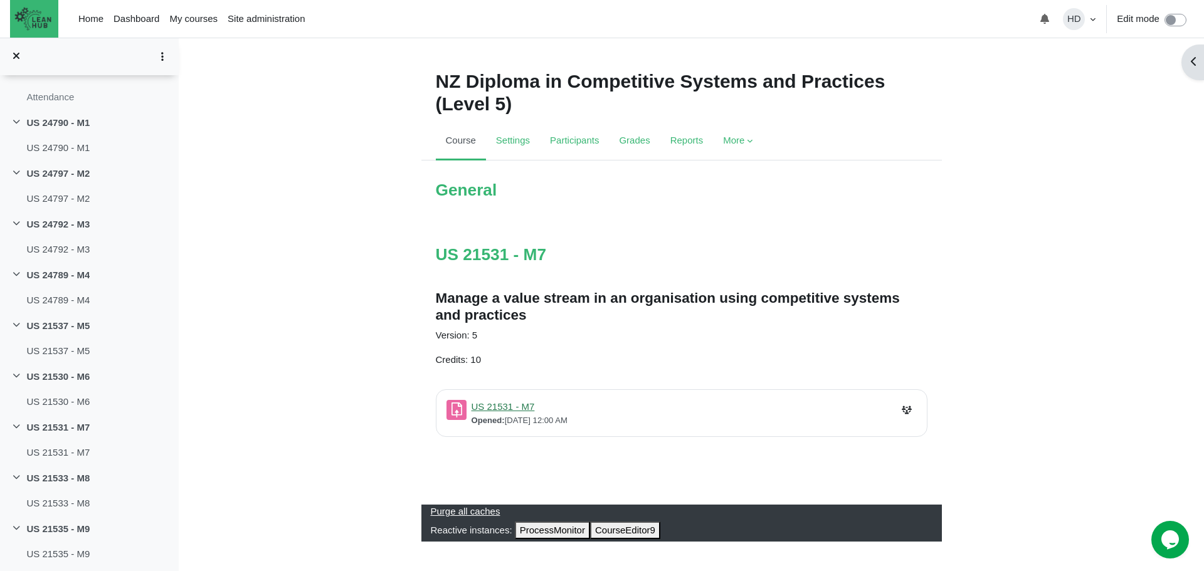
scroll to position [4, 0]
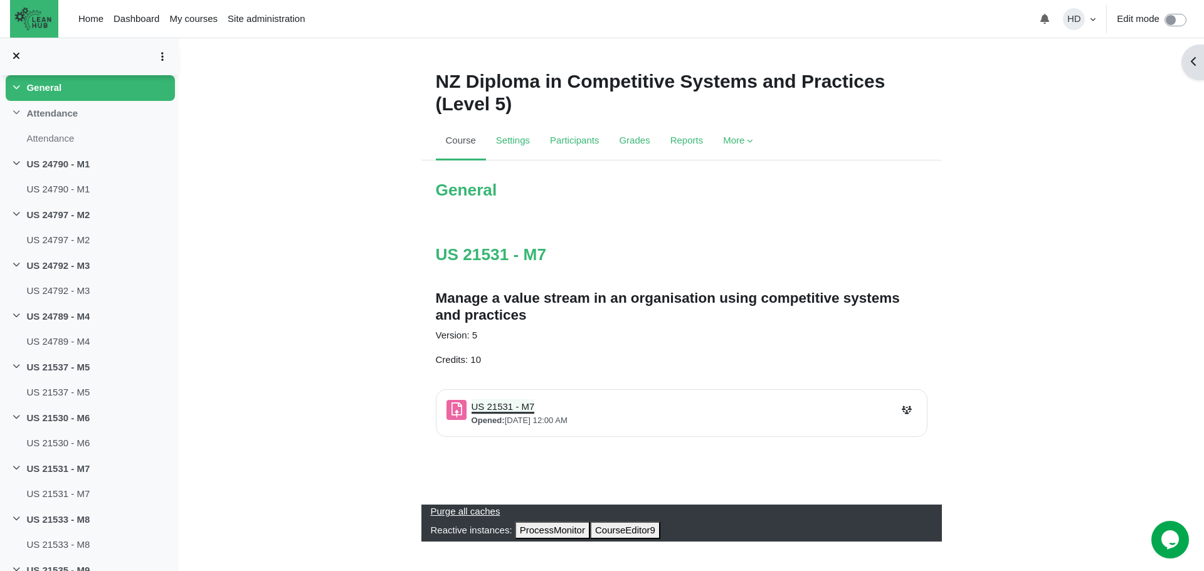
click at [511, 408] on link "US 21531 - M7 Assignment" at bounding box center [503, 406] width 63 height 11
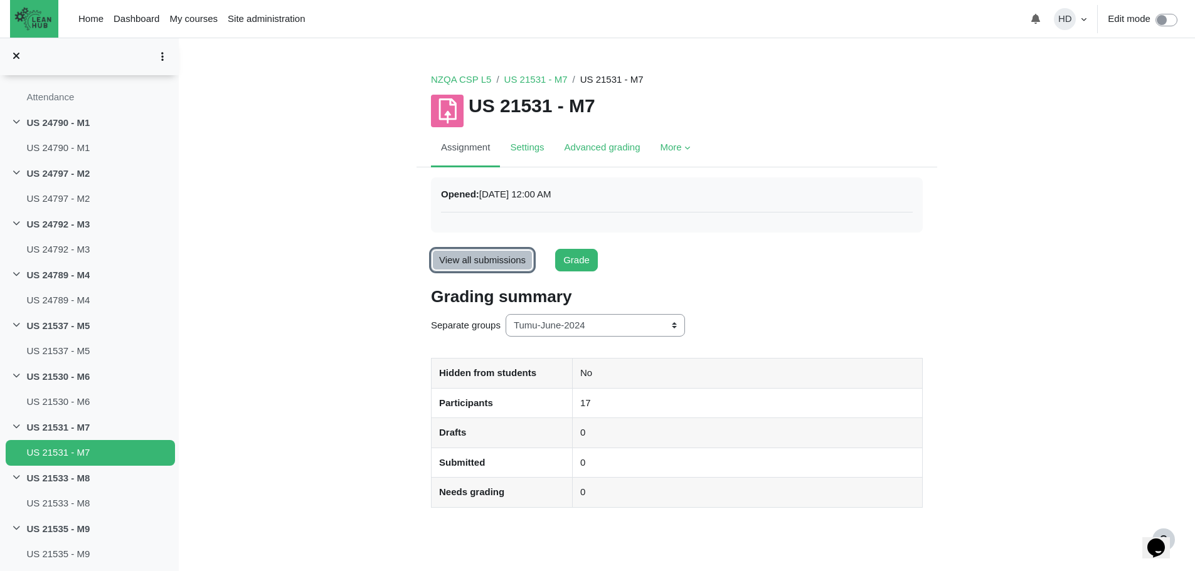
click at [511, 259] on link "View all submissions" at bounding box center [482, 260] width 103 height 23
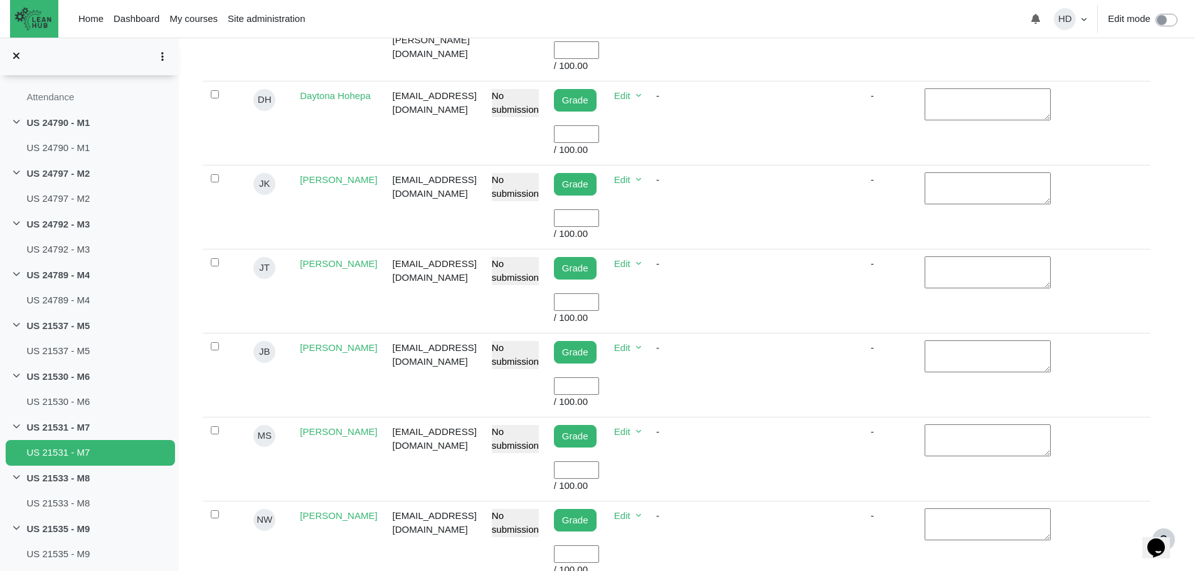
scroll to position [746, 0]
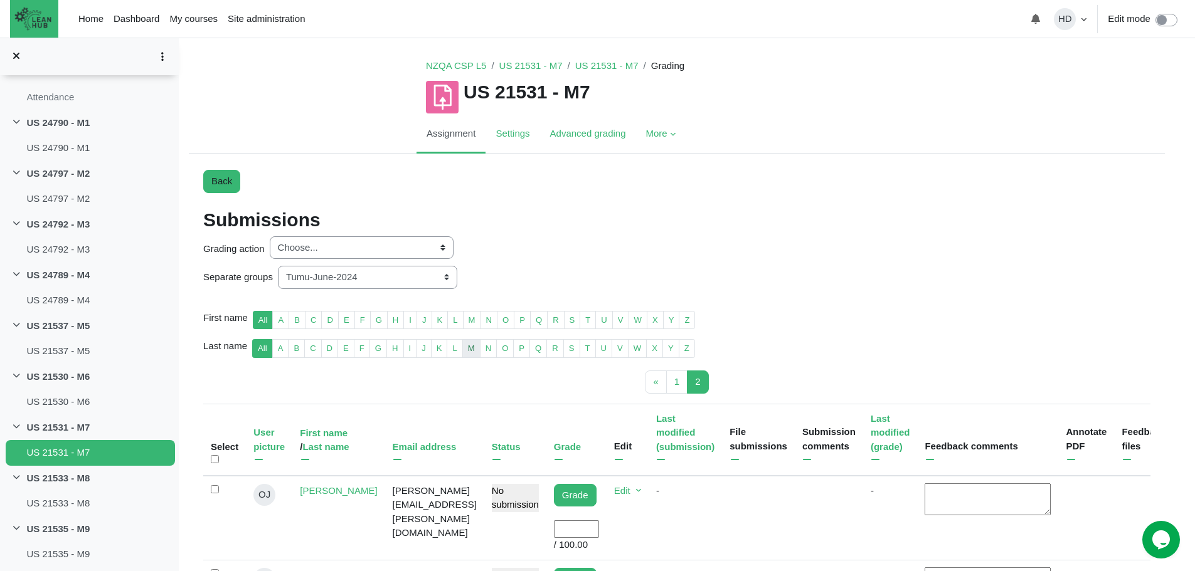
scroll to position [13, 0]
click at [448, 278] on select "All participants ANZ Pharma-Jan-2025 CapitalPrecut-Nov-2023 Chantal-June-2024 C…" at bounding box center [367, 278] width 179 height 23
select select "148"
click at [278, 267] on select "All participants ANZ Pharma-Jan-2025 CapitalPrecut-Nov-2023 Chantal-June-2024 C…" at bounding box center [367, 278] width 179 height 23
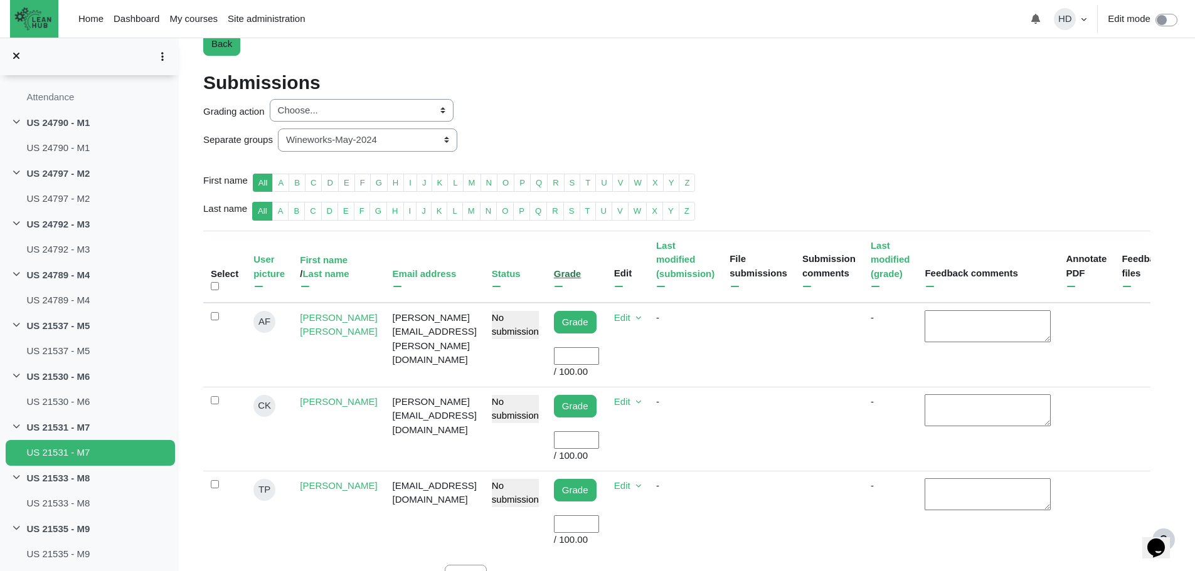
scroll to position [152, 0]
click at [599, 354] on input "User grade" at bounding box center [576, 356] width 45 height 18
type input "100"
click at [596, 515] on input "User grade" at bounding box center [576, 524] width 45 height 18
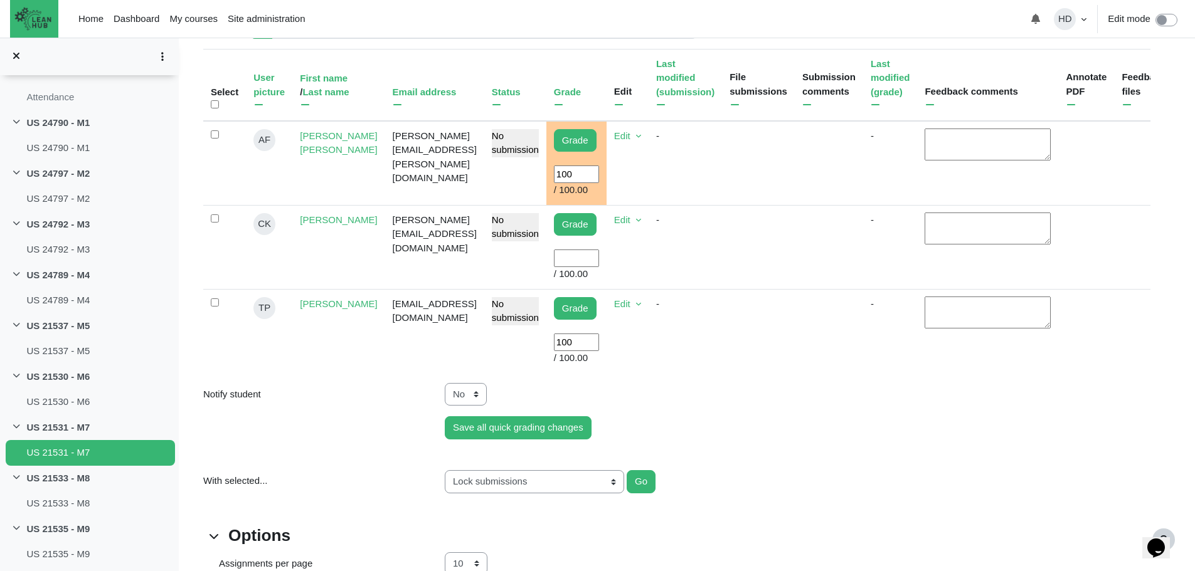
scroll to position [334, 0]
type input "100"
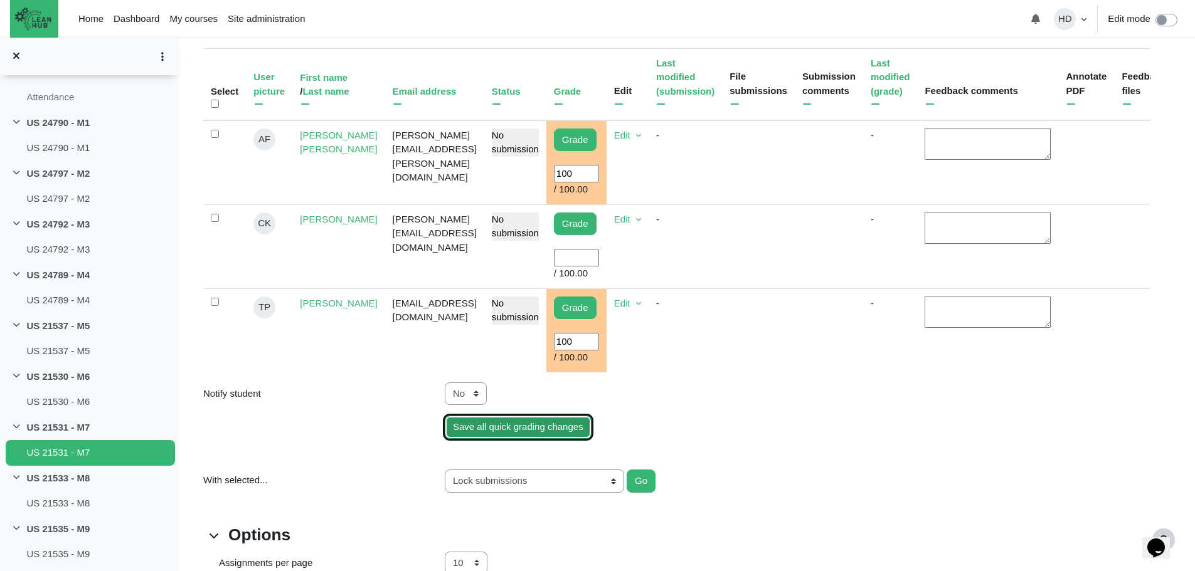
click at [542, 416] on input "Save all quick grading changes" at bounding box center [518, 427] width 147 height 23
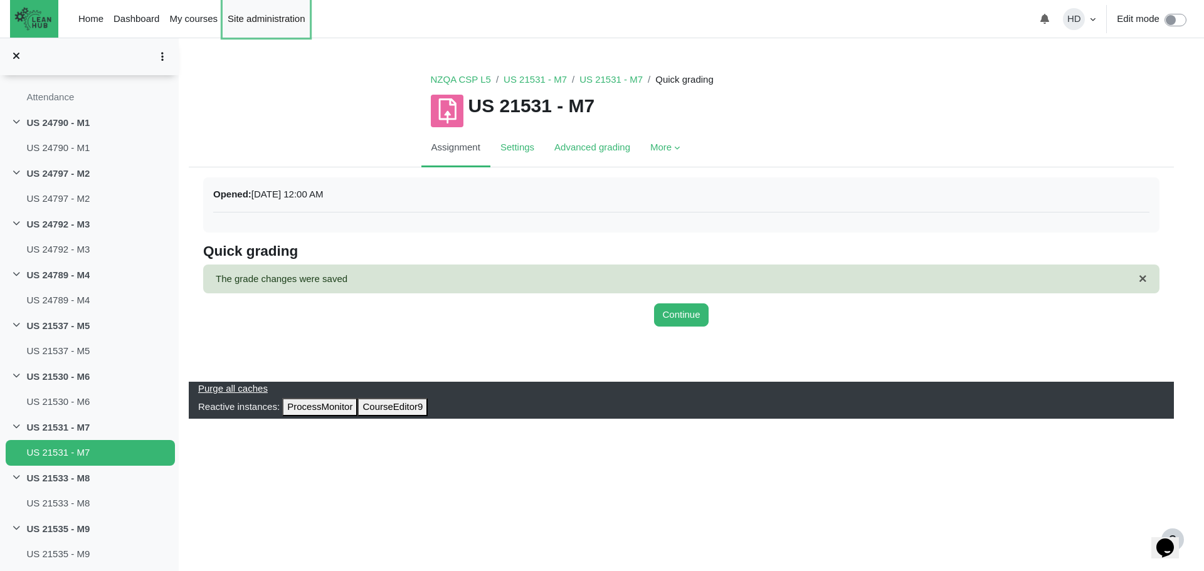
click at [278, 14] on link "Site administration" at bounding box center [266, 19] width 87 height 38
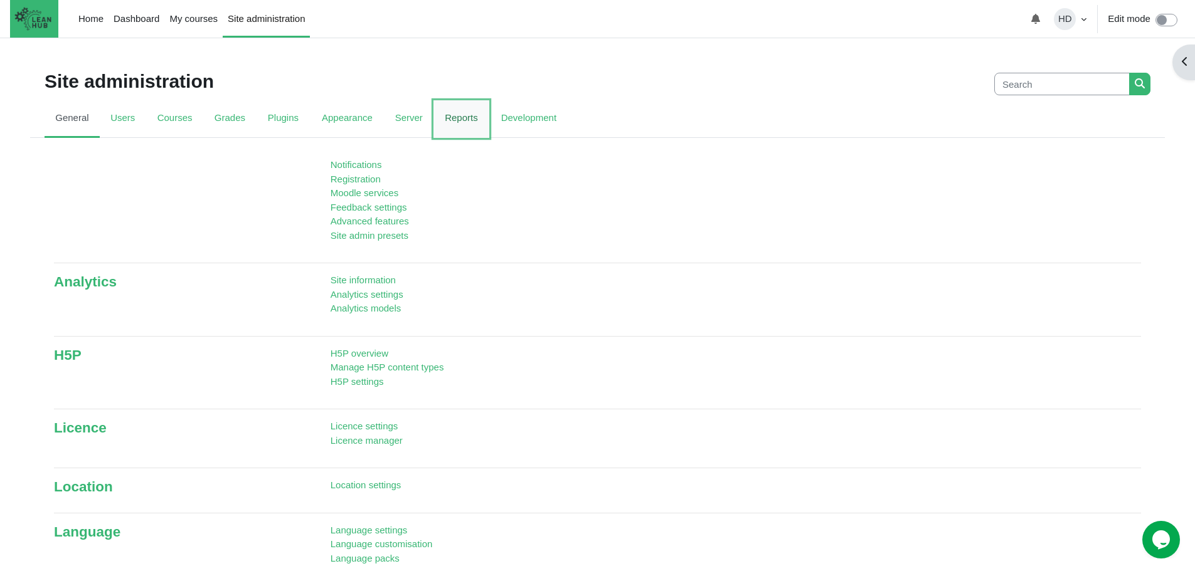
click at [446, 118] on link "Reports" at bounding box center [461, 119] width 56 height 38
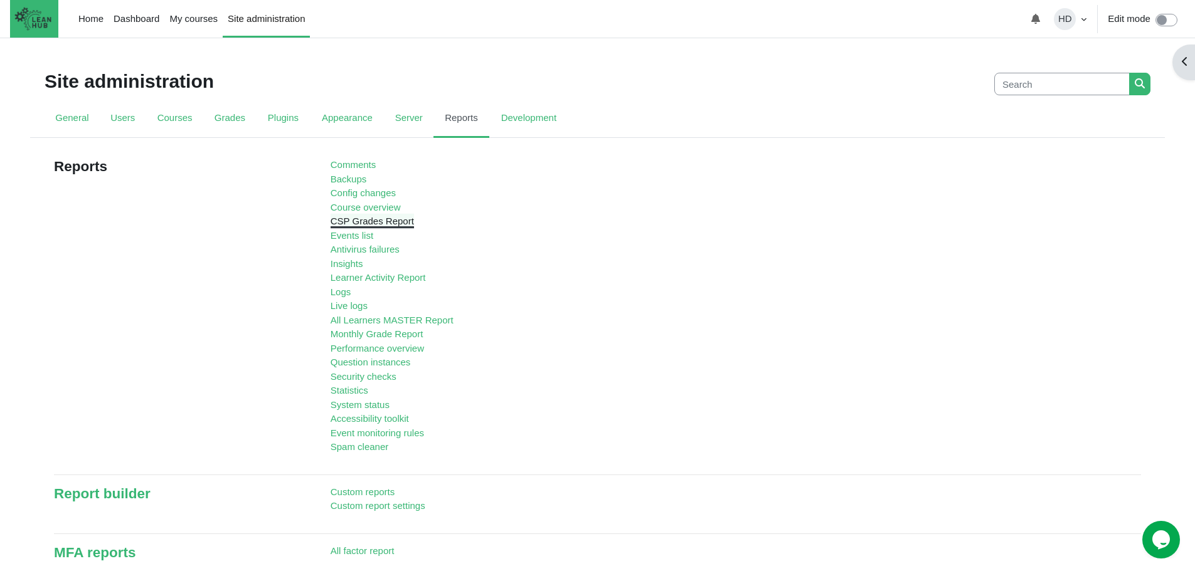
click at [362, 226] on link "CSP Grades Report" at bounding box center [372, 221] width 83 height 11
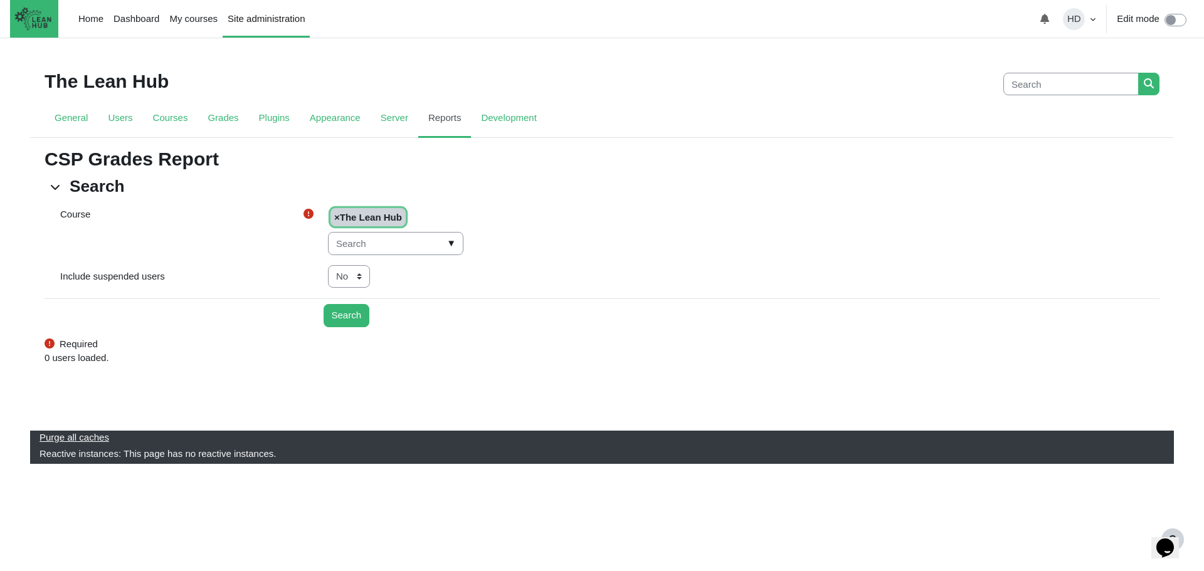
click at [444, 241] on span "▼" at bounding box center [451, 243] width 14 height 19
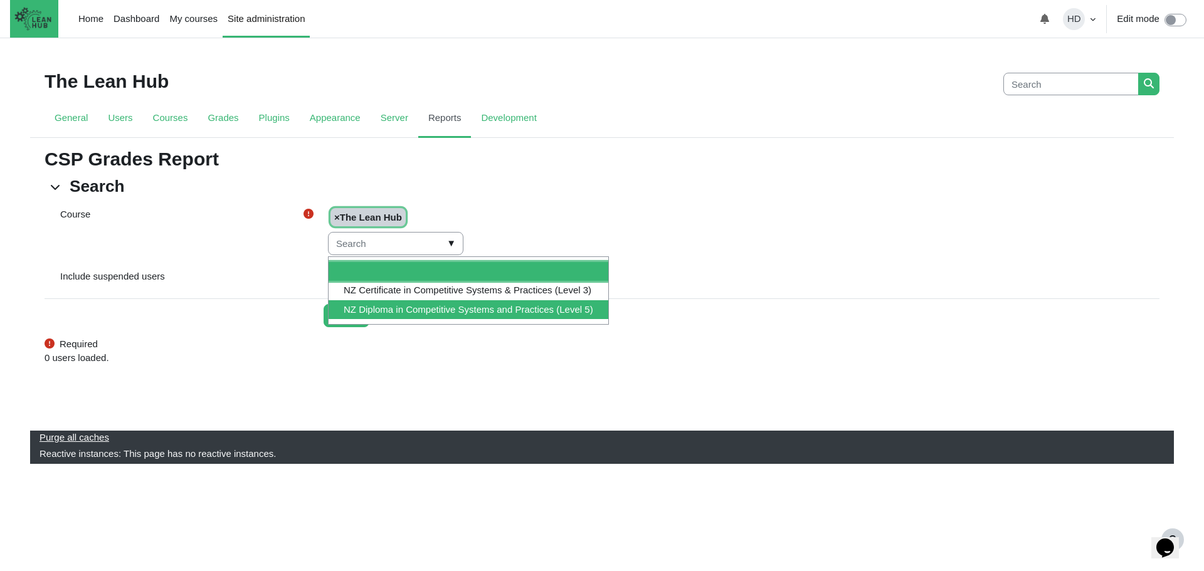
click at [437, 309] on li "NZ Diploma in Competitive Systems and Practices (Level 5)" at bounding box center [469, 309] width 280 height 19
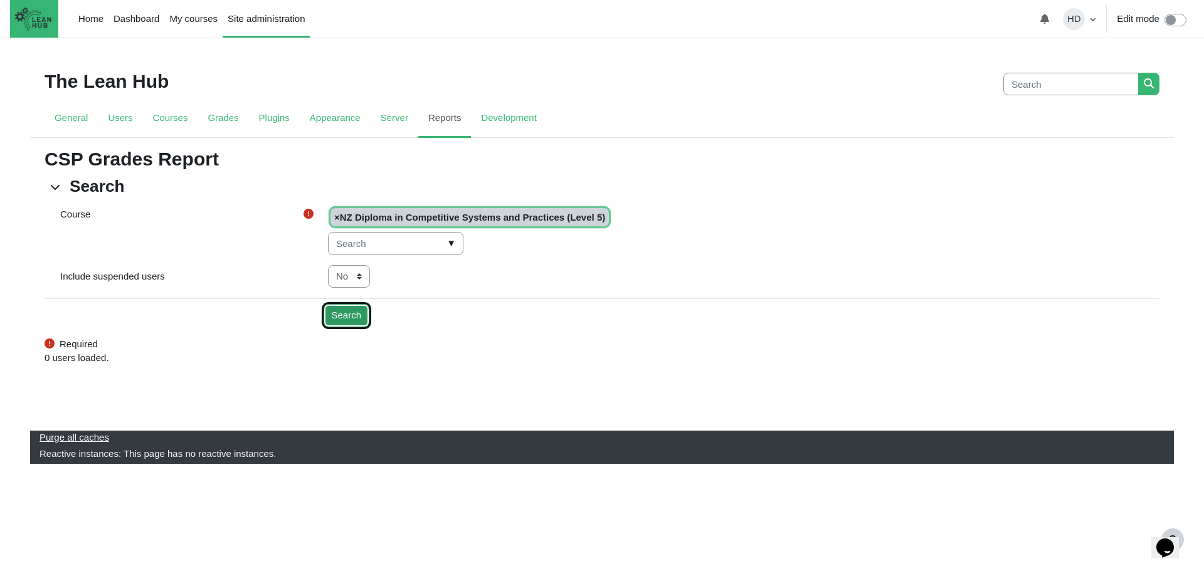
click at [351, 317] on input "Search" at bounding box center [347, 315] width 46 height 23
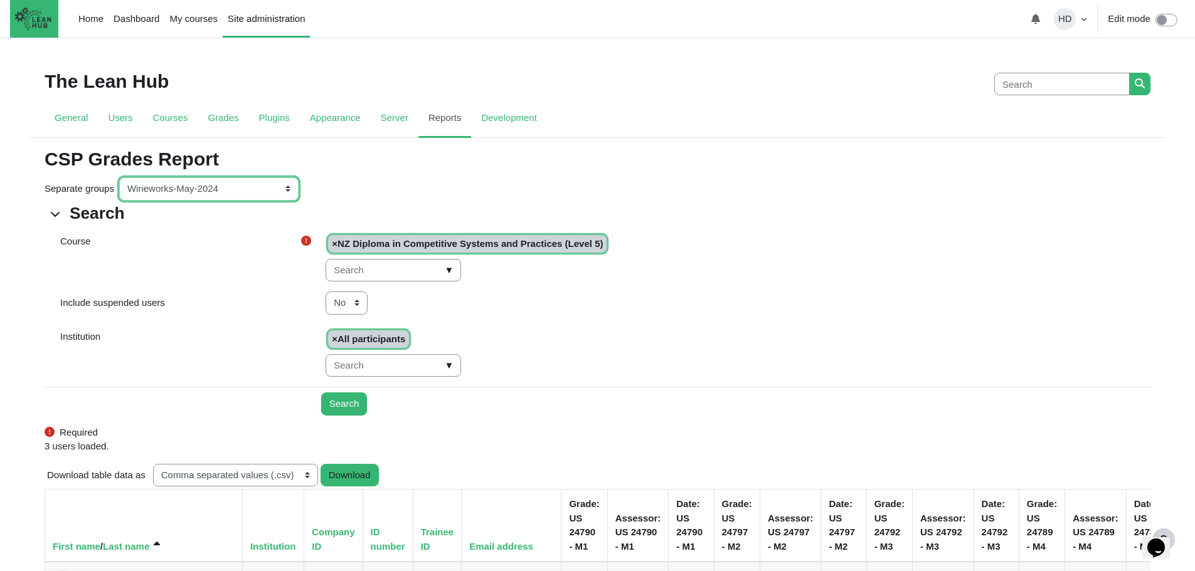
click at [287, 188] on select "All participants ANZ Pharma-Jan-2025 CapitalPrecut-Nov-2023 [PERSON_NAME]-June-…" at bounding box center [208, 188] width 179 height 23
select select "0"
click at [119, 177] on select "All participants ANZ Pharma-Jan-2025 CapitalPrecut-Nov-2023 [PERSON_NAME]-June-…" at bounding box center [208, 188] width 179 height 23
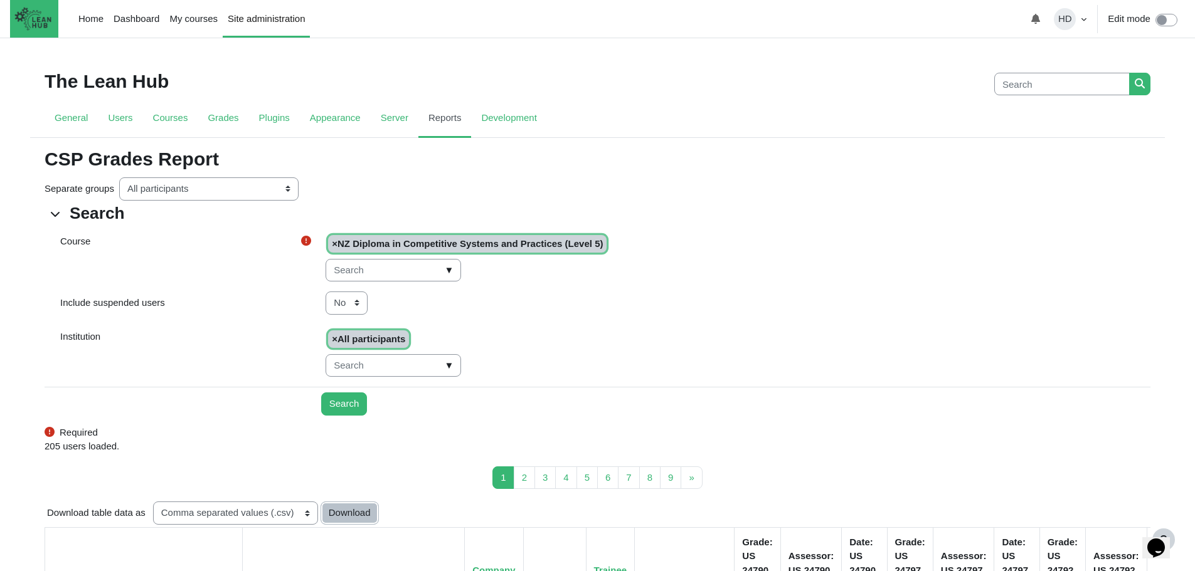
click at [354, 507] on button "Download" at bounding box center [349, 513] width 58 height 23
